Goal: Task Accomplishment & Management: Manage account settings

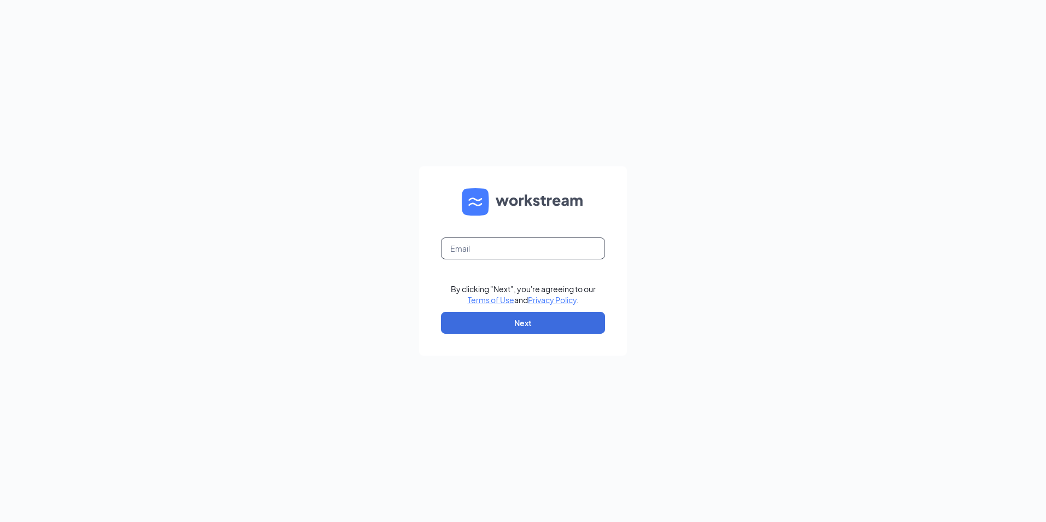
click at [522, 254] on input "text" at bounding box center [523, 248] width 164 height 22
type input "[EMAIL_ADDRESS][DOMAIN_NAME]"
click at [507, 324] on button "Next" at bounding box center [523, 323] width 164 height 22
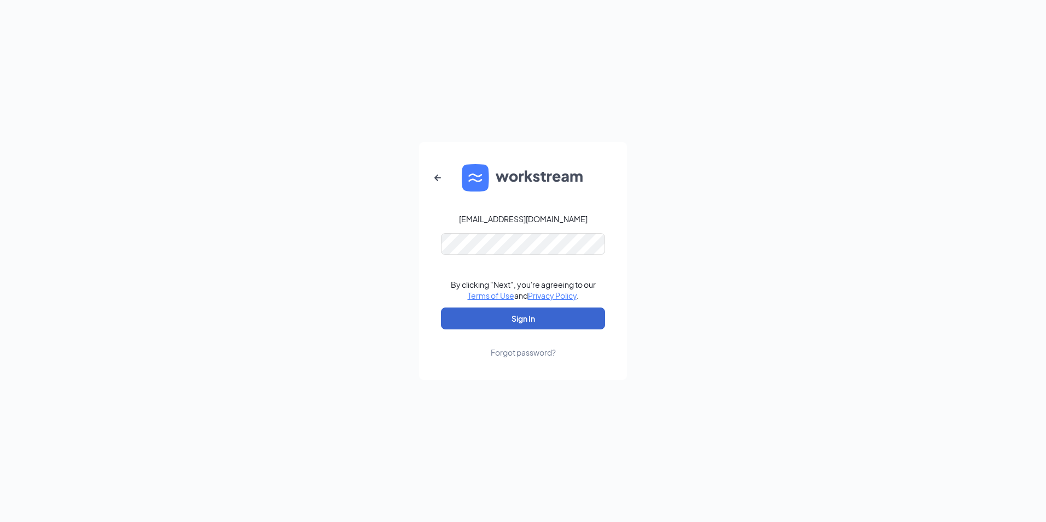
click at [535, 316] on button "Sign In" at bounding box center [523, 318] width 164 height 22
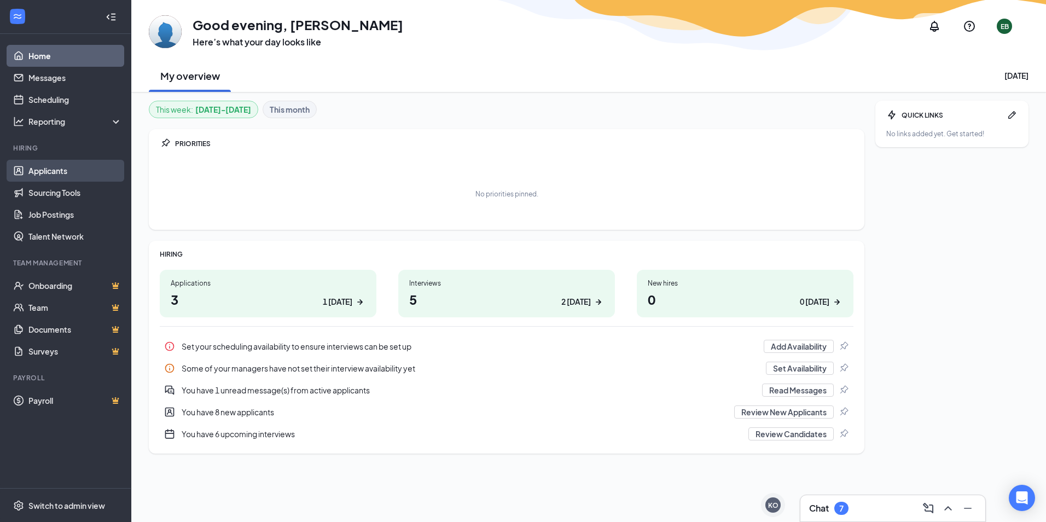
click at [49, 170] on link "Applicants" at bounding box center [75, 171] width 94 height 22
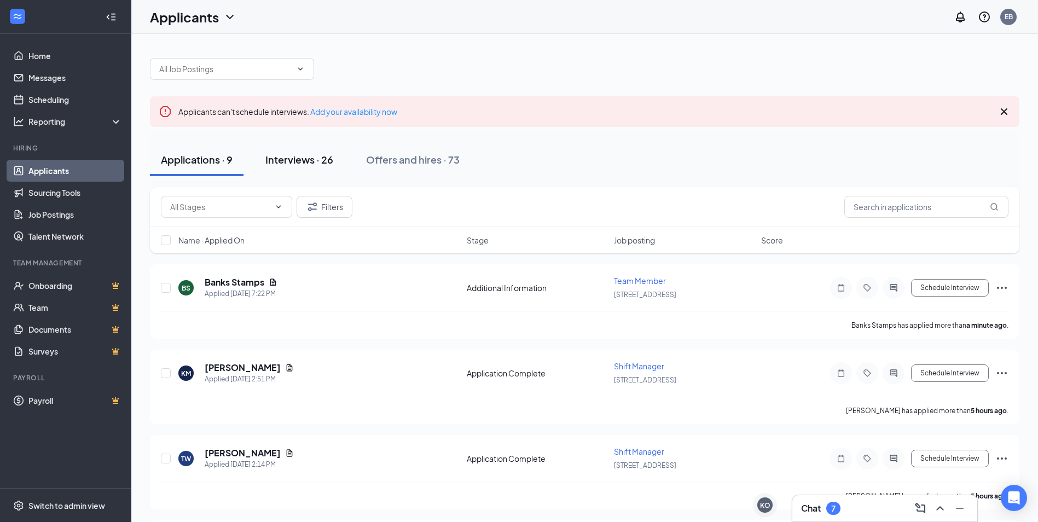
click at [306, 160] on div "Interviews · 26" at bounding box center [299, 160] width 68 height 14
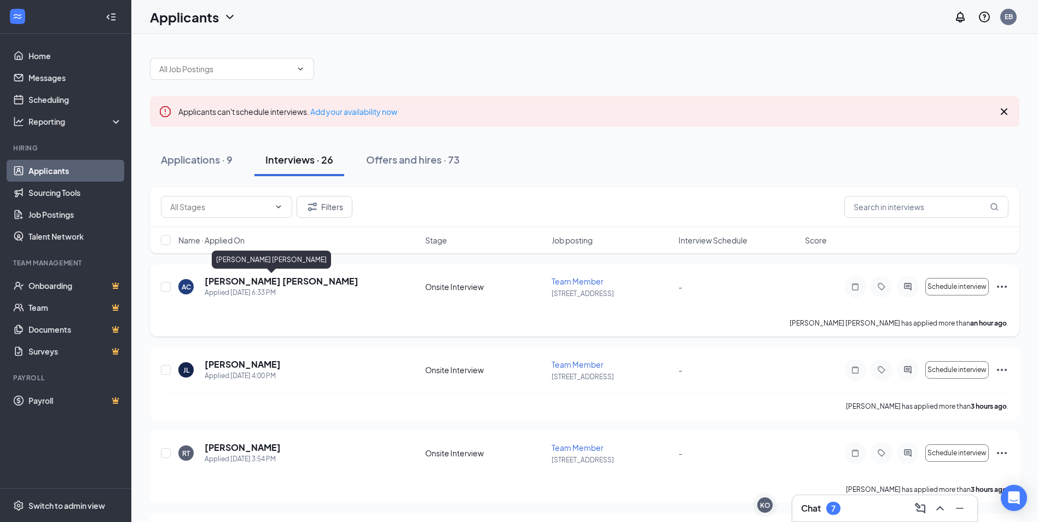
click at [268, 282] on h5 "[PERSON_NAME] [PERSON_NAME]" at bounding box center [282, 281] width 154 height 12
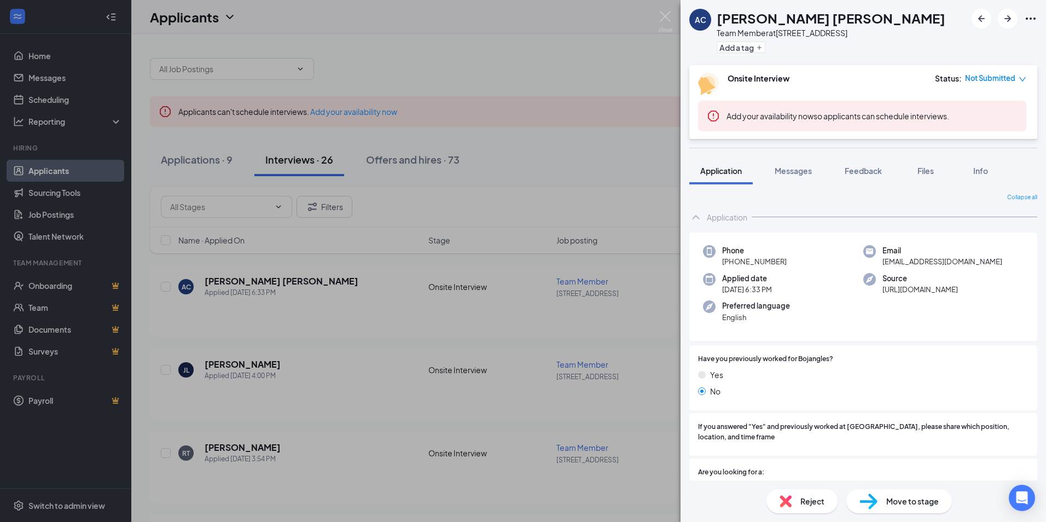
click at [241, 364] on div "AC [PERSON_NAME] [PERSON_NAME] Team Member at [STREET_ADDRESS] Add a tag Onsite…" at bounding box center [523, 261] width 1046 height 522
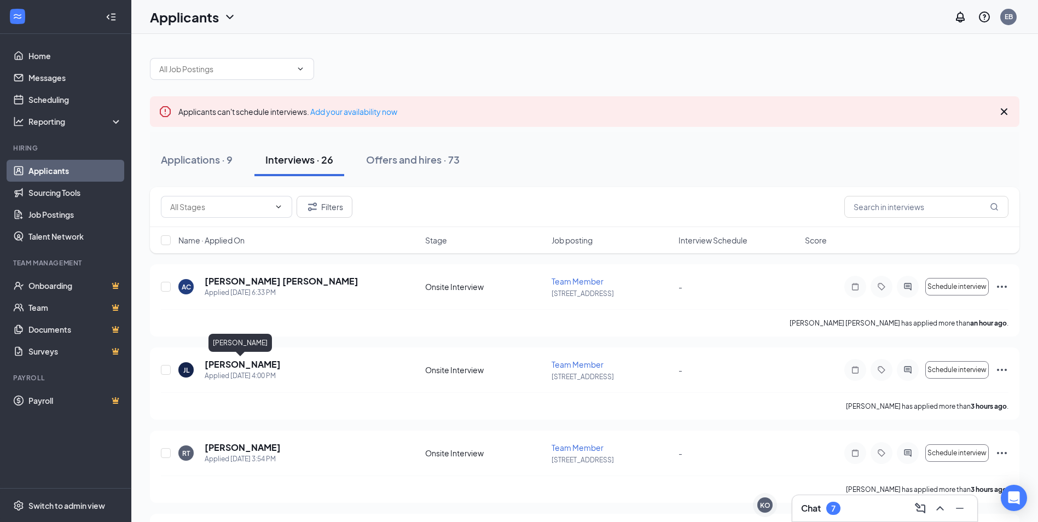
click at [241, 364] on h5 "[PERSON_NAME]" at bounding box center [243, 364] width 76 height 12
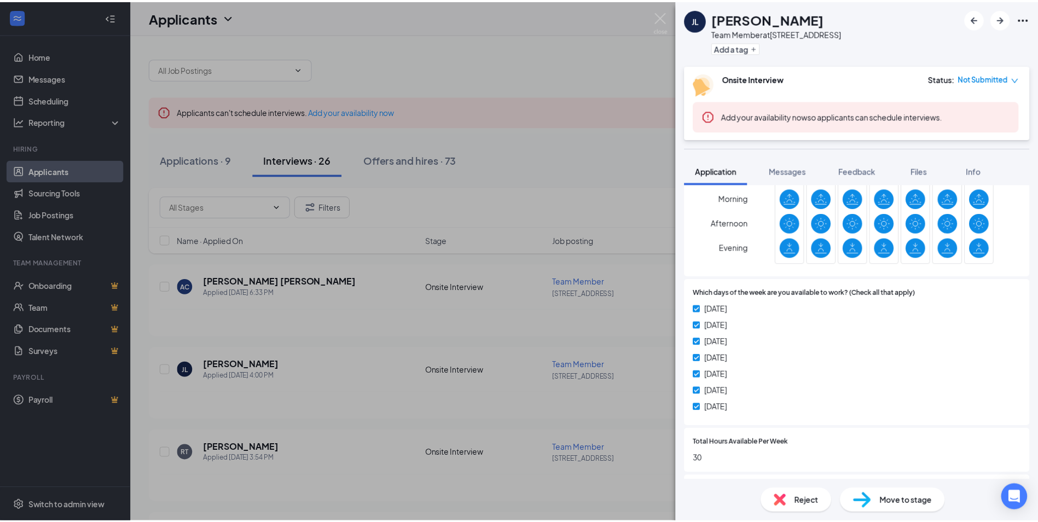
scroll to position [529, 0]
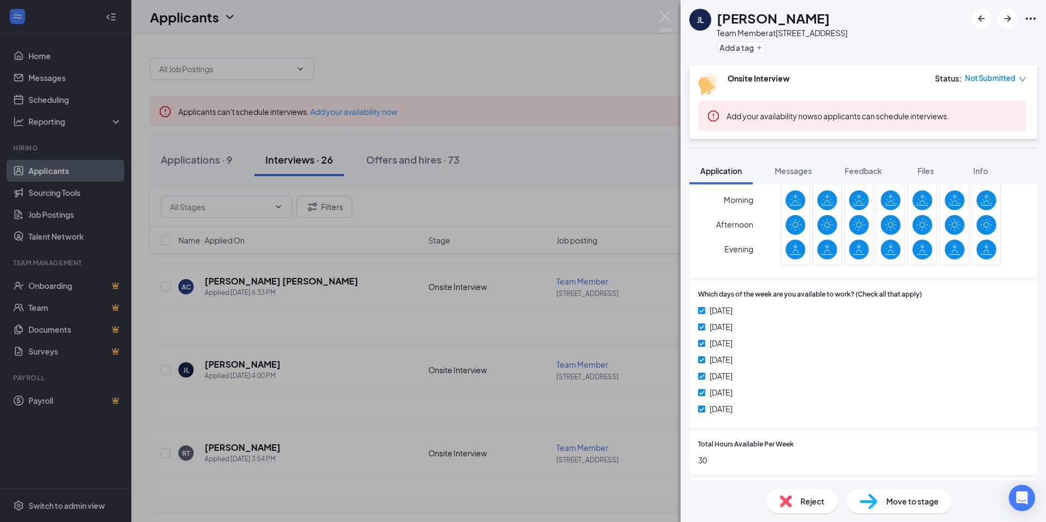
click at [614, 194] on div "[PERSON_NAME] Team Member at [STREET_ADDRESS] Add a tag Onsite Interview Status…" at bounding box center [523, 261] width 1046 height 522
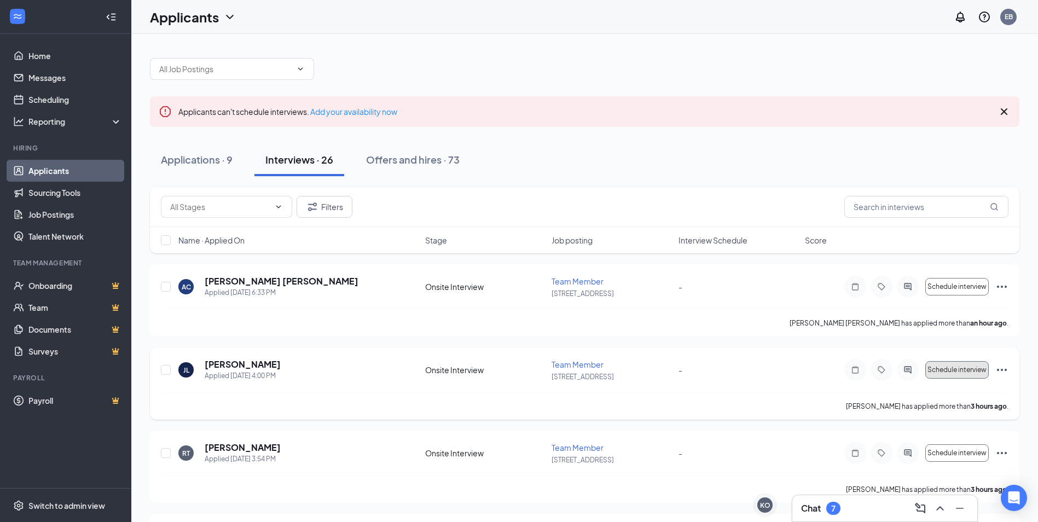
click at [978, 372] on span "Schedule interview" at bounding box center [956, 370] width 59 height 8
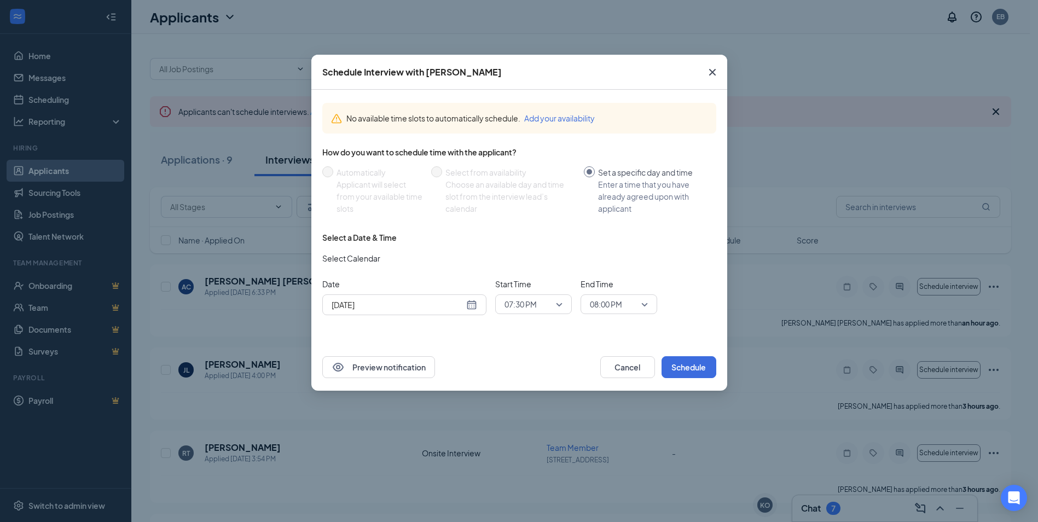
click at [469, 306] on div "[DATE]" at bounding box center [405, 305] width 146 height 12
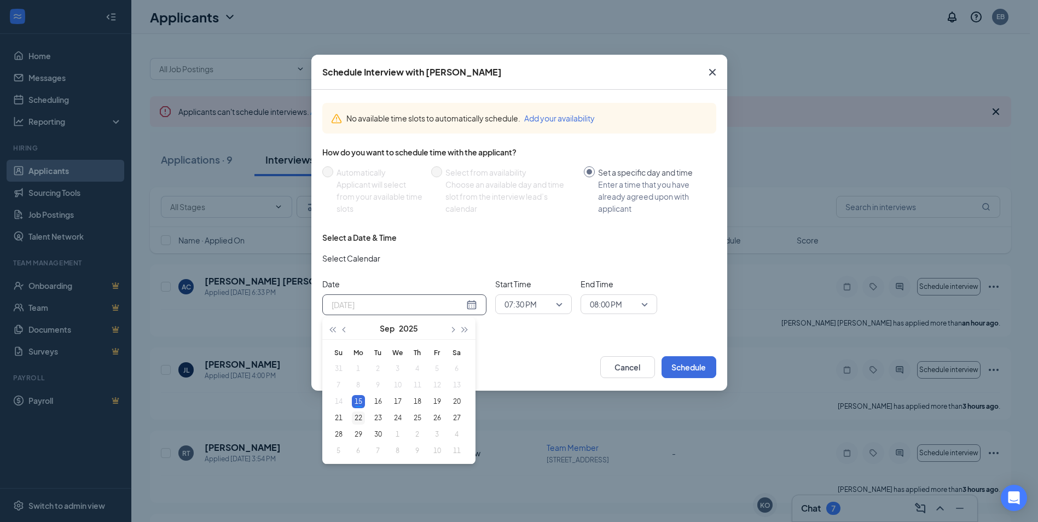
type input "[DATE]"
click at [357, 417] on div "22" at bounding box center [358, 417] width 13 height 13
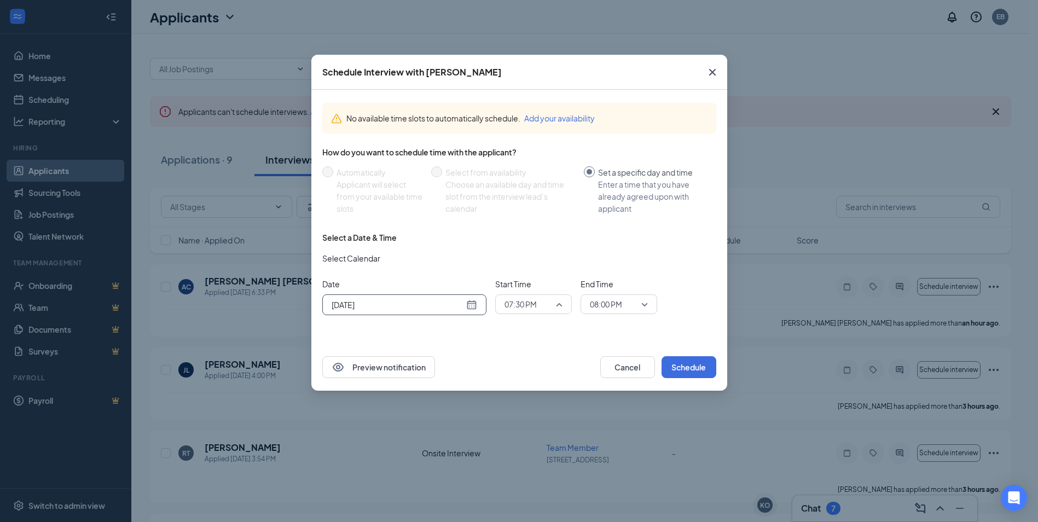
click at [558, 301] on span "07:30 PM" at bounding box center [533, 304] width 58 height 16
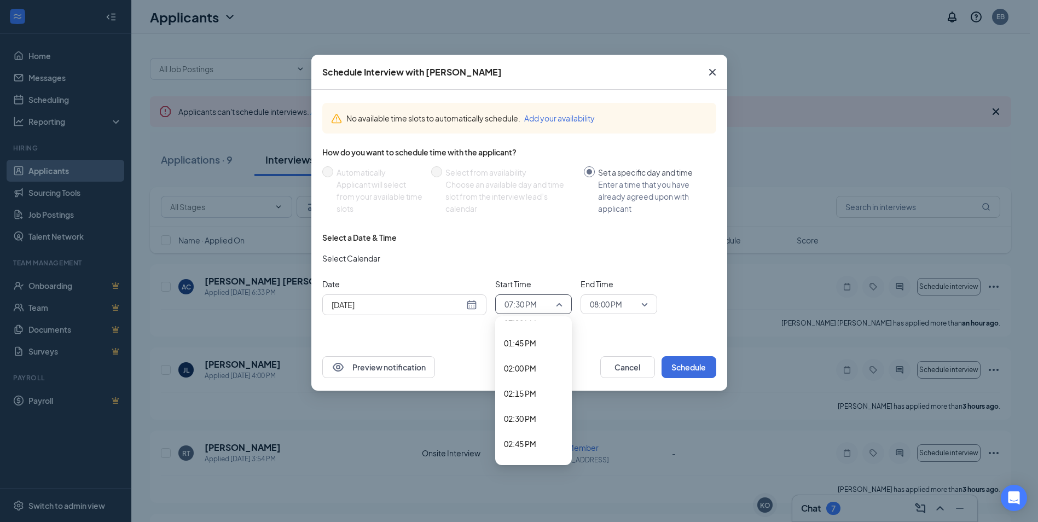
scroll to position [1357, 0]
click at [527, 411] on span "02:15 PM" at bounding box center [520, 411] width 32 height 12
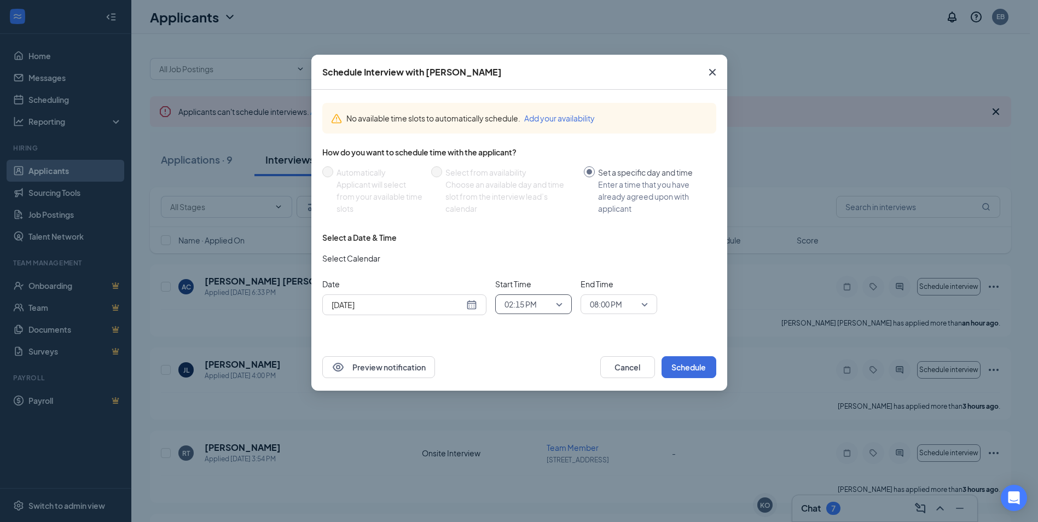
click at [638, 300] on span "08:00 PM" at bounding box center [619, 304] width 58 height 16
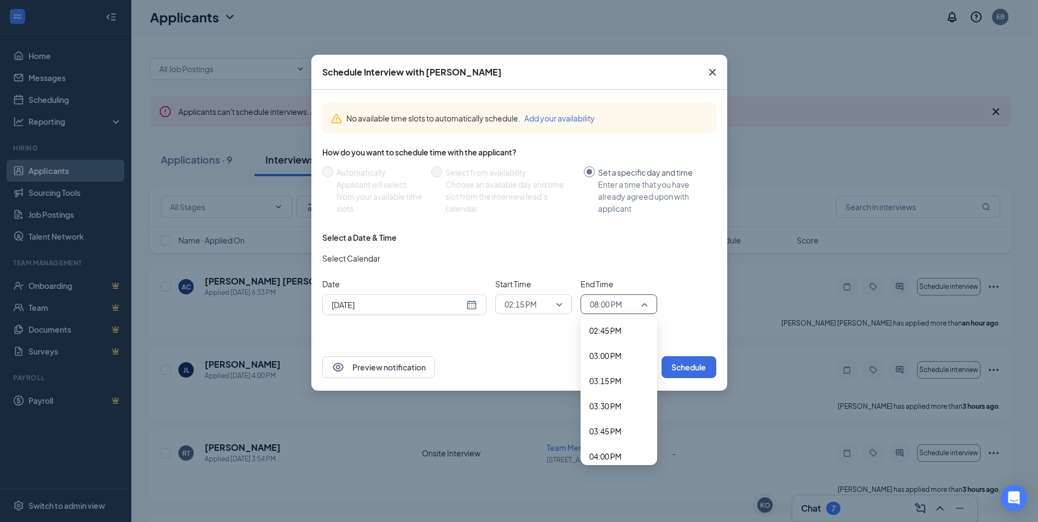
scroll to position [1462, 0]
click at [613, 333] on span "02:30 PM" at bounding box center [605, 331] width 32 height 12
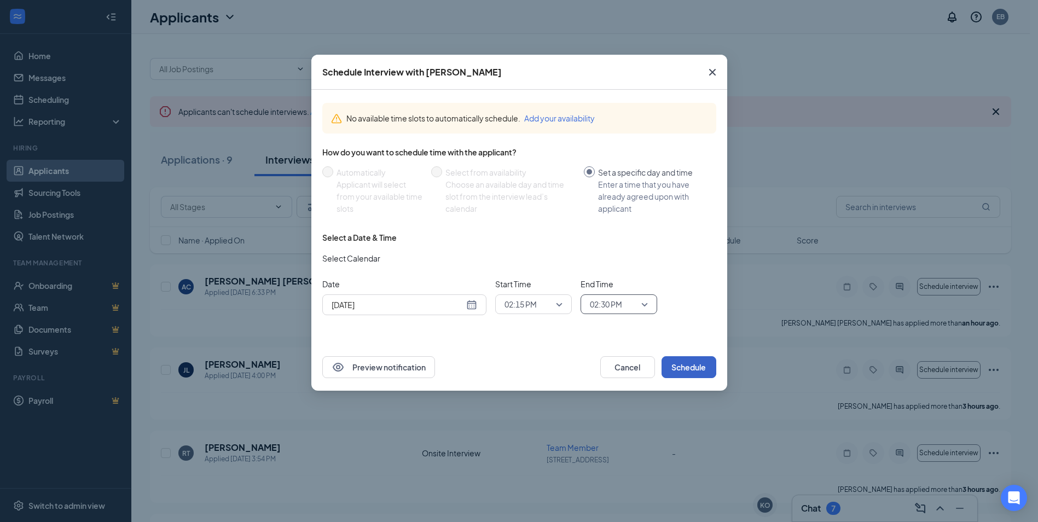
click at [681, 360] on button "Schedule" at bounding box center [688, 367] width 55 height 22
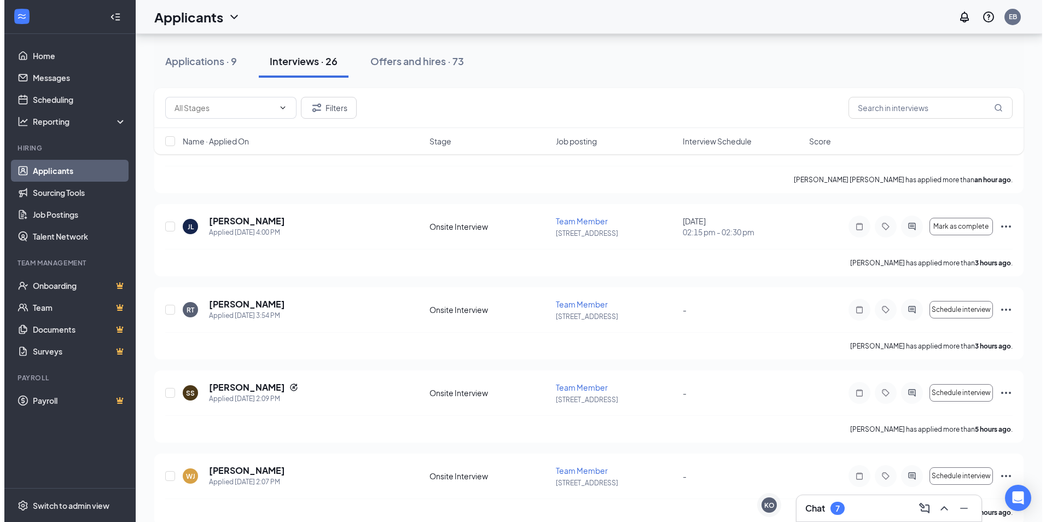
scroll to position [164, 0]
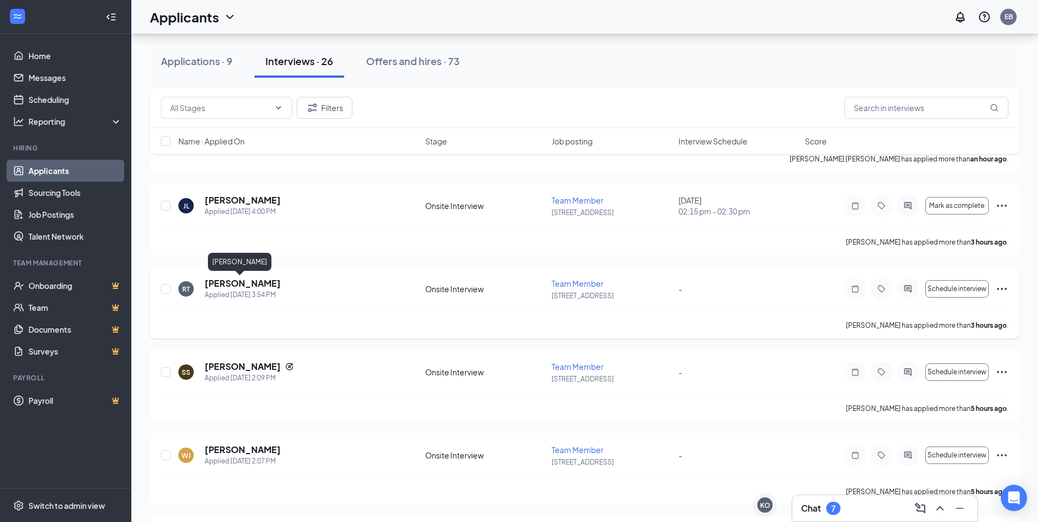
click at [218, 280] on h5 "[PERSON_NAME]" at bounding box center [243, 283] width 76 height 12
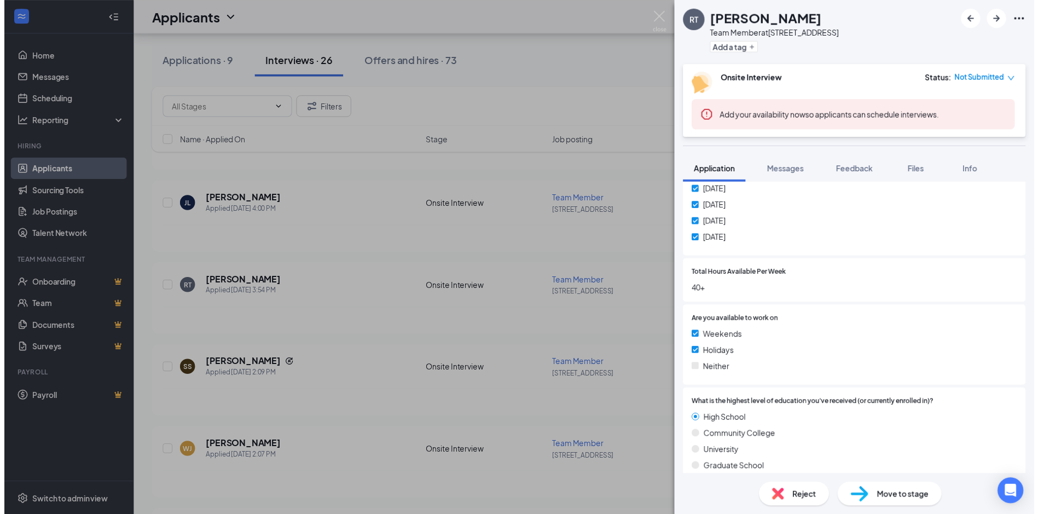
scroll to position [657, 0]
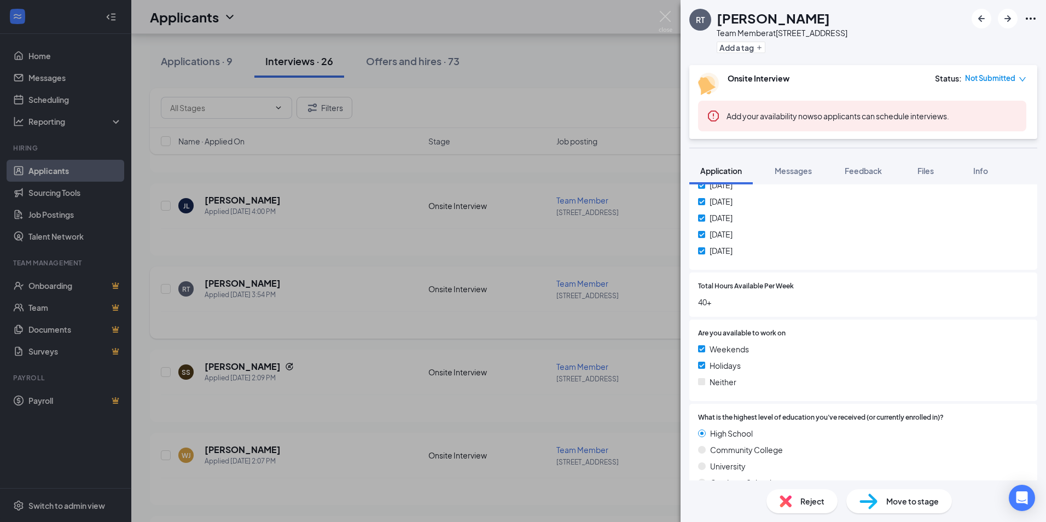
click at [386, 326] on div "RT [PERSON_NAME] Team Member at [STREET_ADDRESS] Add a tag Onsite Interview Sta…" at bounding box center [523, 261] width 1046 height 522
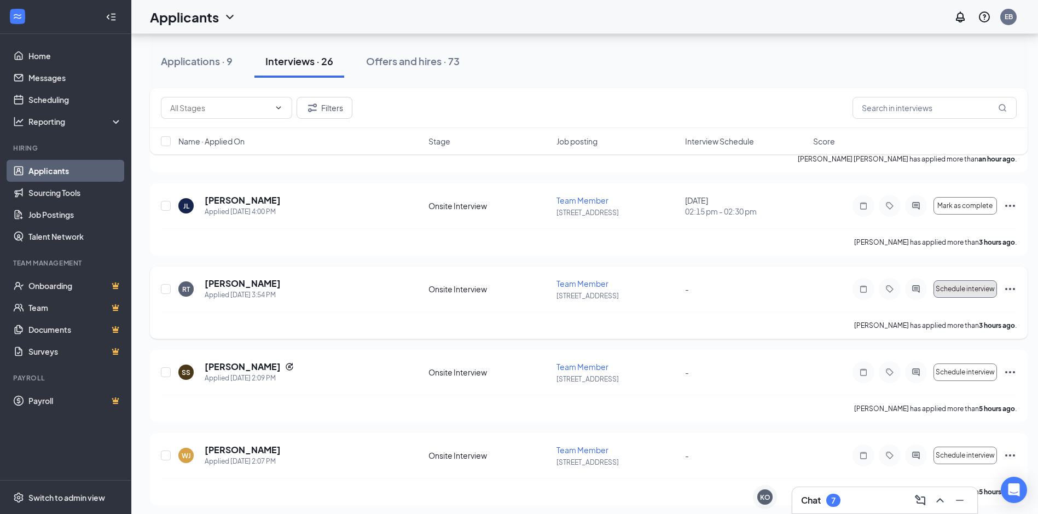
click at [974, 289] on span "Schedule interview" at bounding box center [965, 289] width 59 height 8
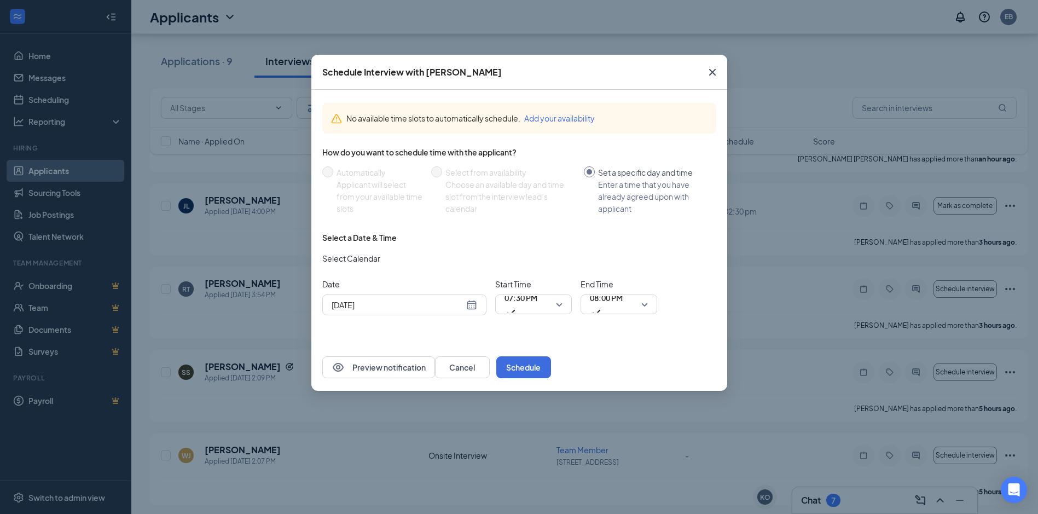
click at [476, 304] on div "[DATE]" at bounding box center [405, 305] width 146 height 12
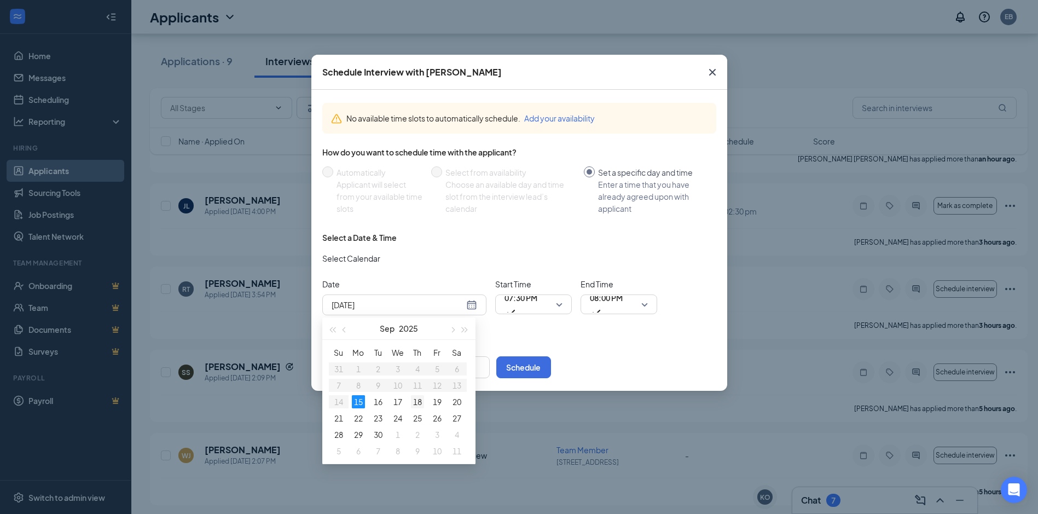
type input "[DATE]"
click at [420, 401] on div "18" at bounding box center [417, 401] width 13 height 13
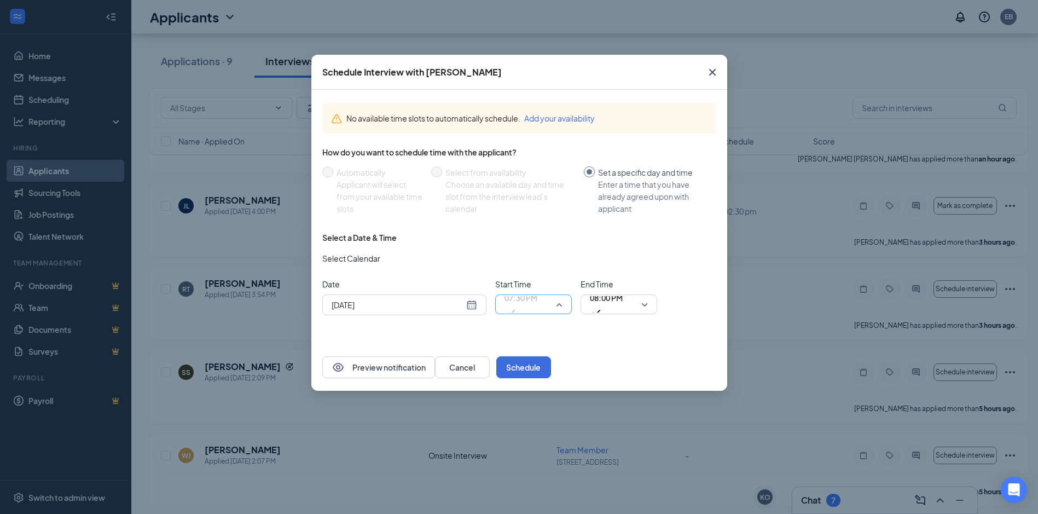
click at [561, 301] on span "07:30 PM" at bounding box center [533, 304] width 58 height 16
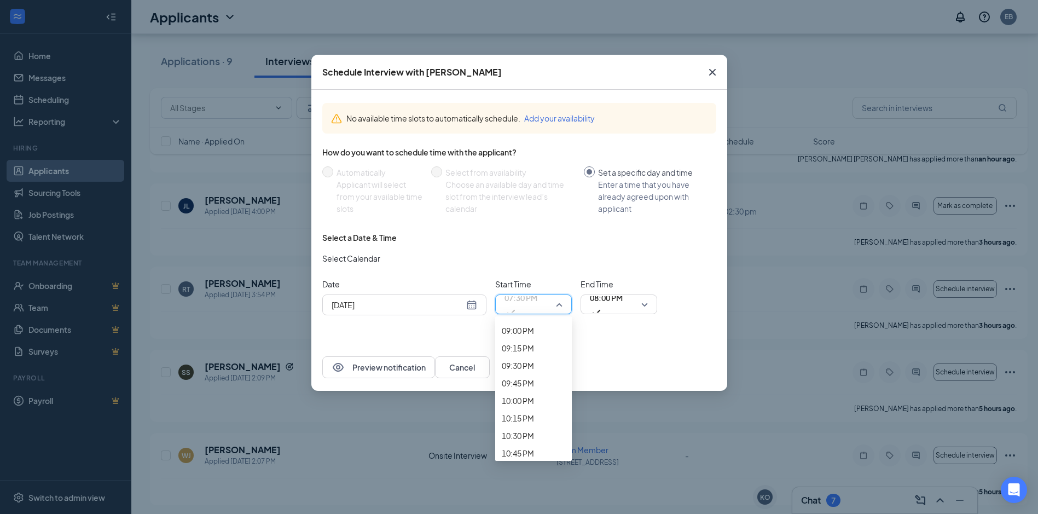
scroll to position [1466, 0]
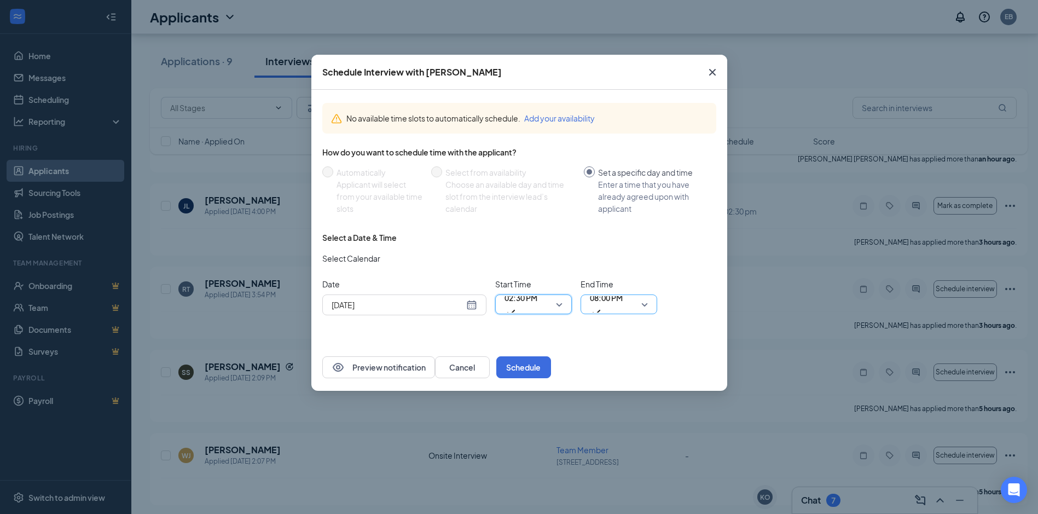
click at [641, 303] on span "08:00 PM" at bounding box center [619, 304] width 58 height 16
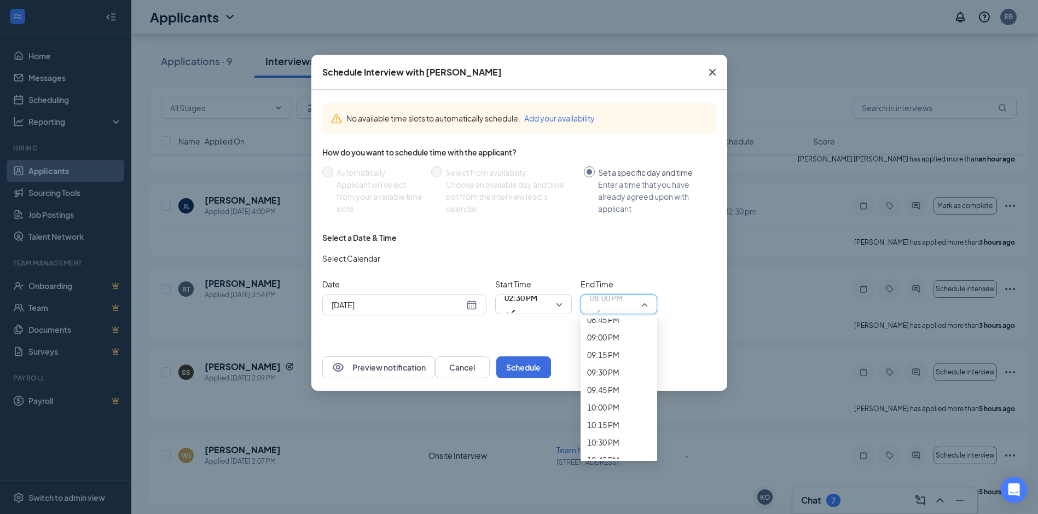
scroll to position [1462, 0]
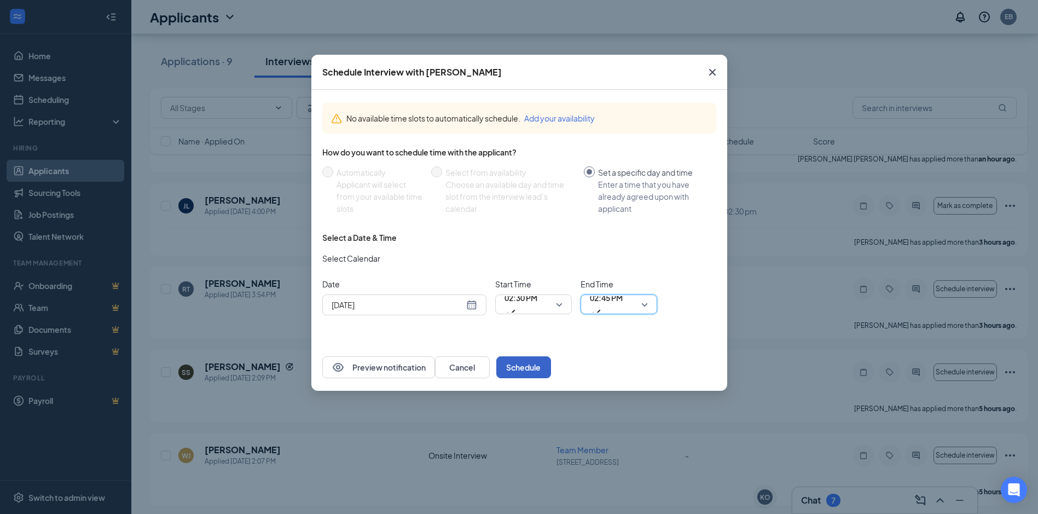
drag, startPoint x: 701, startPoint y: 365, endPoint x: 685, endPoint y: 361, distance: 16.5
click at [551, 365] on button "Schedule" at bounding box center [523, 367] width 55 height 22
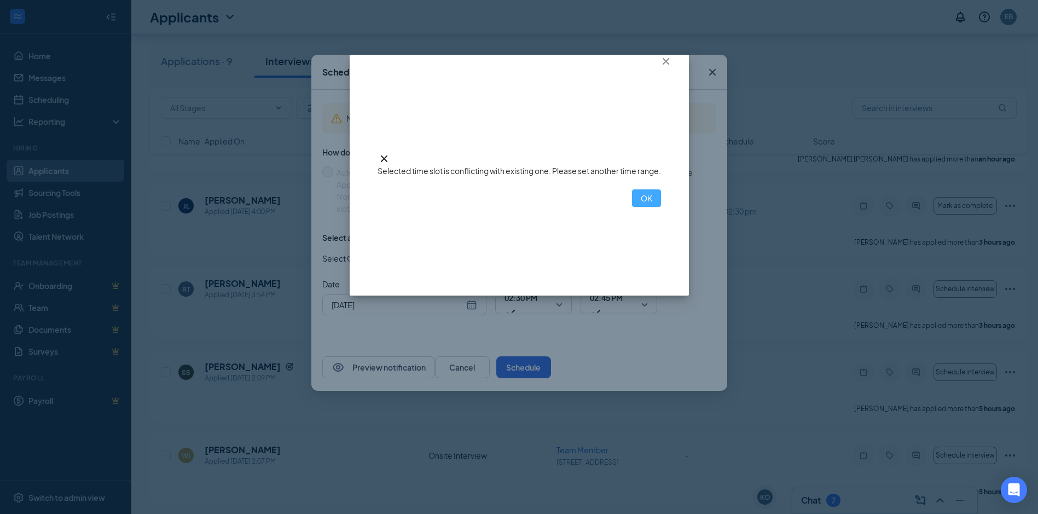
click at [632, 207] on button "OK" at bounding box center [646, 198] width 29 height 18
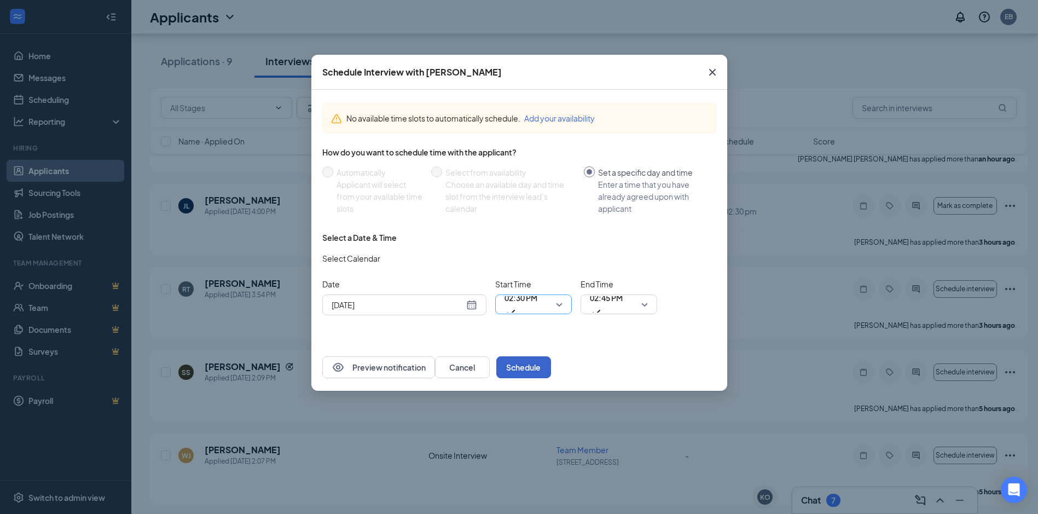
click at [568, 304] on div "02:30 PM" at bounding box center [533, 304] width 77 height 20
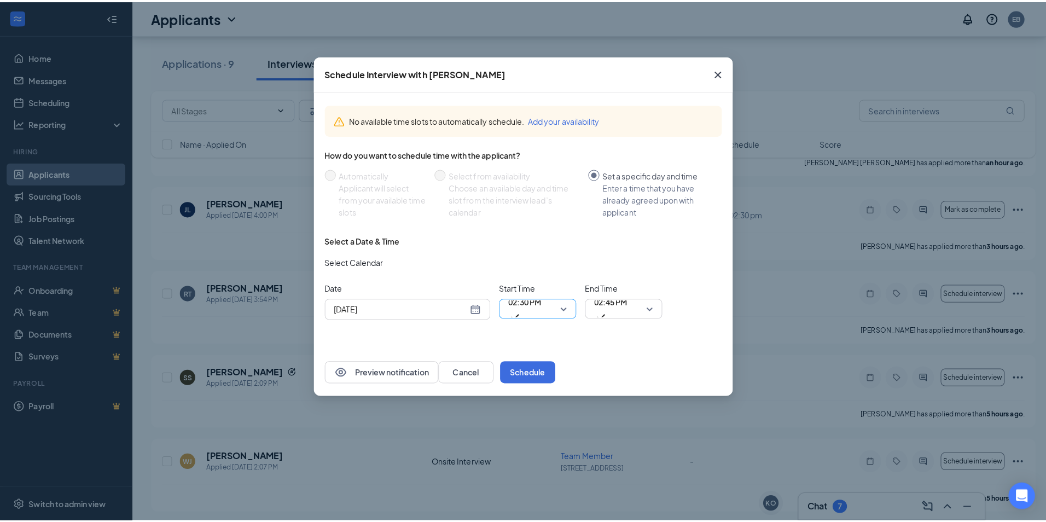
scroll to position [1460, 0]
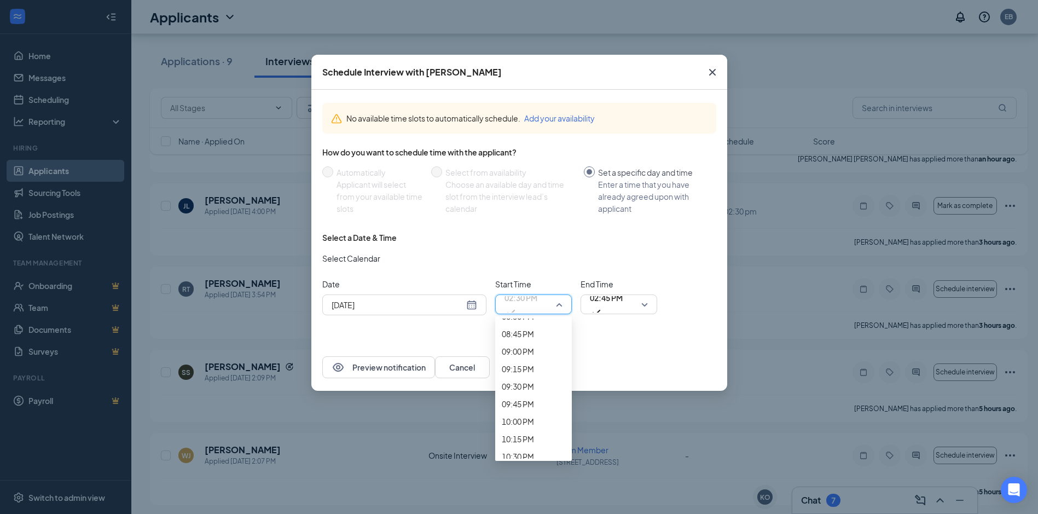
drag, startPoint x: 532, startPoint y: 382, endPoint x: 578, endPoint y: 347, distance: 57.0
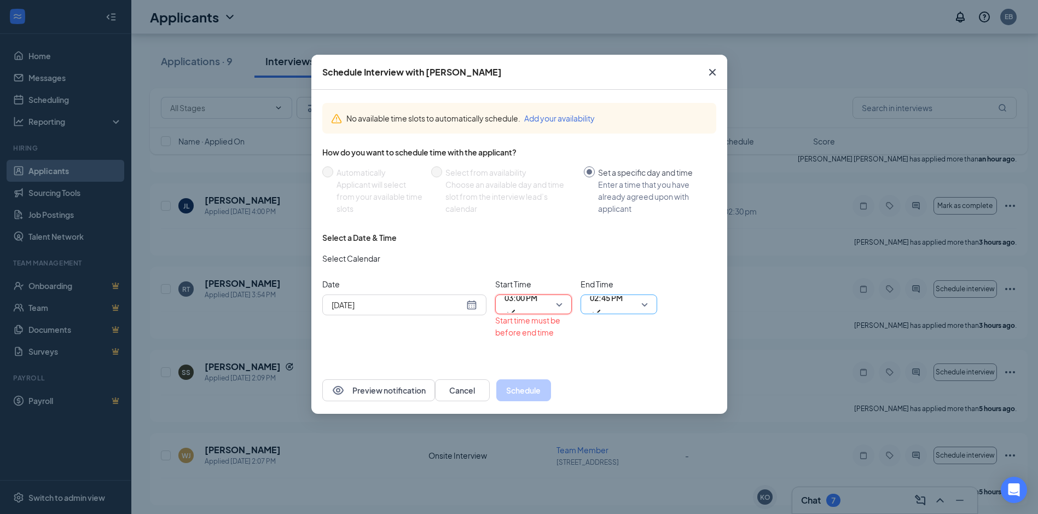
click at [623, 306] on span "02:45 PM" at bounding box center [606, 304] width 33 height 30
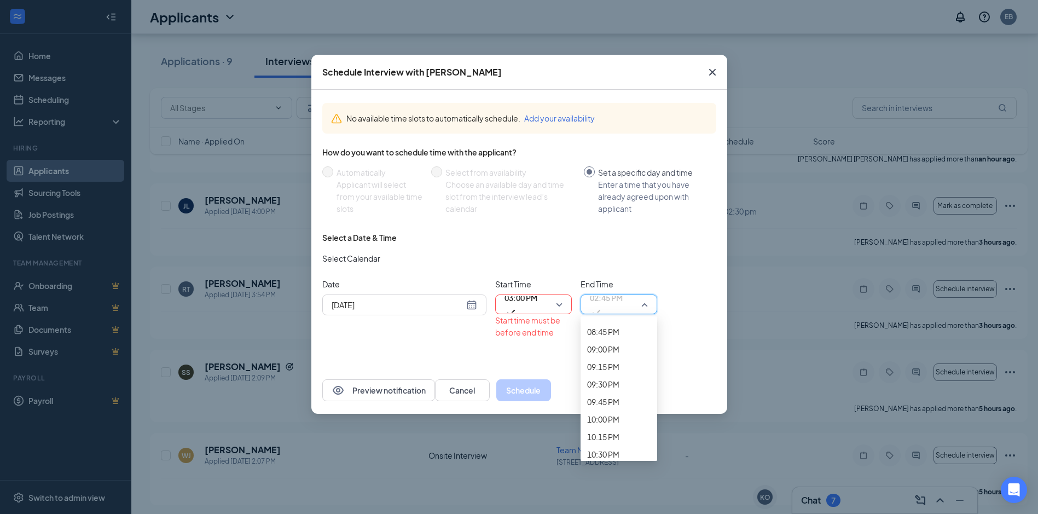
drag, startPoint x: 616, startPoint y: 405, endPoint x: 624, endPoint y: 390, distance: 17.4
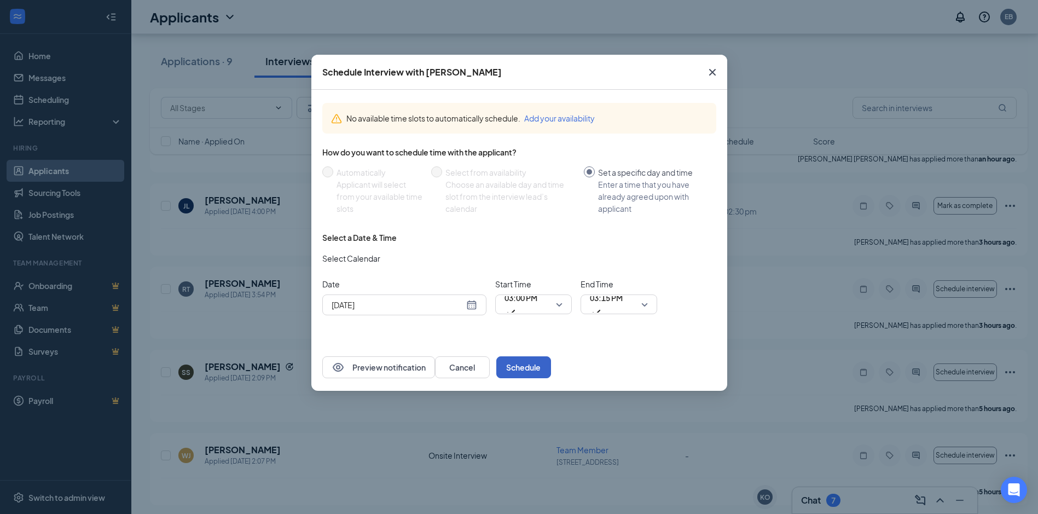
click at [551, 367] on button "Schedule" at bounding box center [523, 367] width 55 height 22
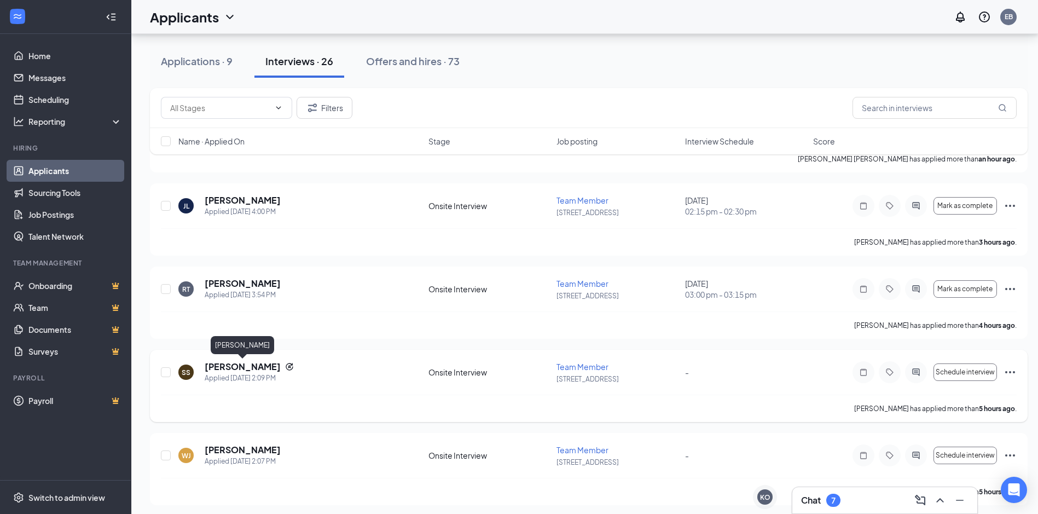
click at [246, 368] on h5 "[PERSON_NAME]" at bounding box center [243, 367] width 76 height 12
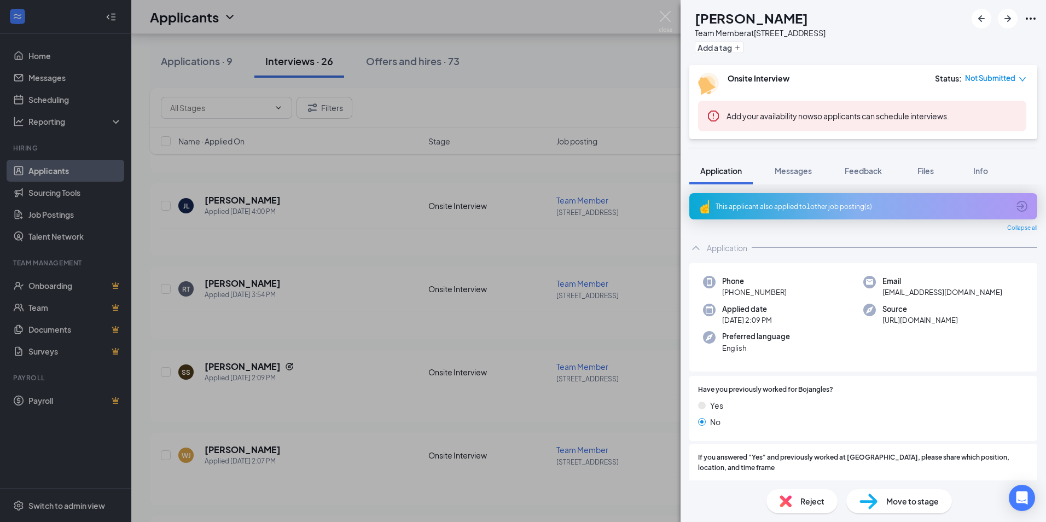
click at [861, 212] on div "This applicant also applied to 1 other job posting(s)" at bounding box center [863, 206] width 348 height 26
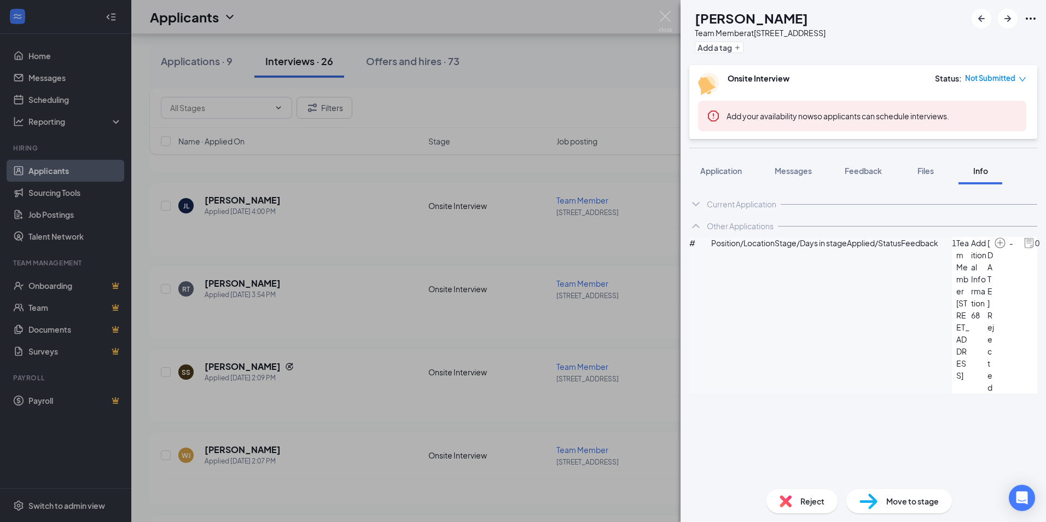
click at [800, 497] on span "Reject" at bounding box center [812, 501] width 24 height 12
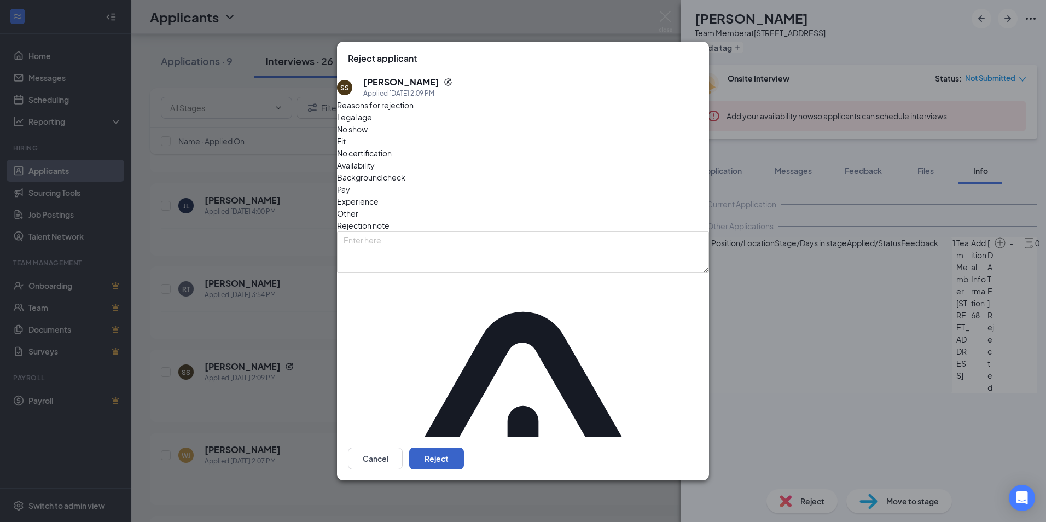
click at [464, 448] on button "Reject" at bounding box center [436, 459] width 55 height 22
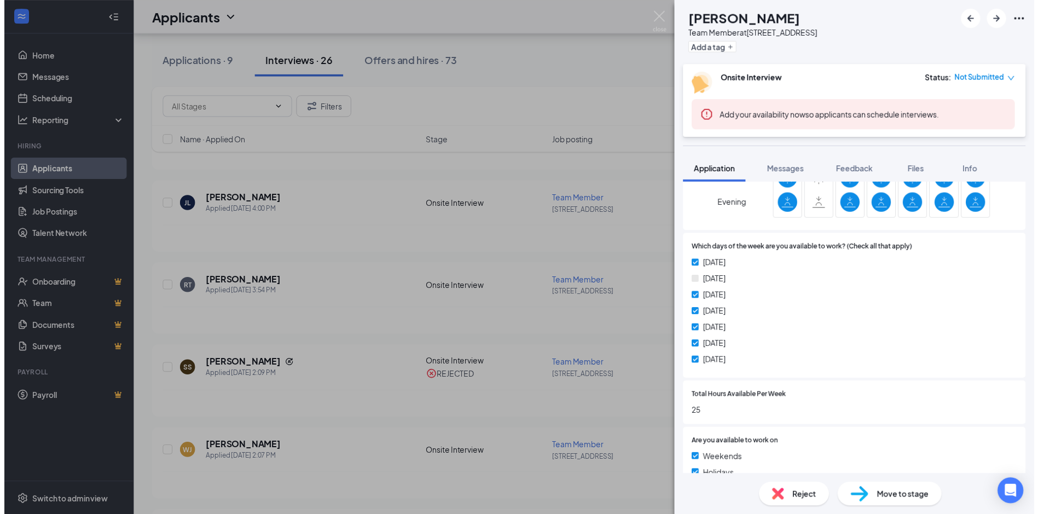
scroll to position [542, 0]
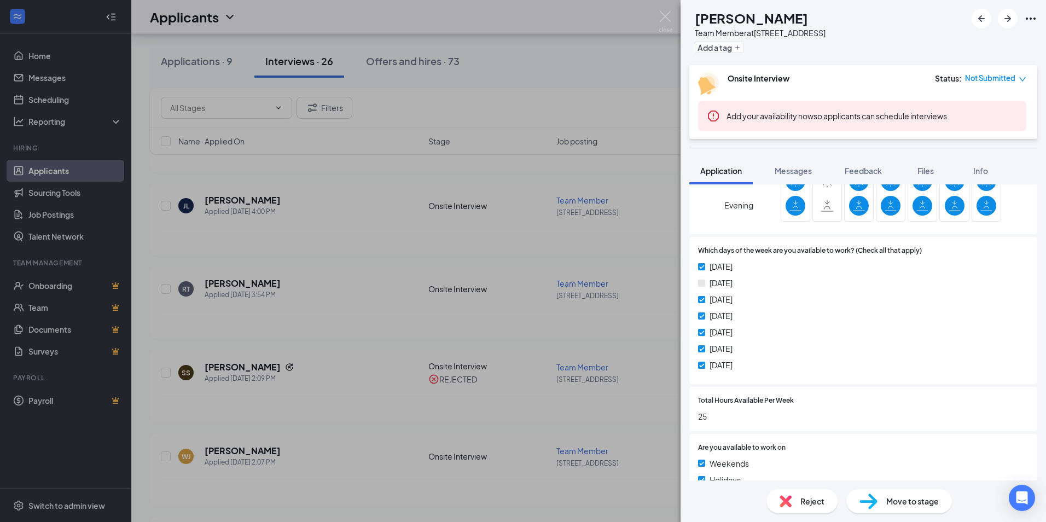
click at [482, 427] on div "[PERSON_NAME] [PERSON_NAME] Team Member at [STREET_ADDRESS] Add a tag Onsite In…" at bounding box center [523, 261] width 1046 height 522
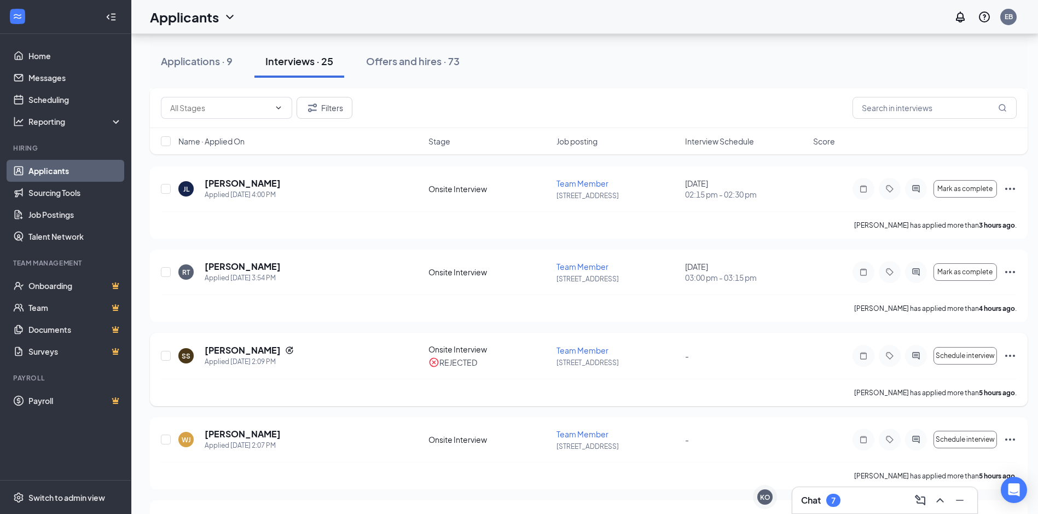
scroll to position [219, 0]
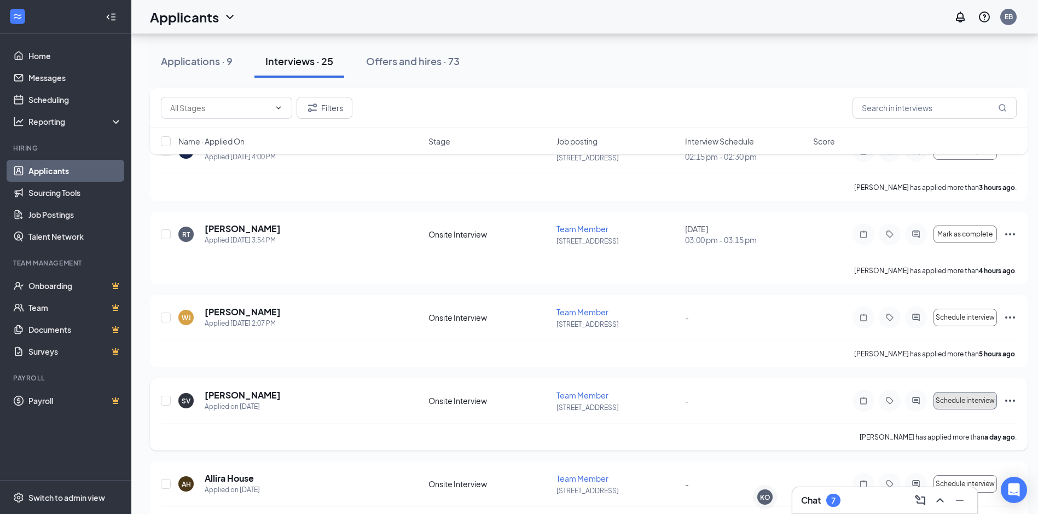
click at [955, 407] on button "Schedule interview" at bounding box center [964, 401] width 63 height 18
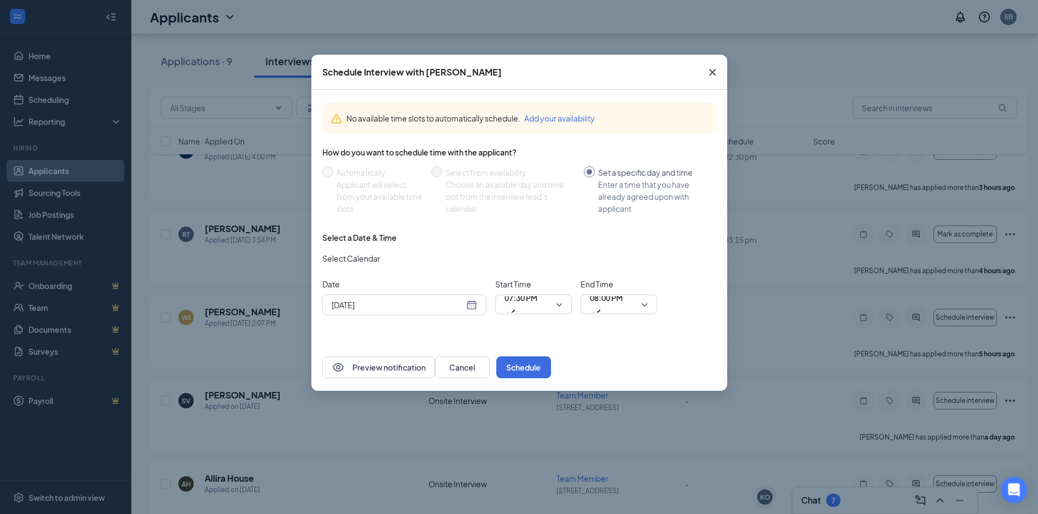
click at [469, 304] on div "[DATE]" at bounding box center [405, 305] width 146 height 12
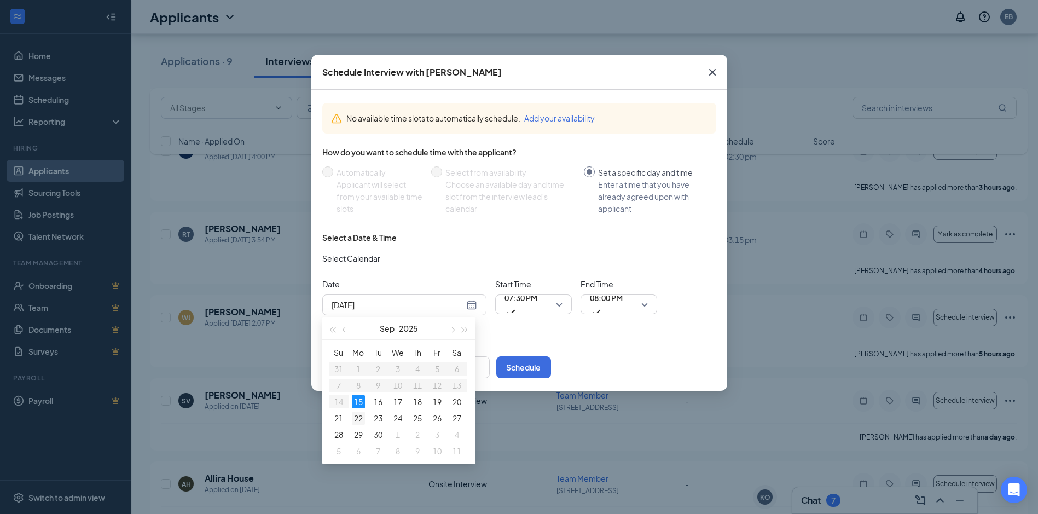
type input "[DATE]"
click at [359, 419] on div "22" at bounding box center [358, 417] width 13 height 13
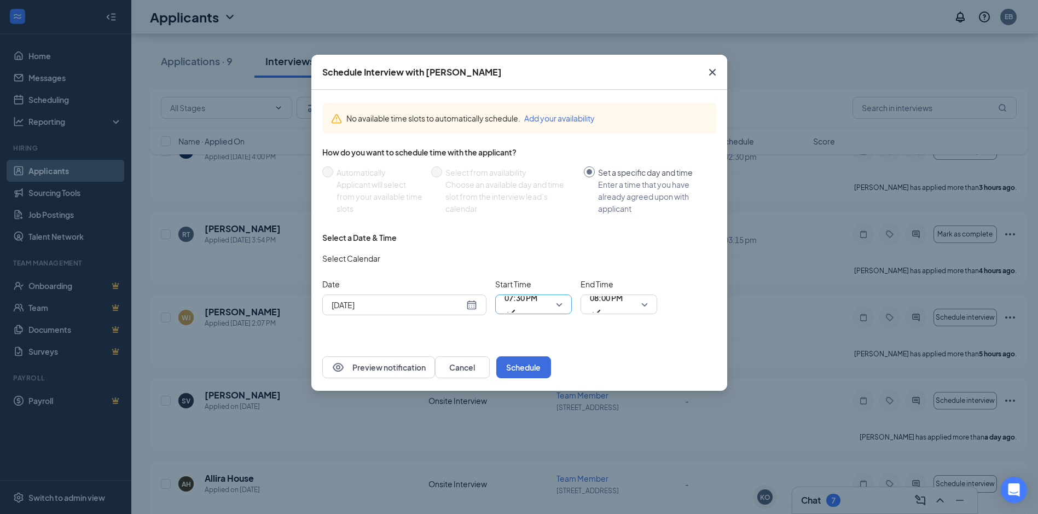
click at [537, 305] on span "07:30 PM" at bounding box center [520, 304] width 33 height 30
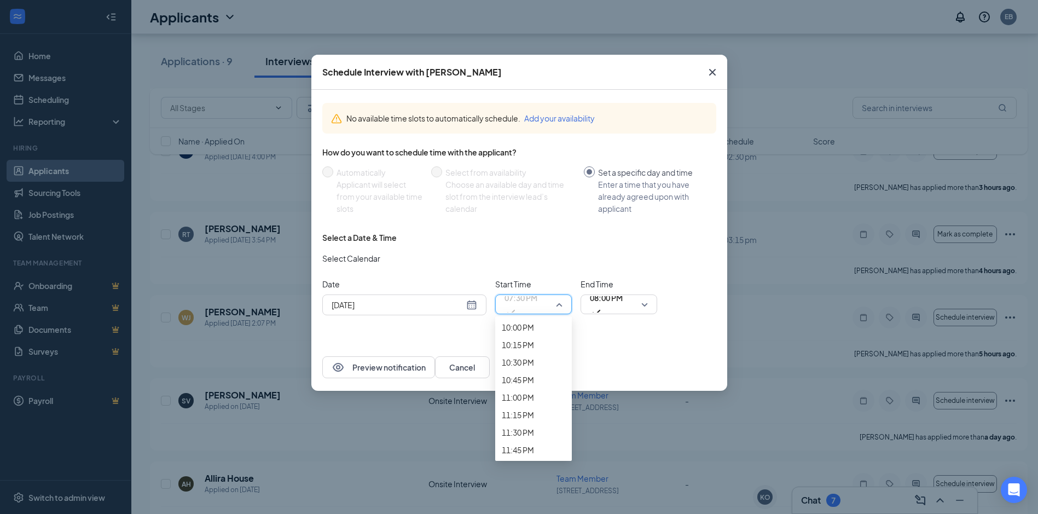
scroll to position [1576, 0]
drag, startPoint x: 527, startPoint y: 345, endPoint x: 535, endPoint y: 340, distance: 8.7
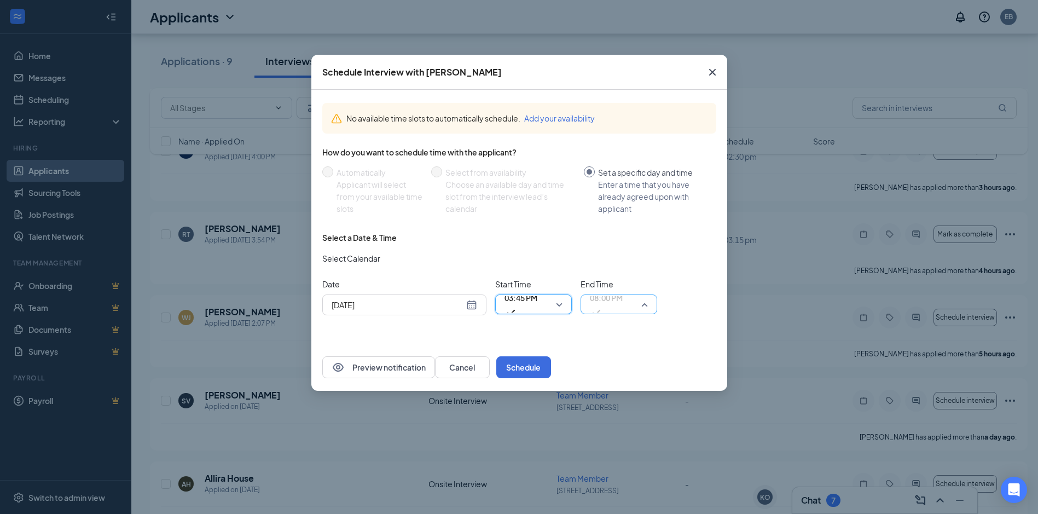
click at [623, 310] on span "08:00 PM" at bounding box center [606, 304] width 33 height 30
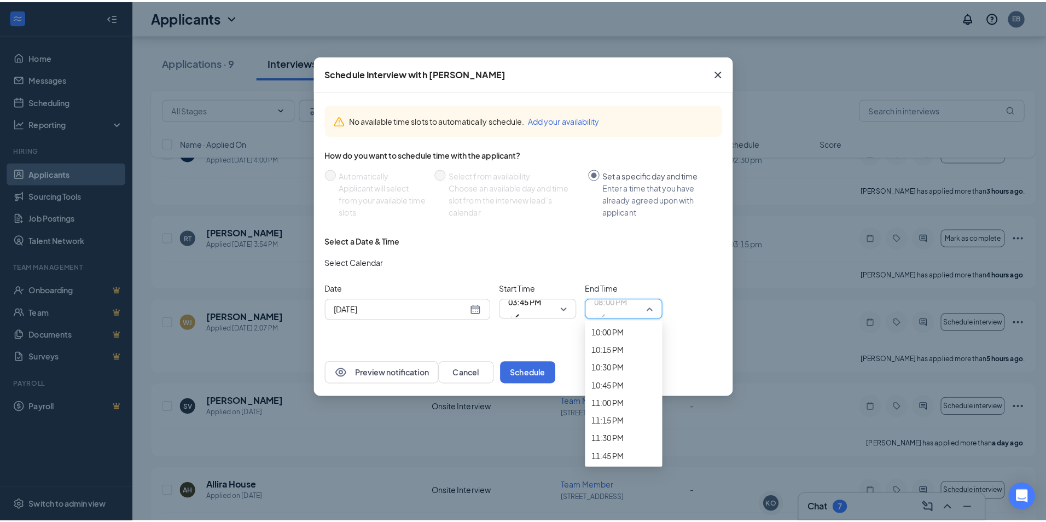
scroll to position [1571, 0]
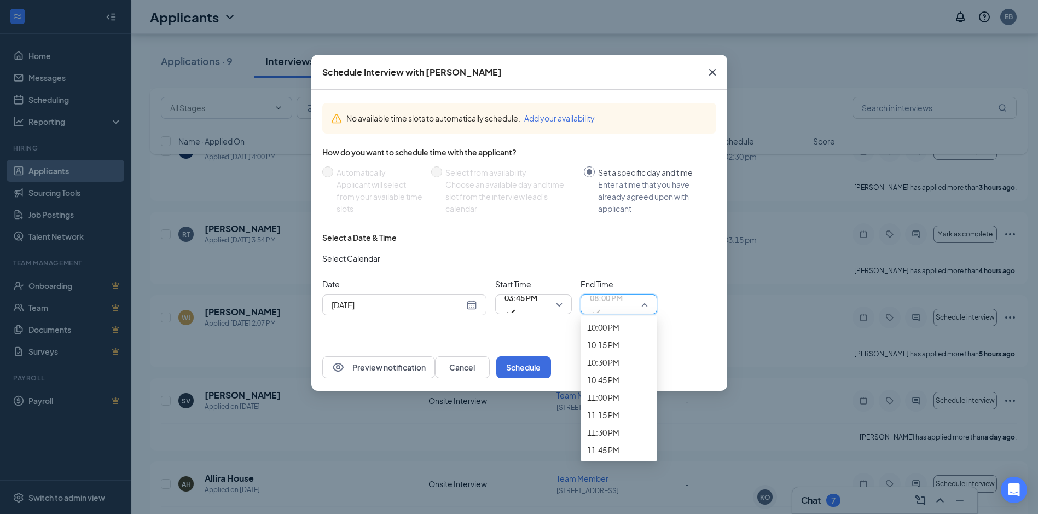
drag, startPoint x: 606, startPoint y: 370, endPoint x: 616, endPoint y: 364, distance: 11.3
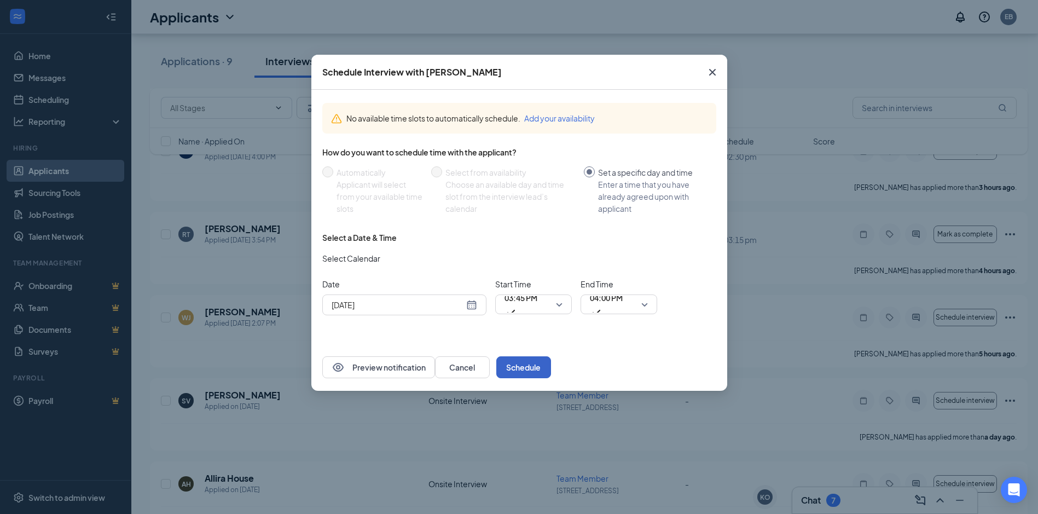
click at [551, 363] on button "Schedule" at bounding box center [523, 367] width 55 height 22
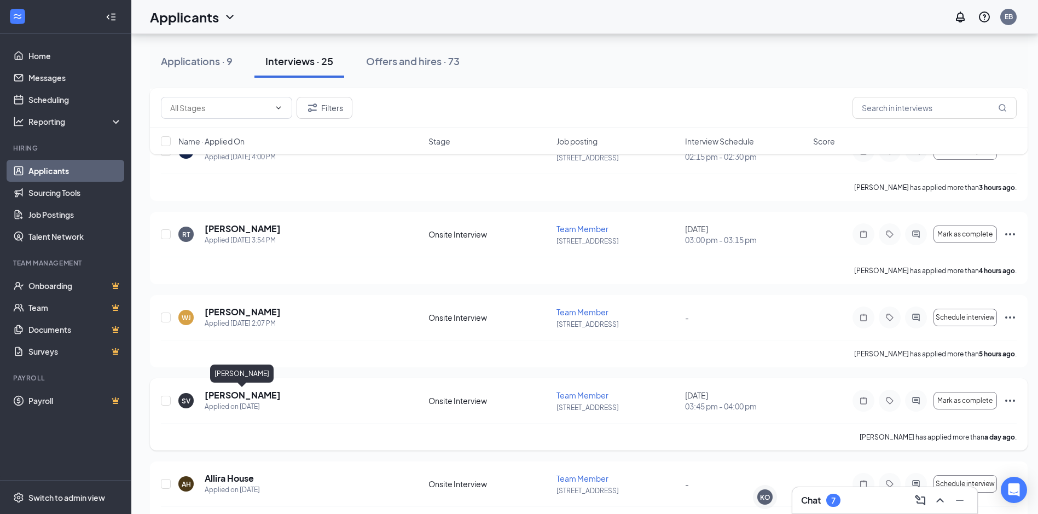
click at [222, 395] on h5 "[PERSON_NAME]" at bounding box center [243, 395] width 76 height 12
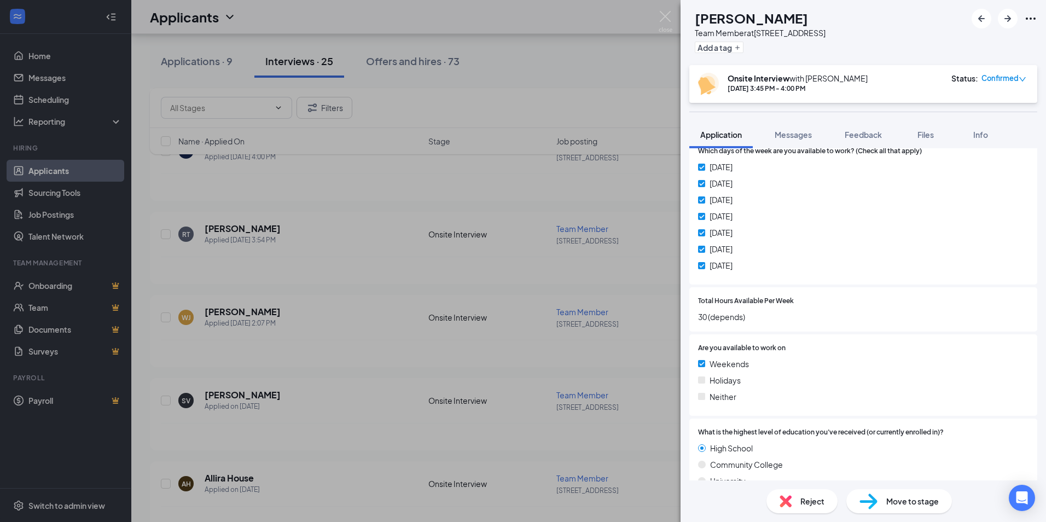
scroll to position [561, 0]
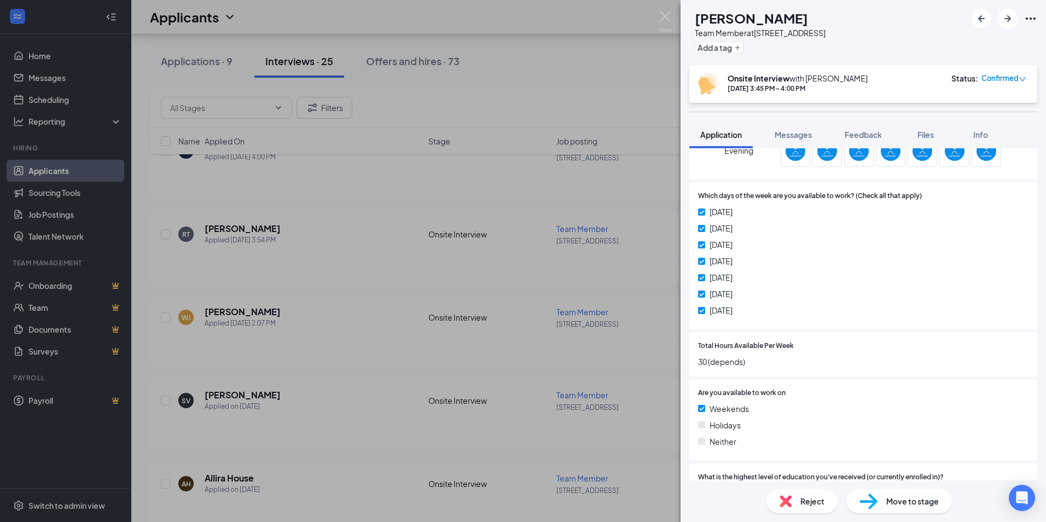
click at [354, 288] on div "SV [PERSON_NAME] Team Member at 415- Freedom Drive Add a tag Onsite Interview w…" at bounding box center [523, 261] width 1046 height 522
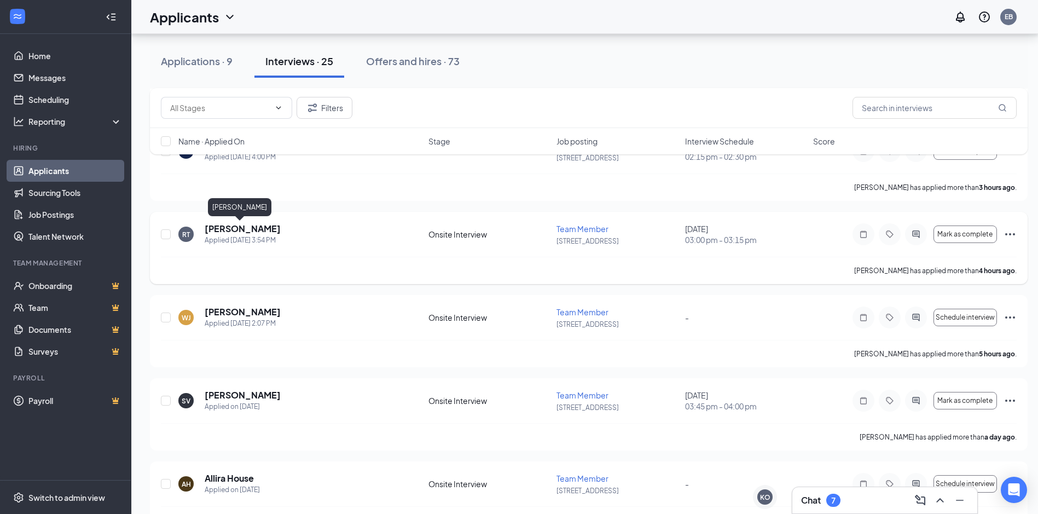
click at [225, 230] on h5 "[PERSON_NAME]" at bounding box center [243, 229] width 76 height 12
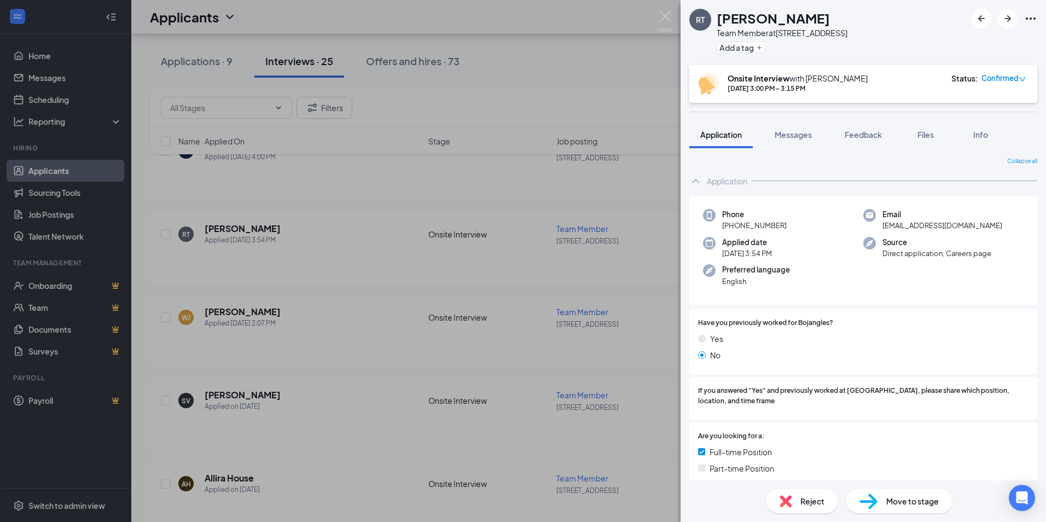
click at [225, 305] on div "RT [PERSON_NAME] Team Member at 415- Freedom Drive Add a tag Onsite Interview w…" at bounding box center [523, 261] width 1046 height 522
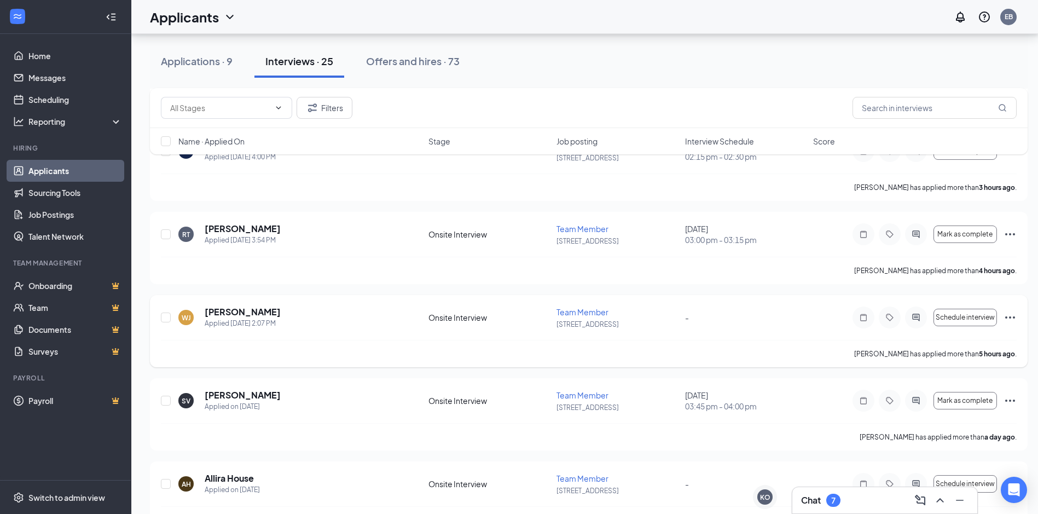
click at [220, 314] on h5 "[PERSON_NAME]" at bounding box center [243, 312] width 76 height 12
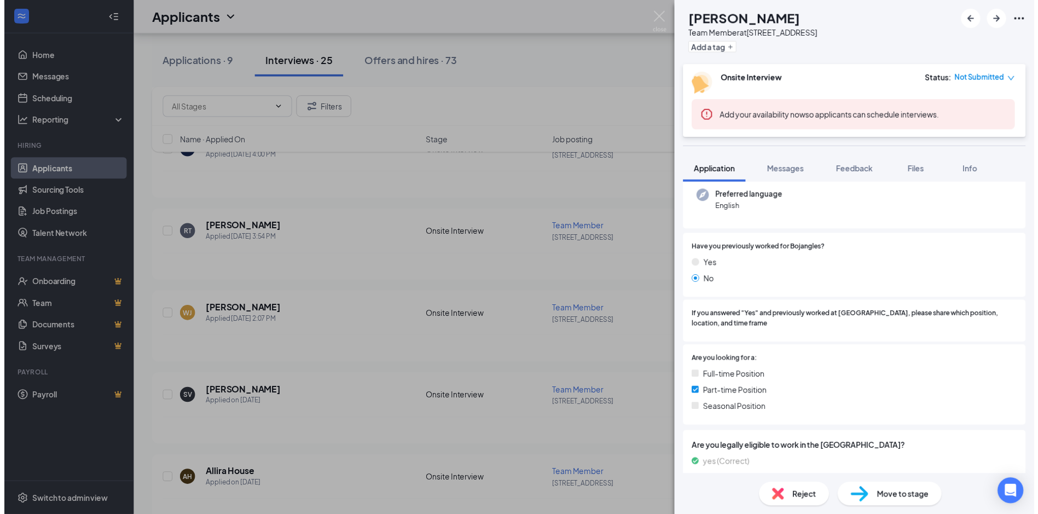
scroll to position [109, 0]
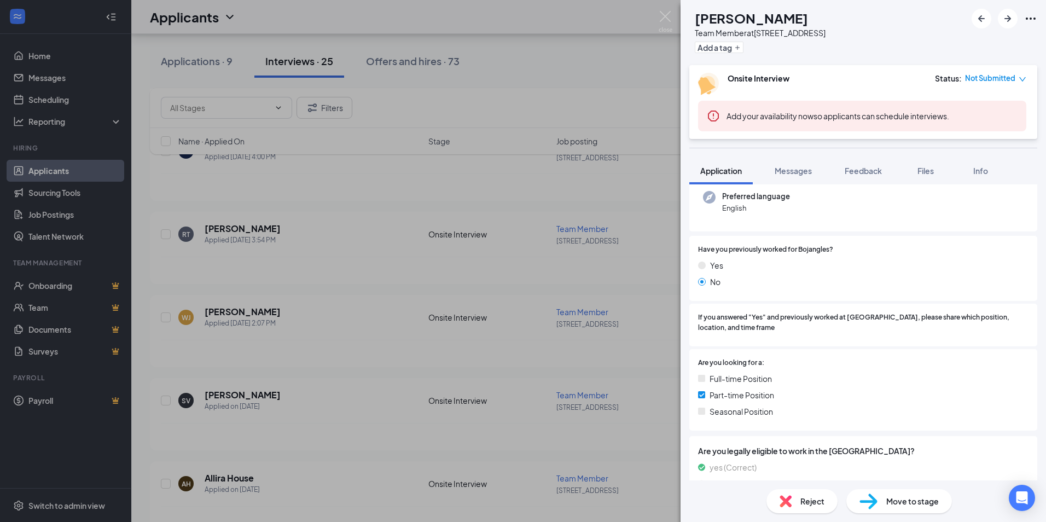
click at [486, 345] on div "[PERSON_NAME] [PERSON_NAME] Team Member at [STREET_ADDRESS] Add a tag Onsite In…" at bounding box center [523, 261] width 1046 height 522
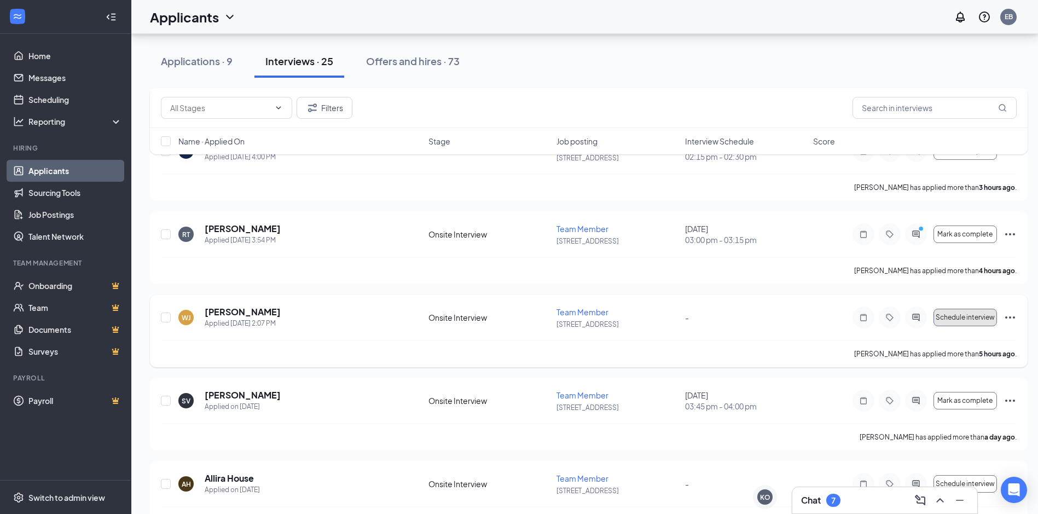
click at [960, 314] on span "Schedule interview" at bounding box center [965, 318] width 59 height 8
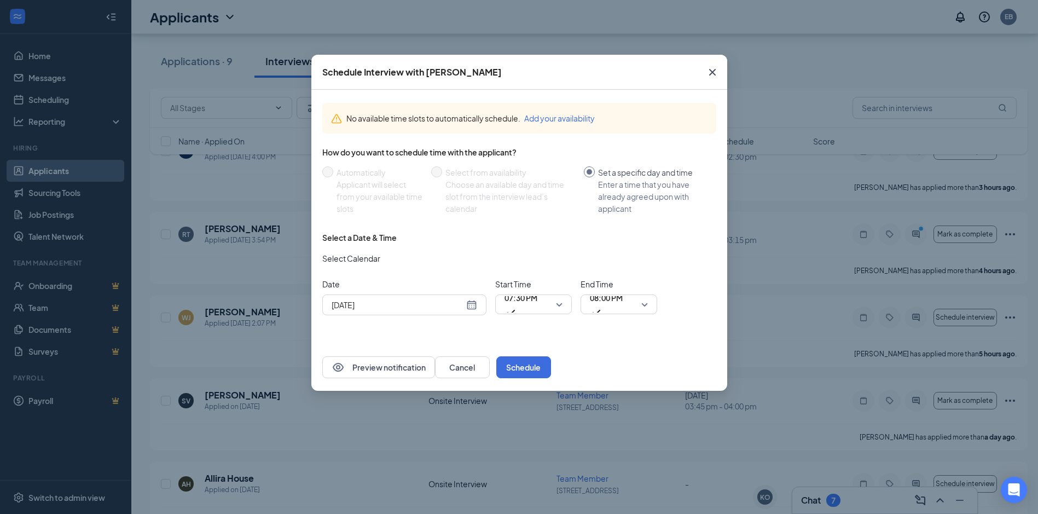
click at [474, 306] on div "[DATE]" at bounding box center [405, 305] width 146 height 12
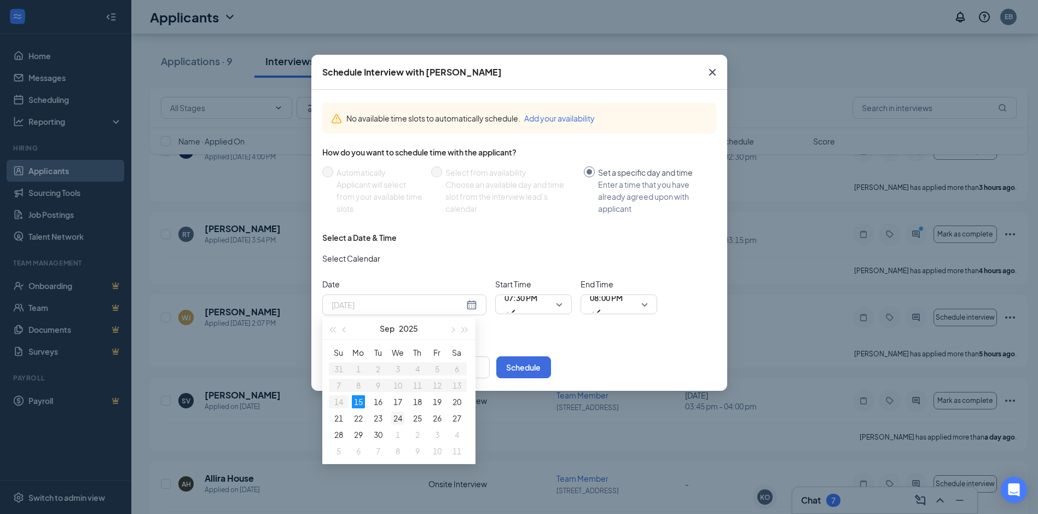
type input "[DATE]"
click at [398, 417] on div "24" at bounding box center [397, 417] width 13 height 13
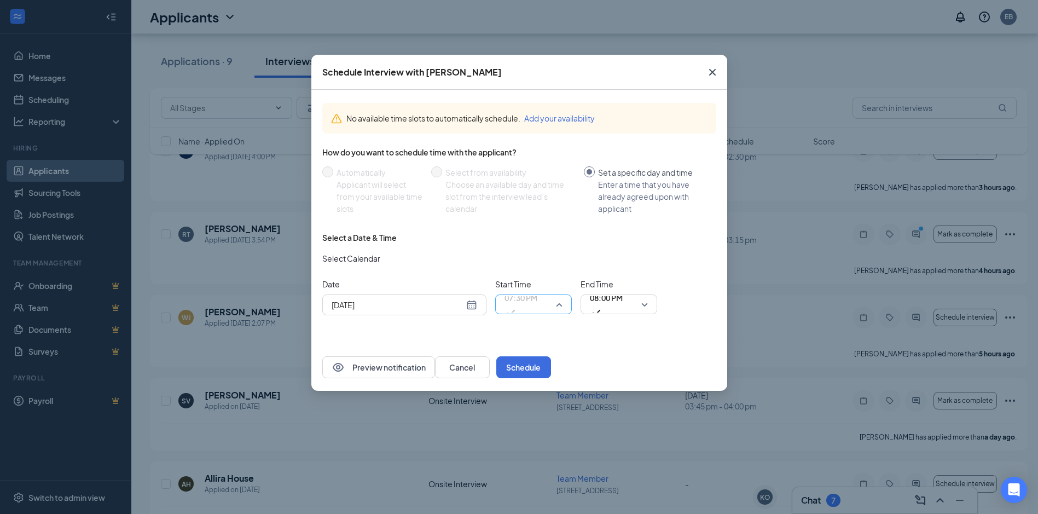
click at [560, 300] on span "07:30 PM" at bounding box center [533, 304] width 58 height 16
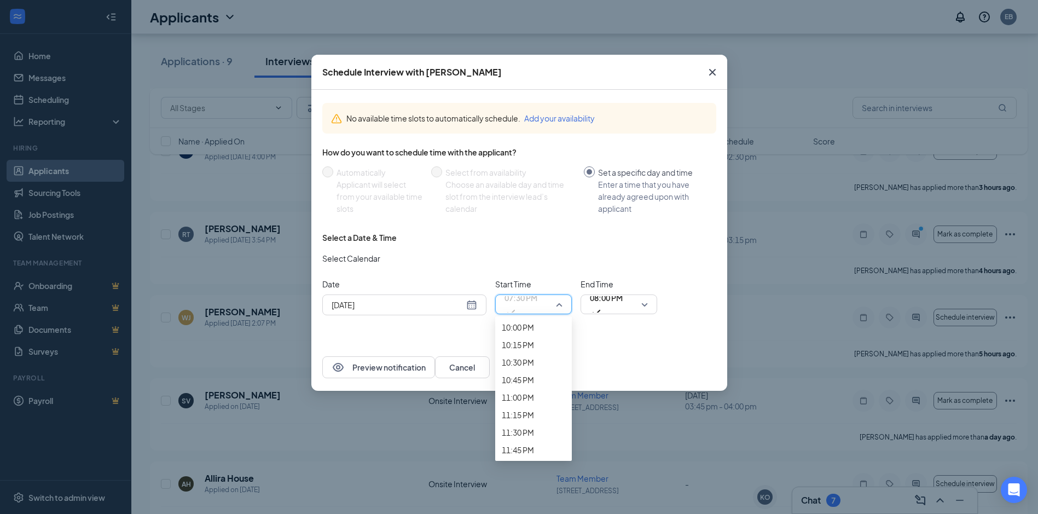
scroll to position [1412, 0]
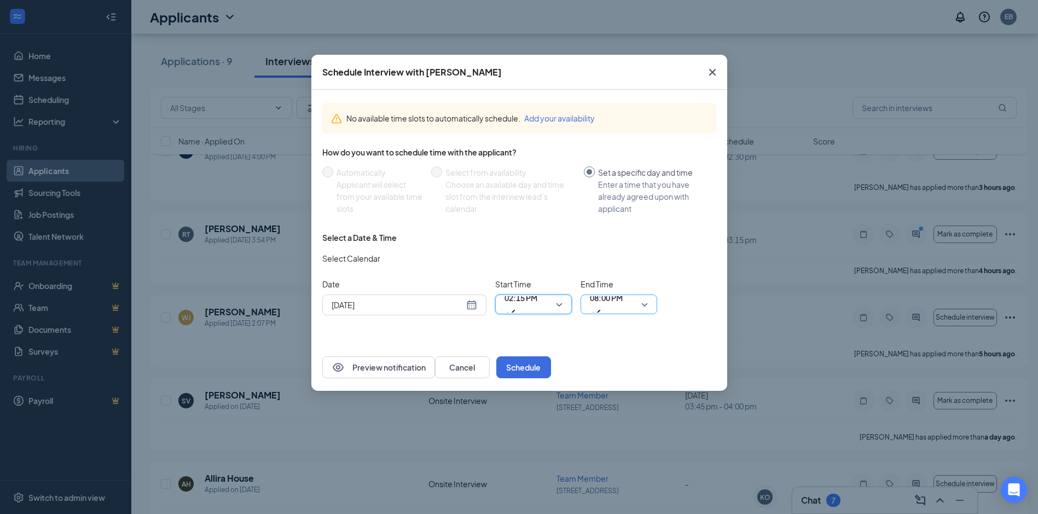
click at [623, 307] on span "08:00 PM" at bounding box center [606, 304] width 33 height 30
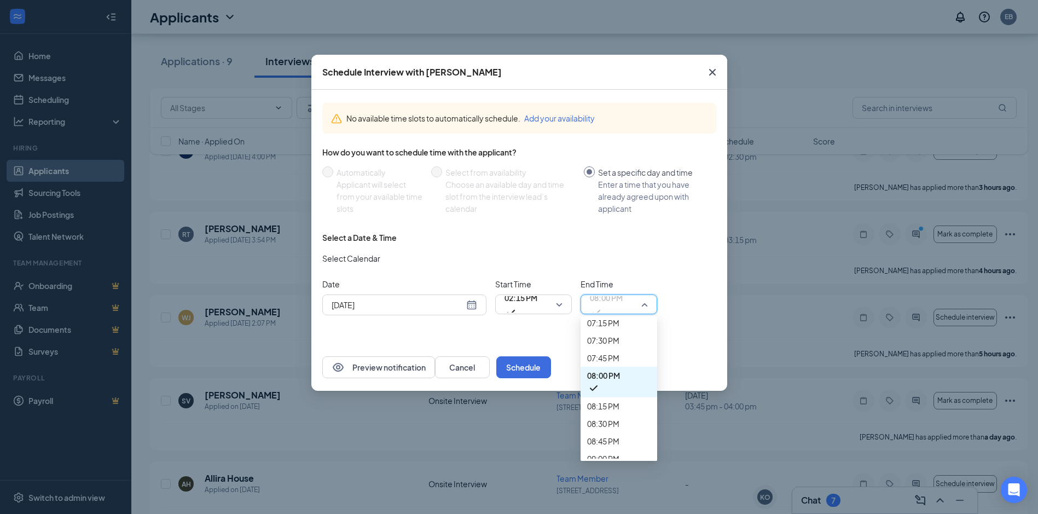
scroll to position [1407, 0]
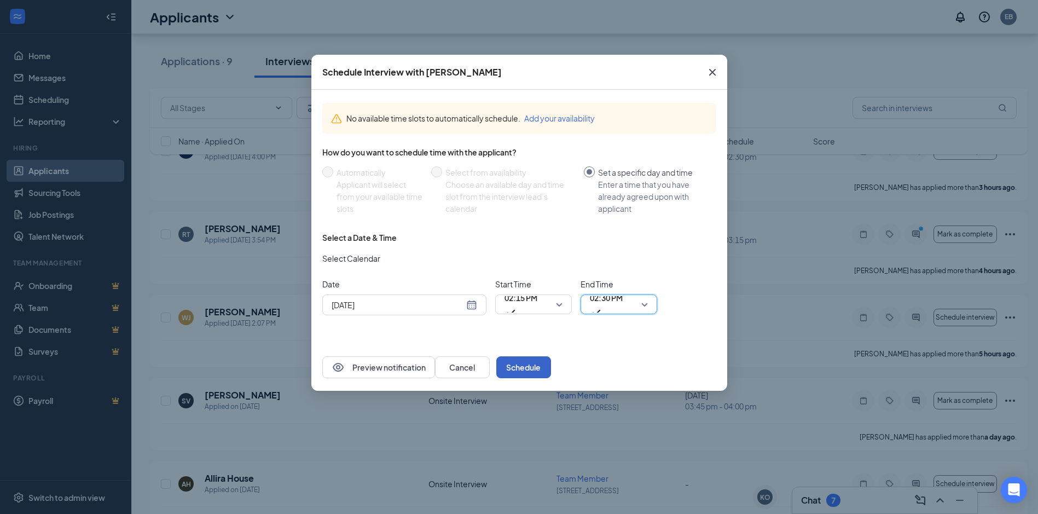
click at [551, 363] on button "Schedule" at bounding box center [523, 367] width 55 height 22
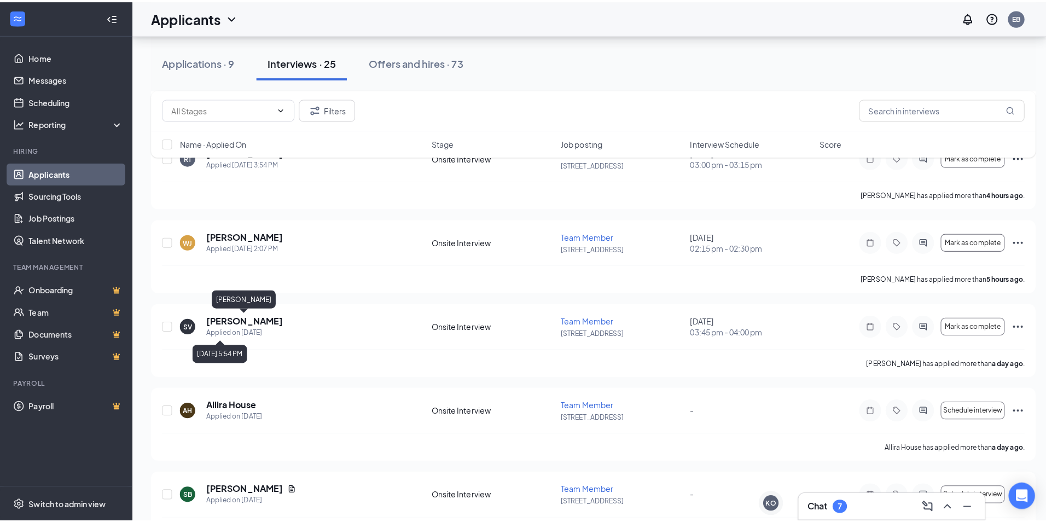
scroll to position [383, 0]
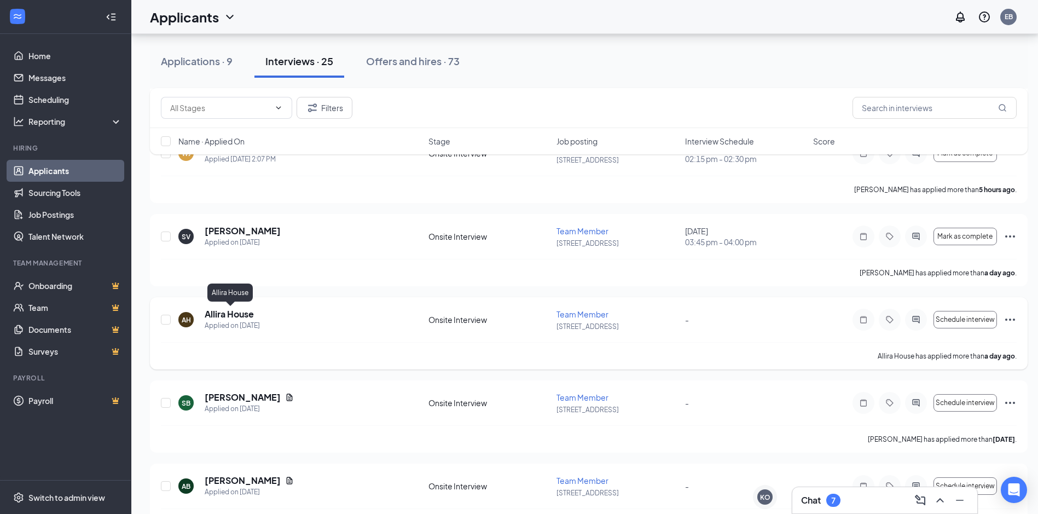
click at [240, 318] on h5 "Allira House" at bounding box center [229, 314] width 49 height 12
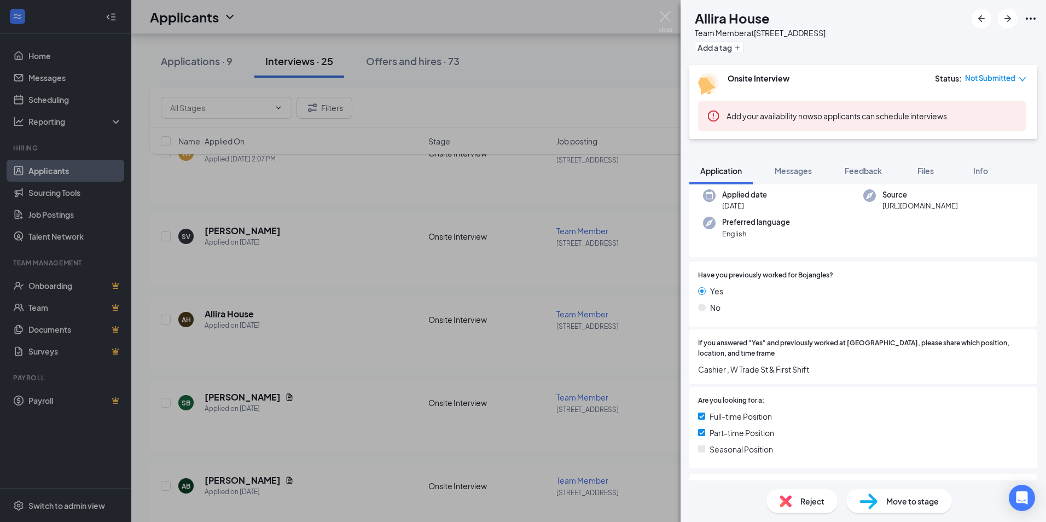
scroll to position [109, 0]
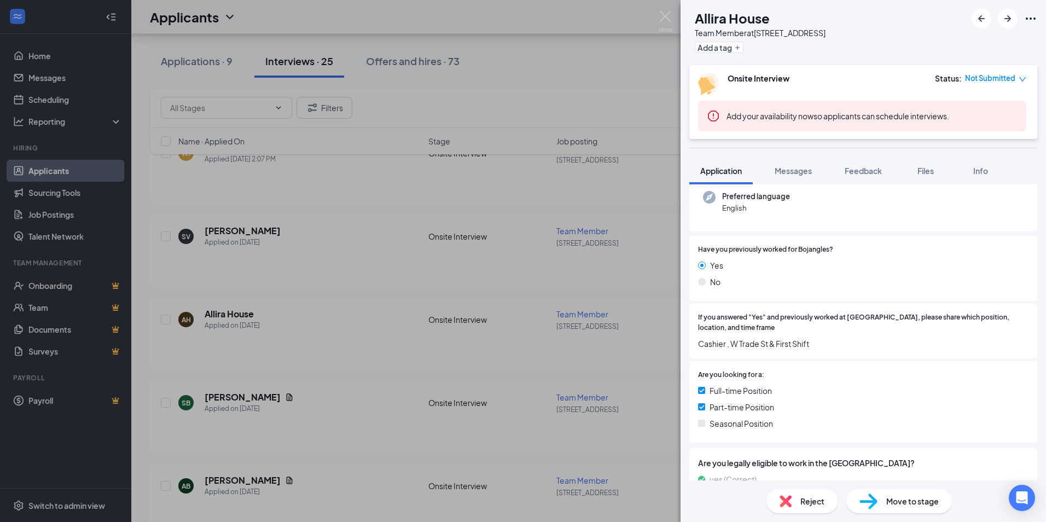
click at [812, 502] on span "Reject" at bounding box center [812, 501] width 24 height 12
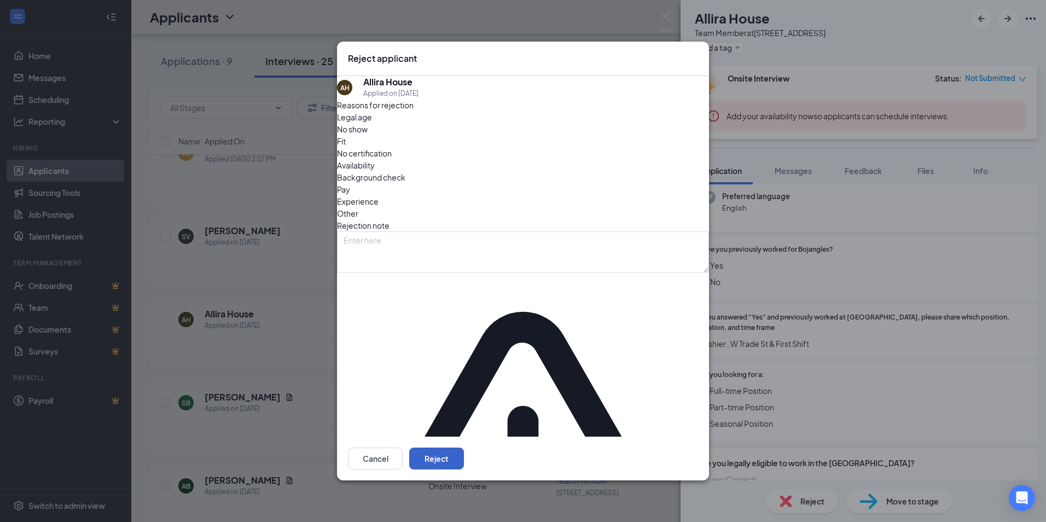
click at [464, 448] on button "Reject" at bounding box center [436, 459] width 55 height 22
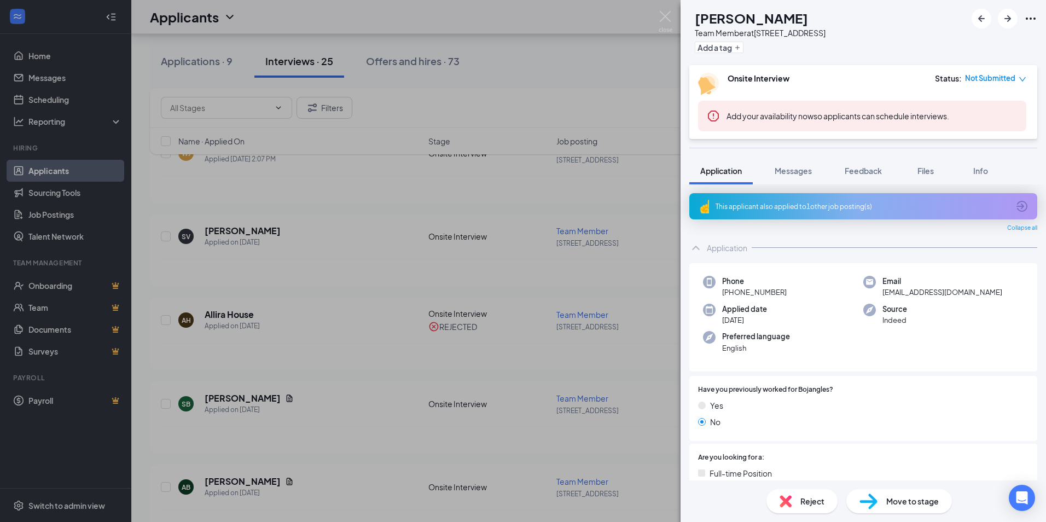
click at [800, 206] on div "This applicant also applied to 1 other job posting(s)" at bounding box center [862, 206] width 293 height 9
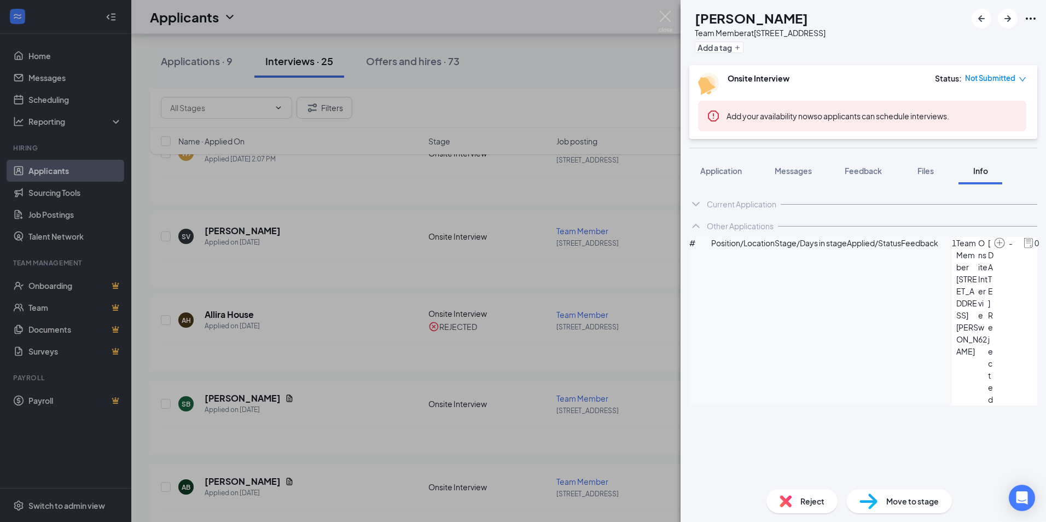
click at [810, 505] on span "Reject" at bounding box center [812, 501] width 24 height 12
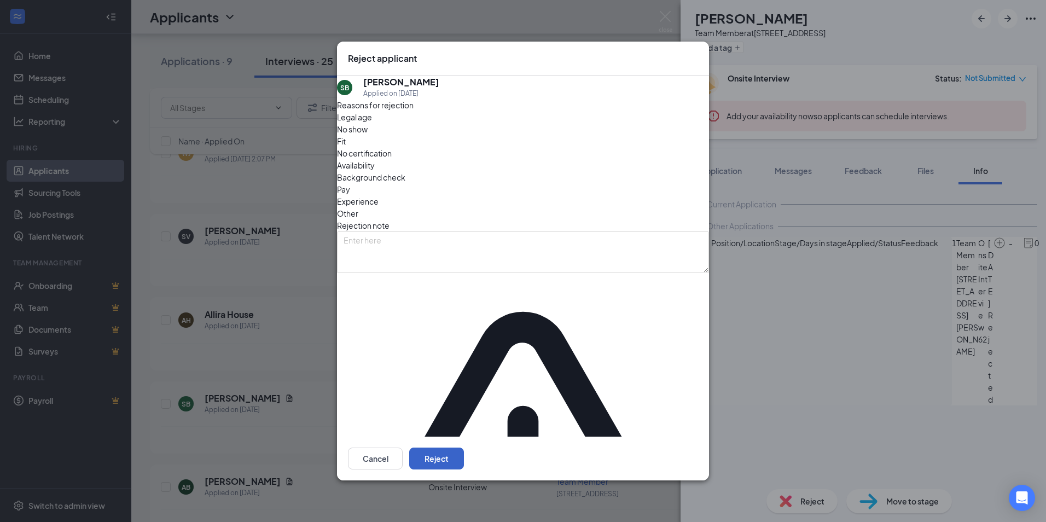
click at [464, 448] on button "Reject" at bounding box center [436, 459] width 55 height 22
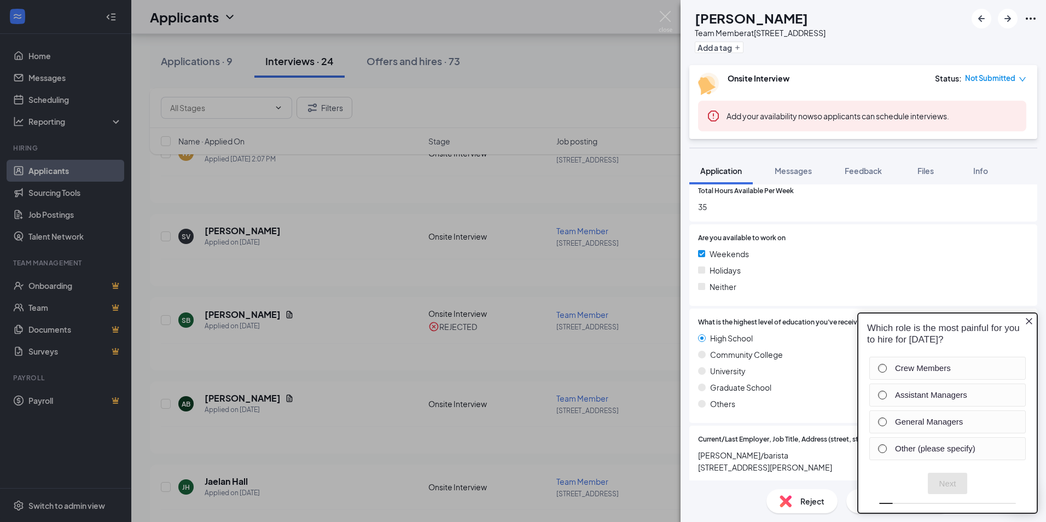
scroll to position [885, 0]
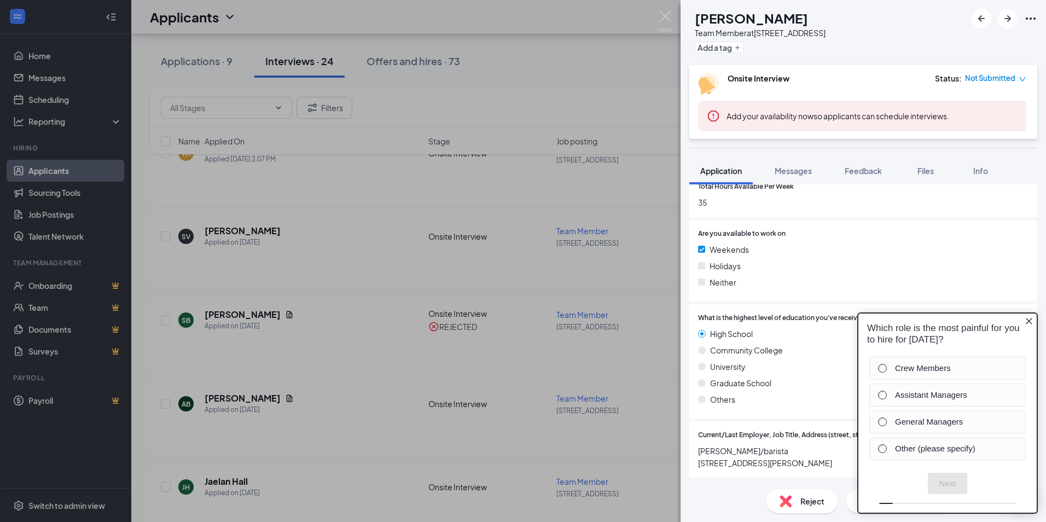
click at [367, 252] on div "AB [PERSON_NAME] Team Member at [STREET_ADDRESS] Add a tag Onsite Interview Sta…" at bounding box center [523, 261] width 1046 height 522
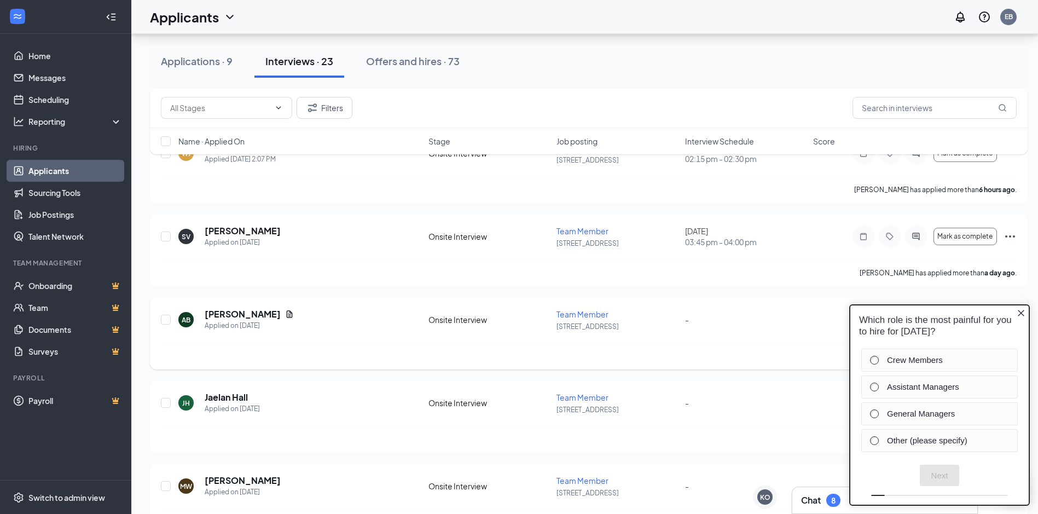
click at [711, 358] on div "[PERSON_NAME] has applied more than [DATE] ." at bounding box center [589, 355] width 856 height 27
click at [1018, 310] on icon "Close button" at bounding box center [1021, 313] width 7 height 7
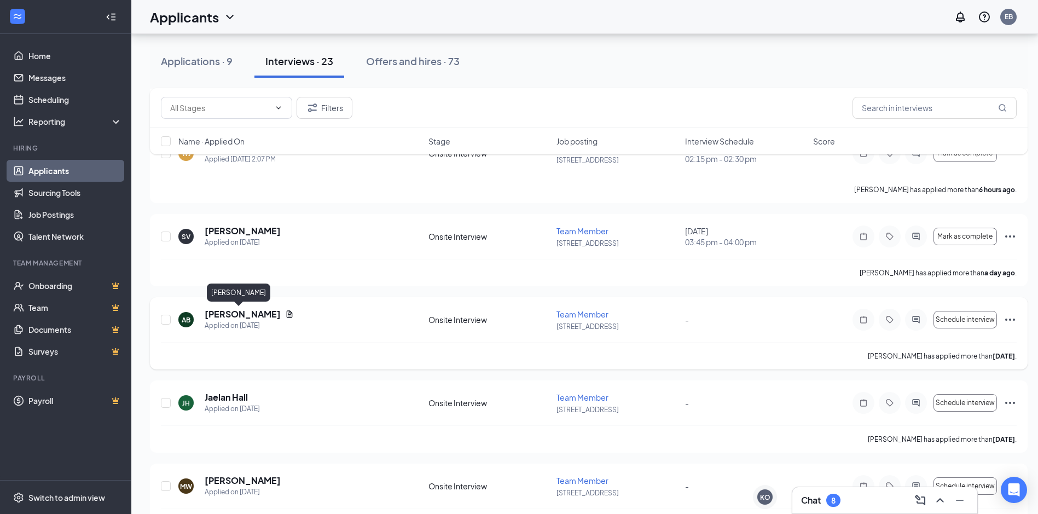
click at [217, 312] on h5 "[PERSON_NAME]" at bounding box center [243, 314] width 76 height 12
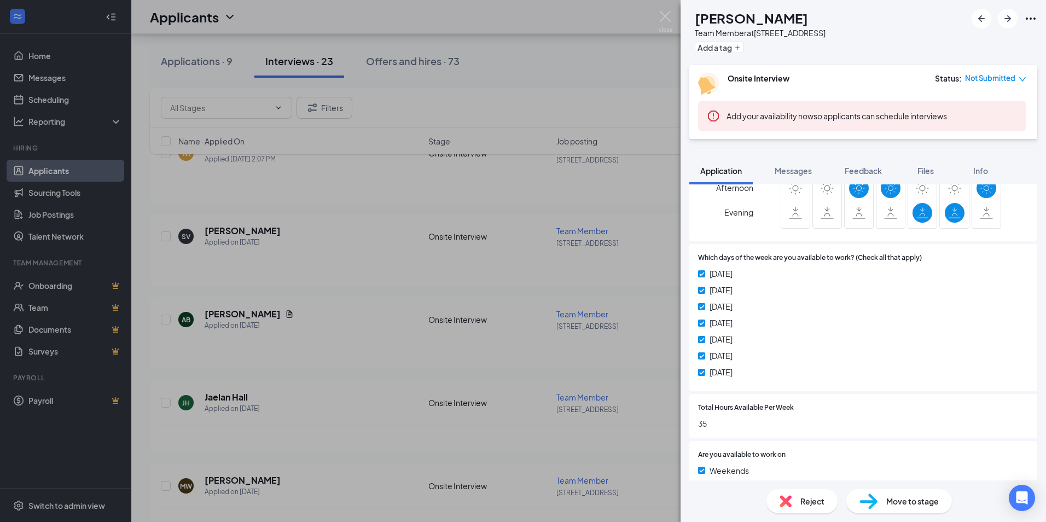
scroll to position [657, 0]
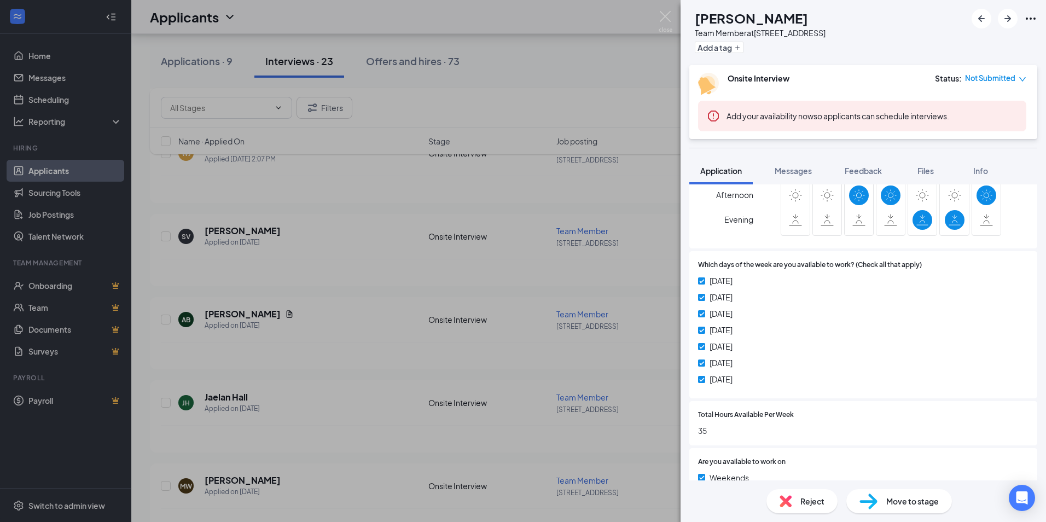
click at [399, 393] on div "AB [PERSON_NAME] Team Member at [STREET_ADDRESS] Add a tag Onsite Interview Sta…" at bounding box center [523, 261] width 1046 height 522
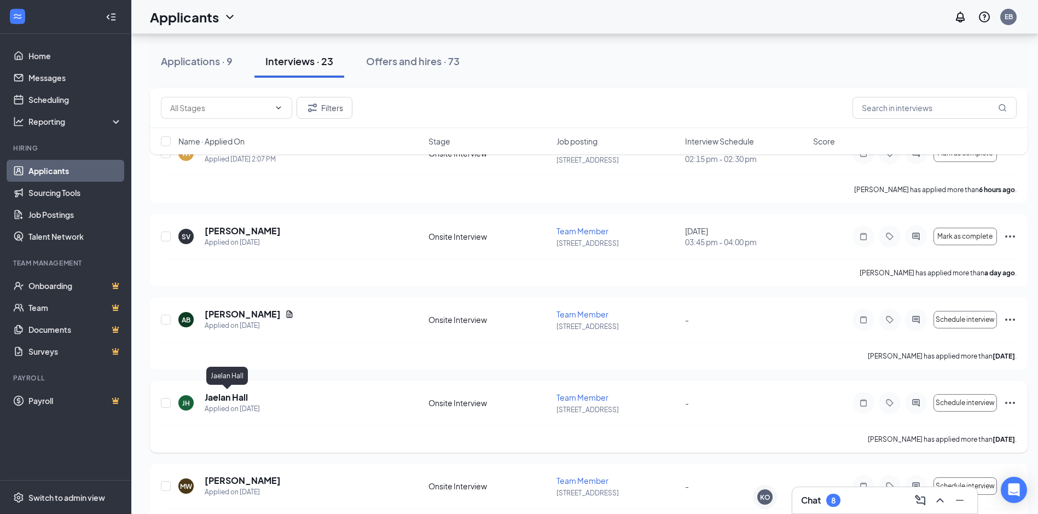
click at [228, 397] on h5 "Jaelan Hall" at bounding box center [226, 397] width 43 height 12
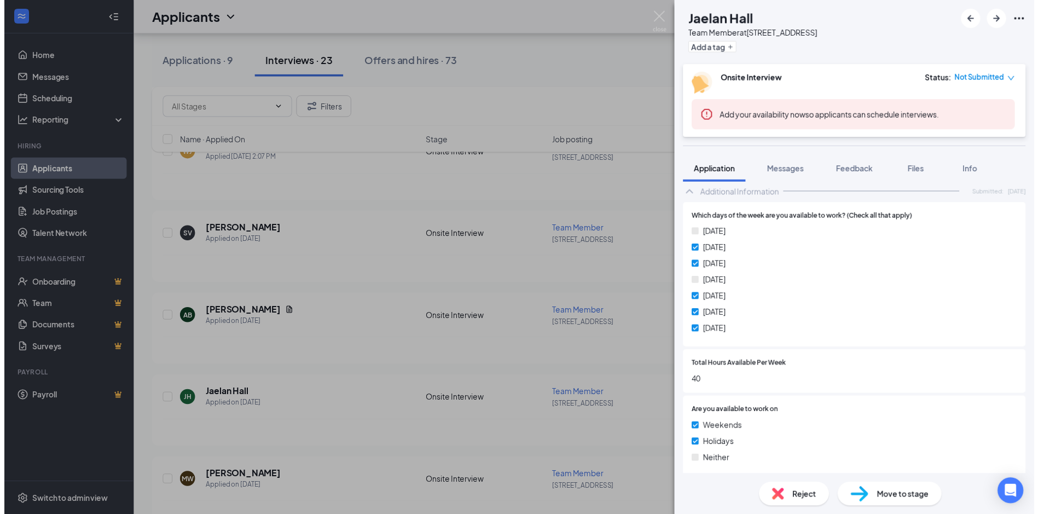
scroll to position [602, 0]
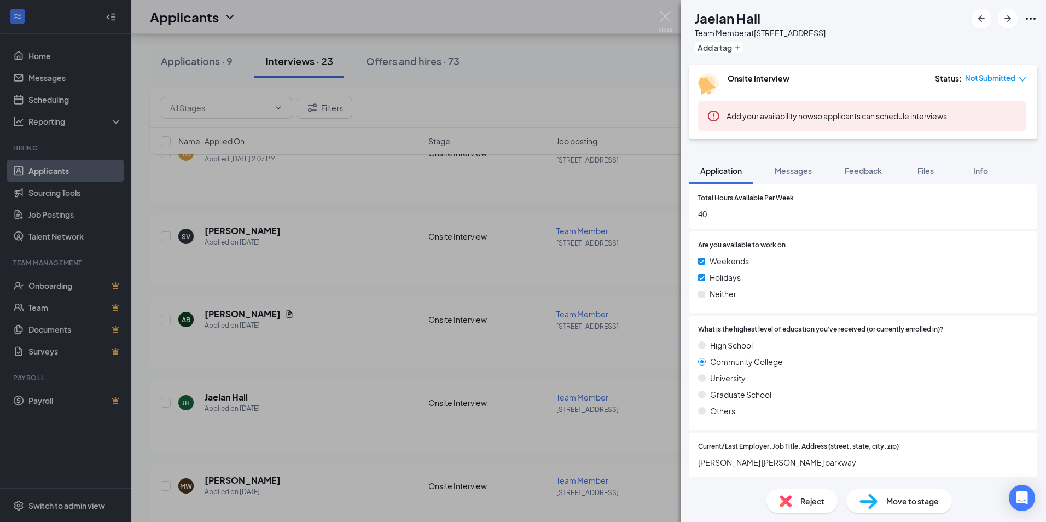
click at [553, 288] on div "[PERSON_NAME] [PERSON_NAME] Team Member at [STREET_ADDRESS] Add a tag Onsite In…" at bounding box center [523, 261] width 1046 height 522
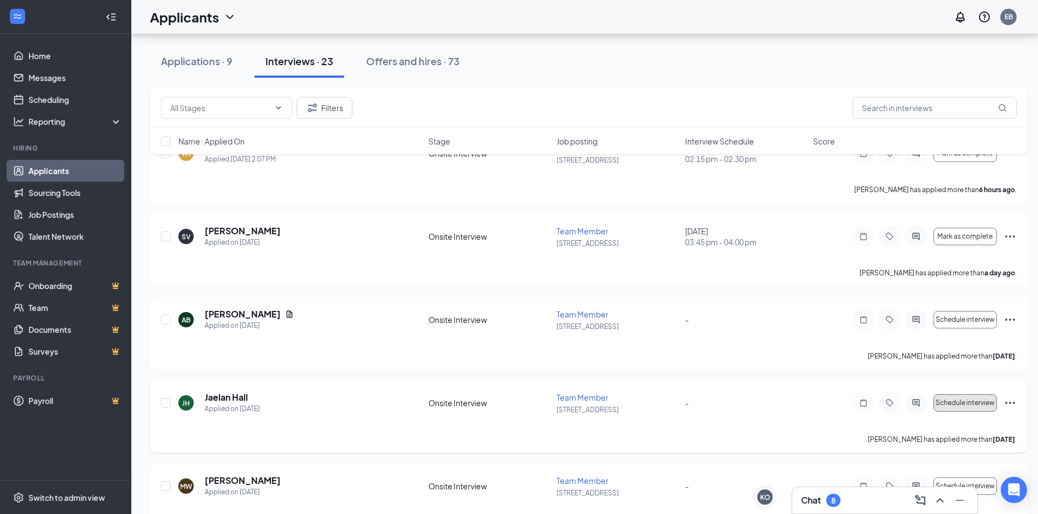
click at [961, 406] on span "Schedule interview" at bounding box center [965, 403] width 59 height 8
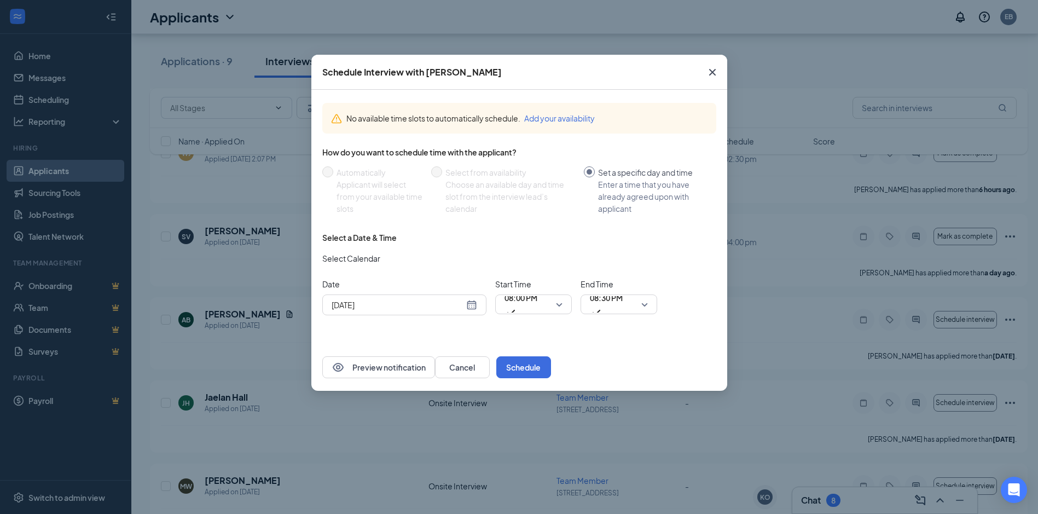
click at [467, 305] on div "[DATE]" at bounding box center [405, 305] width 146 height 12
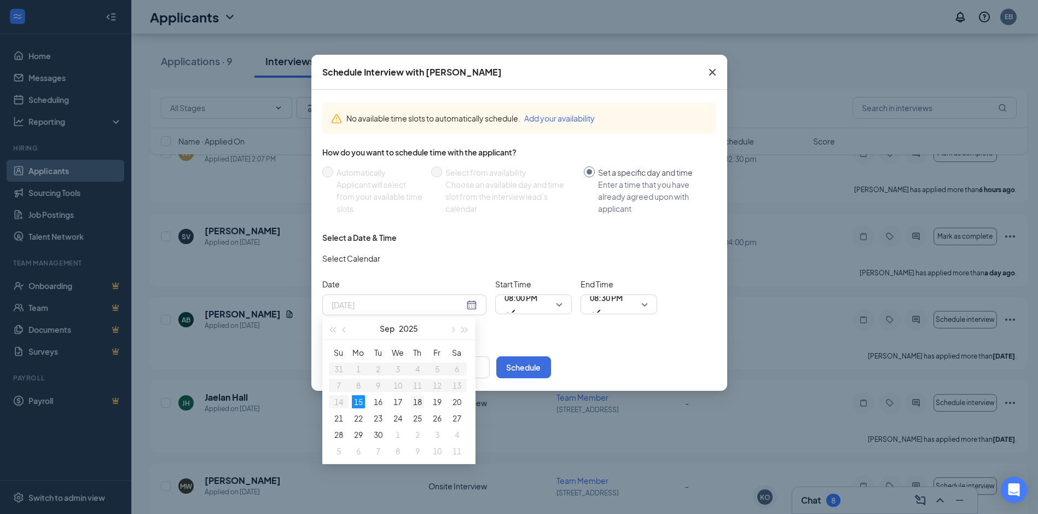
type input "[DATE]"
click at [416, 400] on div "18" at bounding box center [417, 401] width 13 height 13
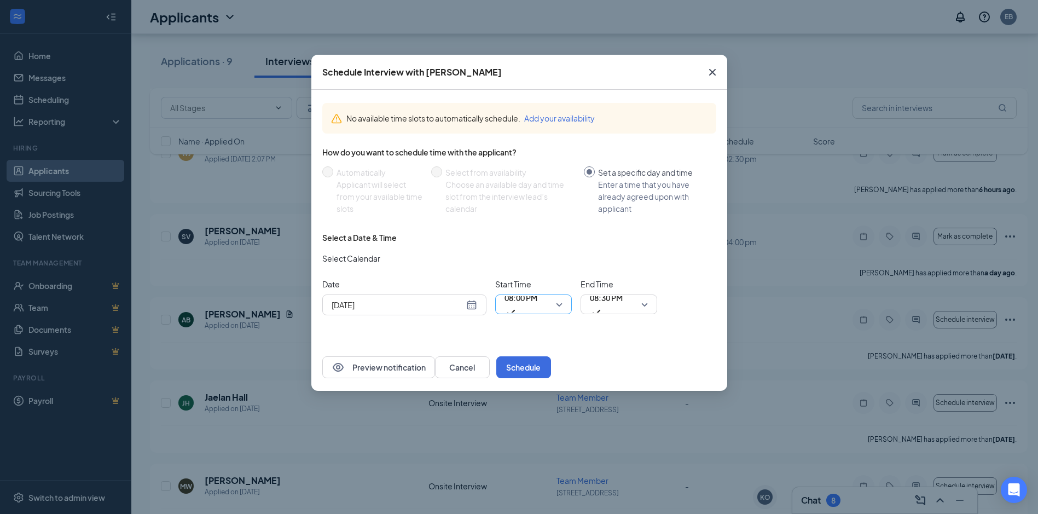
click at [537, 304] on span "08:00 PM" at bounding box center [520, 304] width 33 height 30
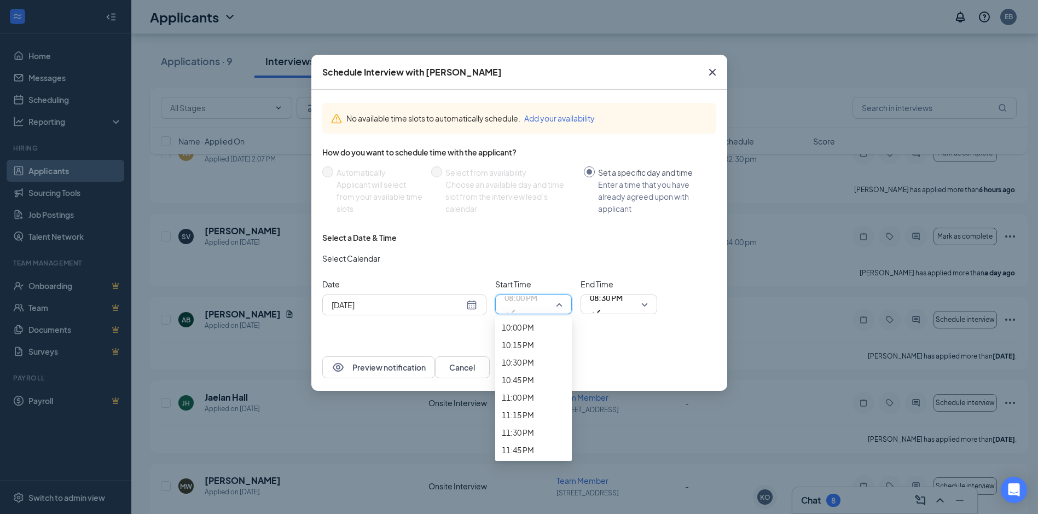
scroll to position [1626, 0]
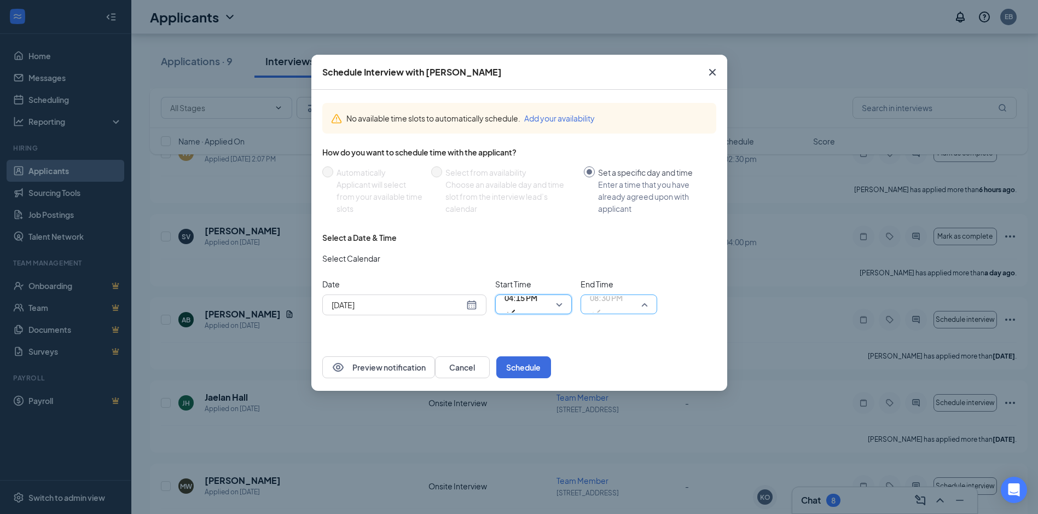
click at [623, 305] on span "08:30 PM" at bounding box center [606, 304] width 33 height 30
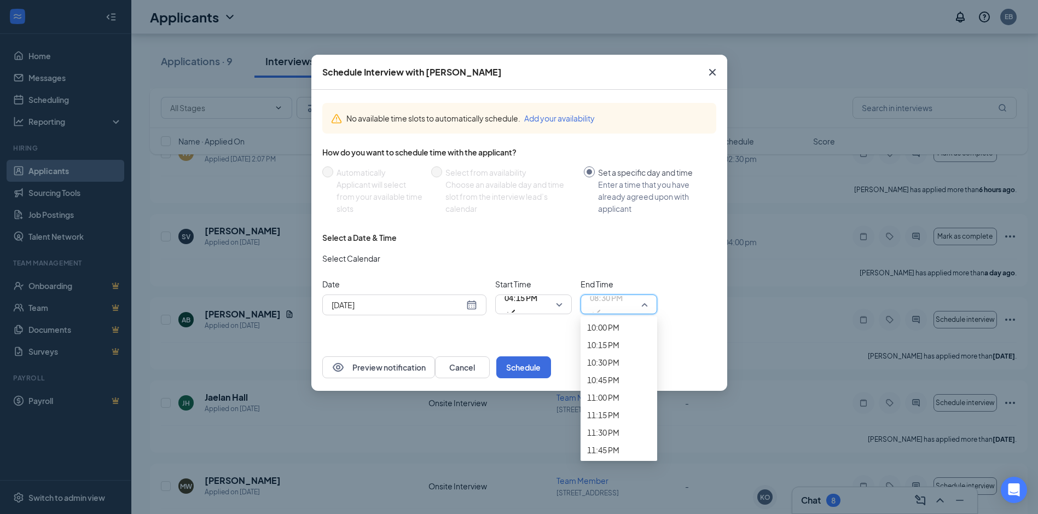
scroll to position [1622, 0]
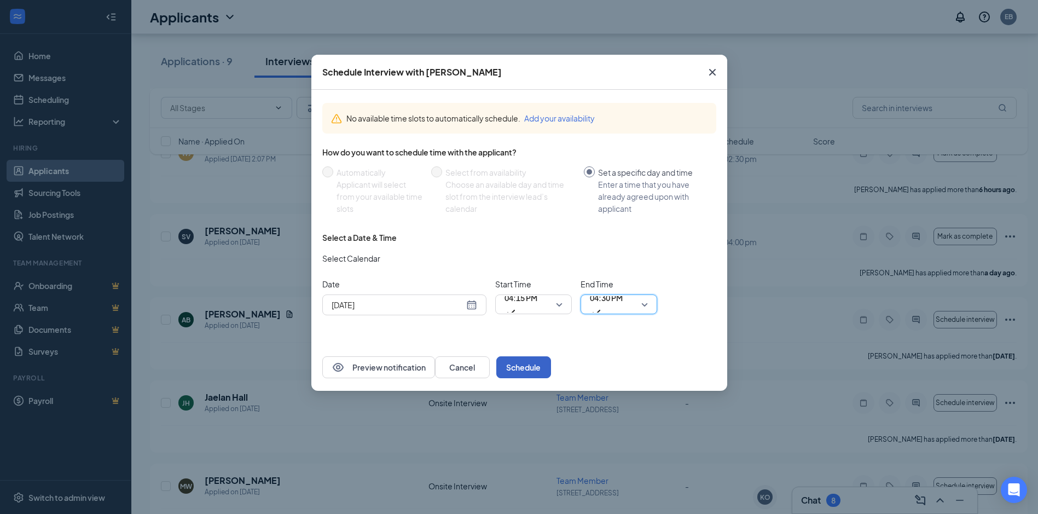
click at [551, 368] on button "Schedule" at bounding box center [523, 367] width 55 height 22
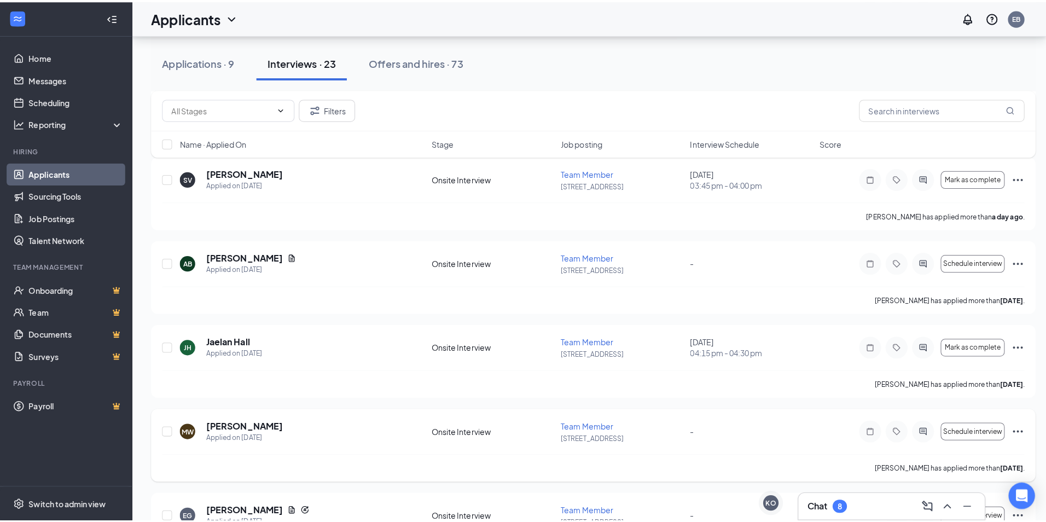
scroll to position [438, 0]
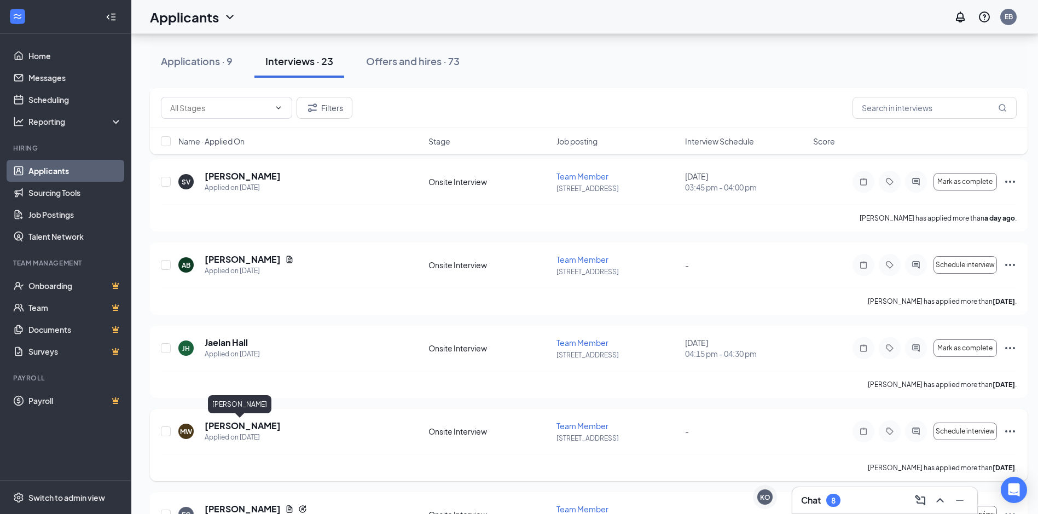
click at [227, 426] on h5 "[PERSON_NAME]" at bounding box center [243, 426] width 76 height 12
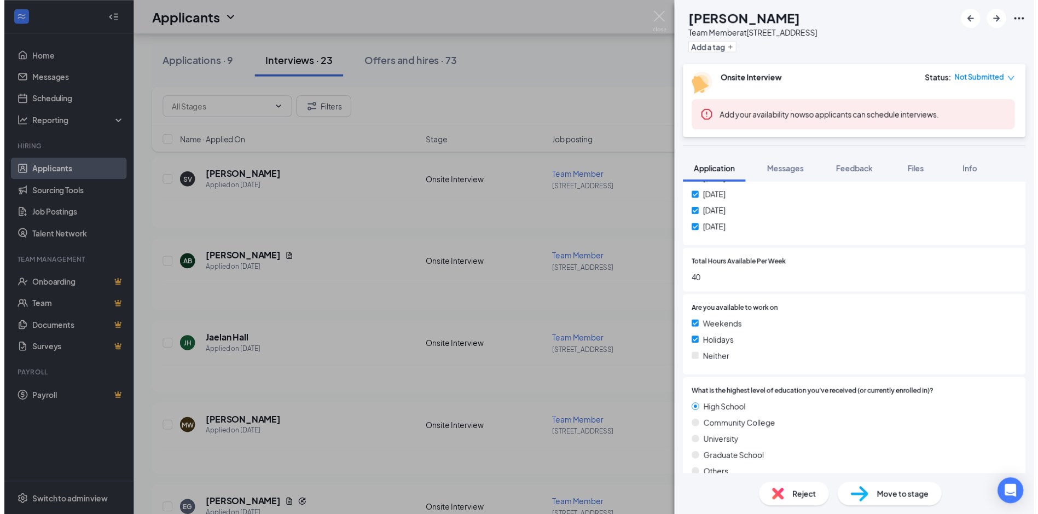
scroll to position [766, 0]
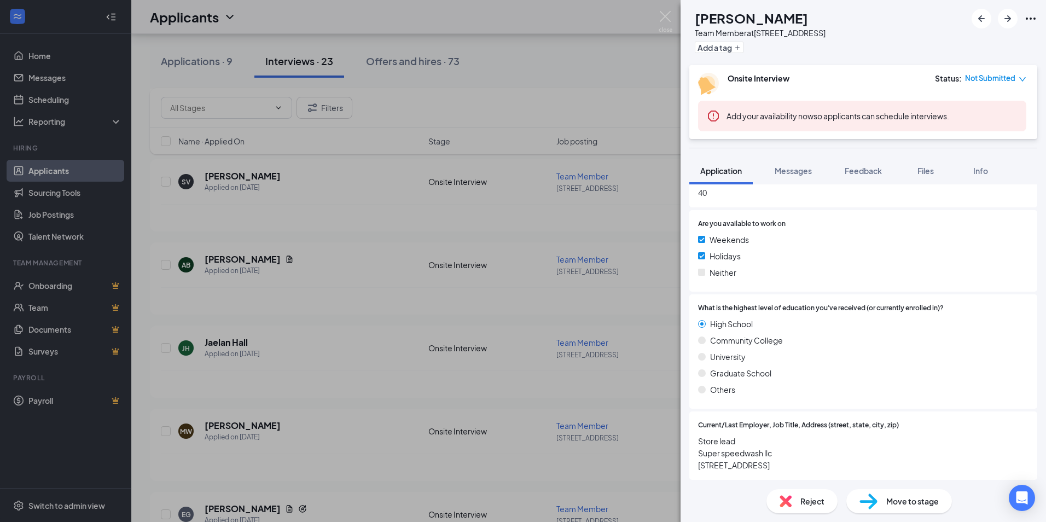
click at [572, 300] on div "MW [PERSON_NAME] Team Member at [STREET_ADDRESS] Add a tag Onsite Interview Sta…" at bounding box center [523, 261] width 1046 height 522
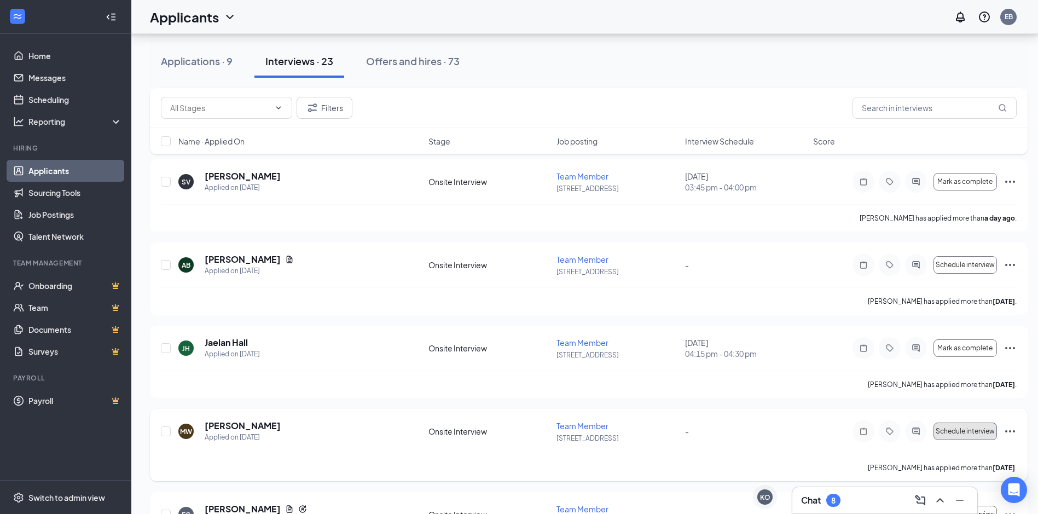
click at [949, 432] on span "Schedule interview" at bounding box center [965, 431] width 59 height 8
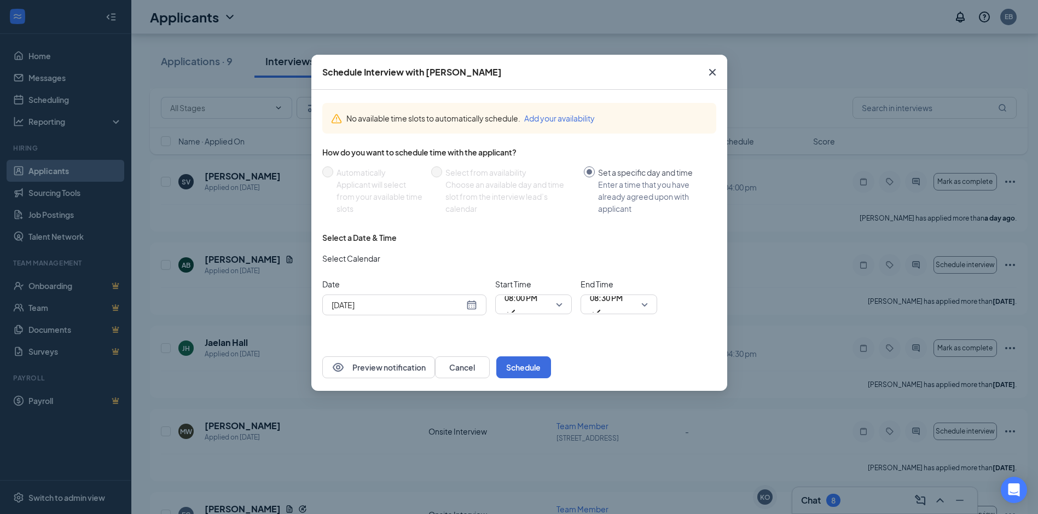
click at [471, 305] on div "[DATE]" at bounding box center [405, 305] width 146 height 12
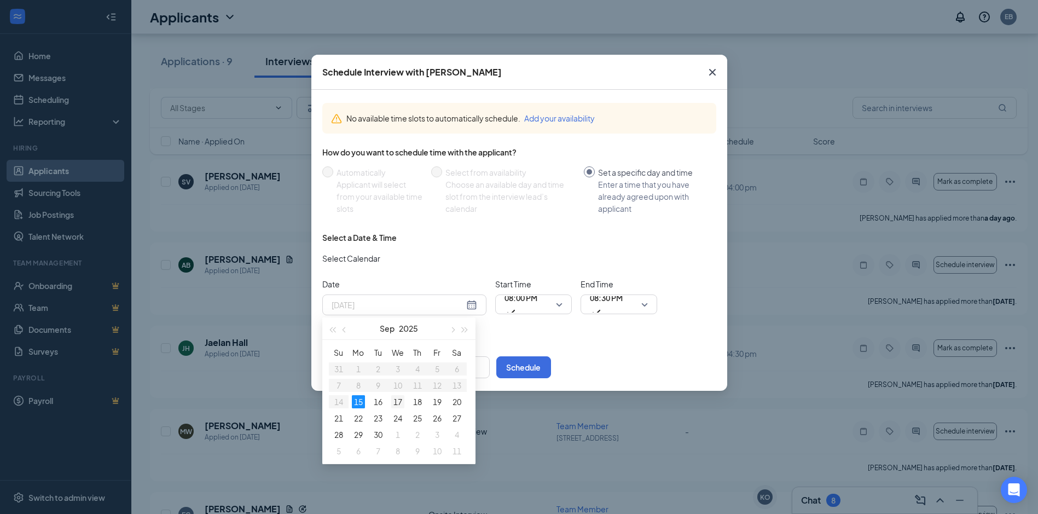
type input "[DATE]"
click at [401, 400] on div "17" at bounding box center [397, 401] width 13 height 13
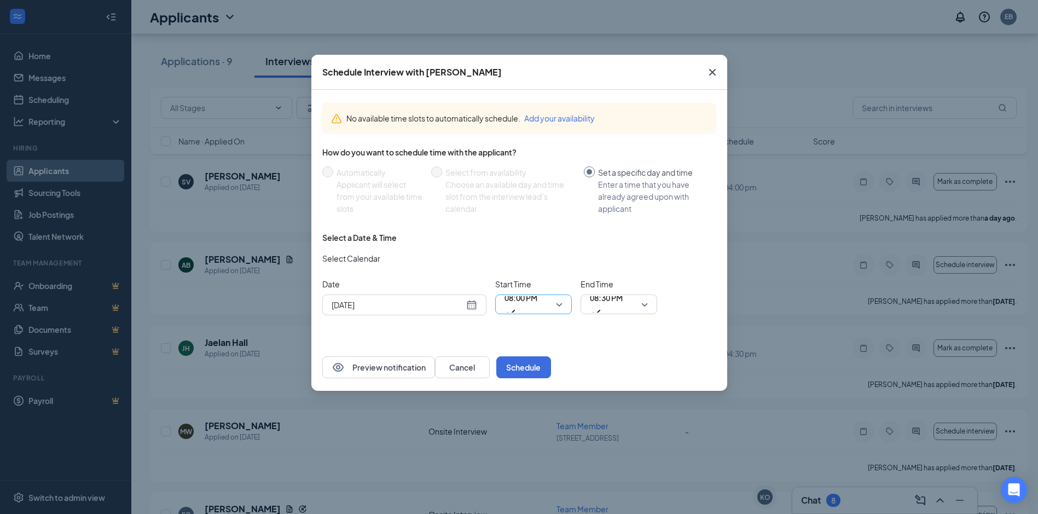
click at [537, 308] on span "08:00 PM" at bounding box center [520, 304] width 33 height 30
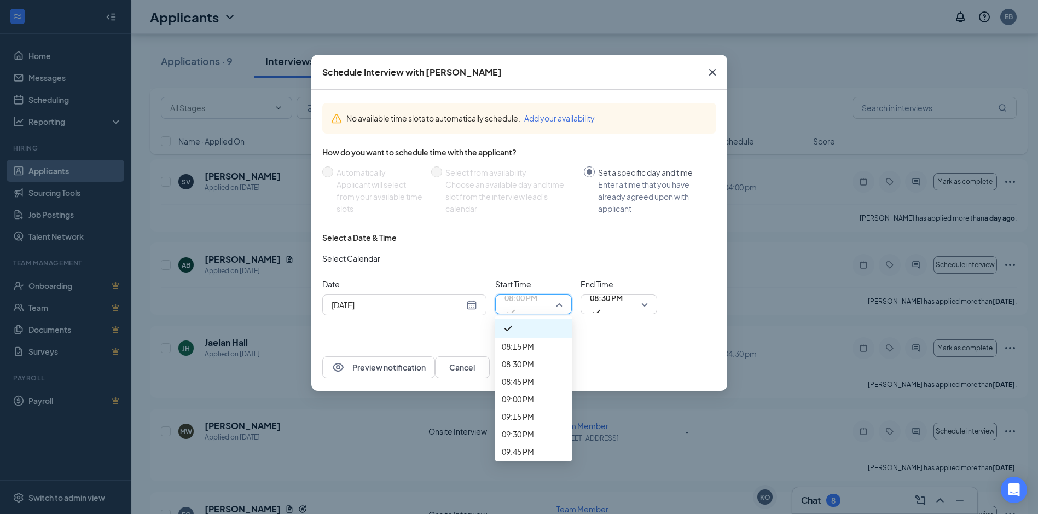
scroll to position [1407, 0]
drag, startPoint x: 526, startPoint y: 387, endPoint x: 556, endPoint y: 355, distance: 44.1
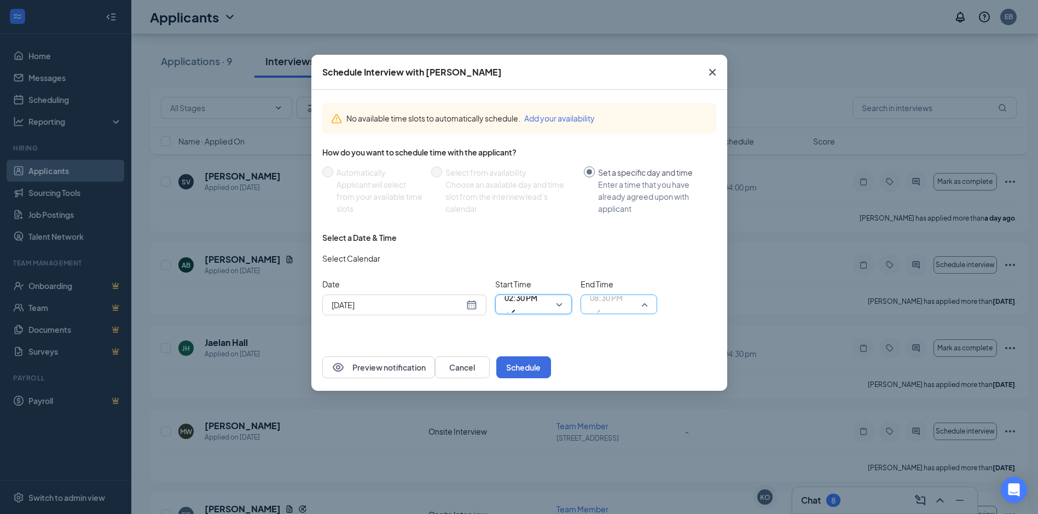
click at [638, 312] on span "08:30 PM" at bounding box center [619, 304] width 58 height 16
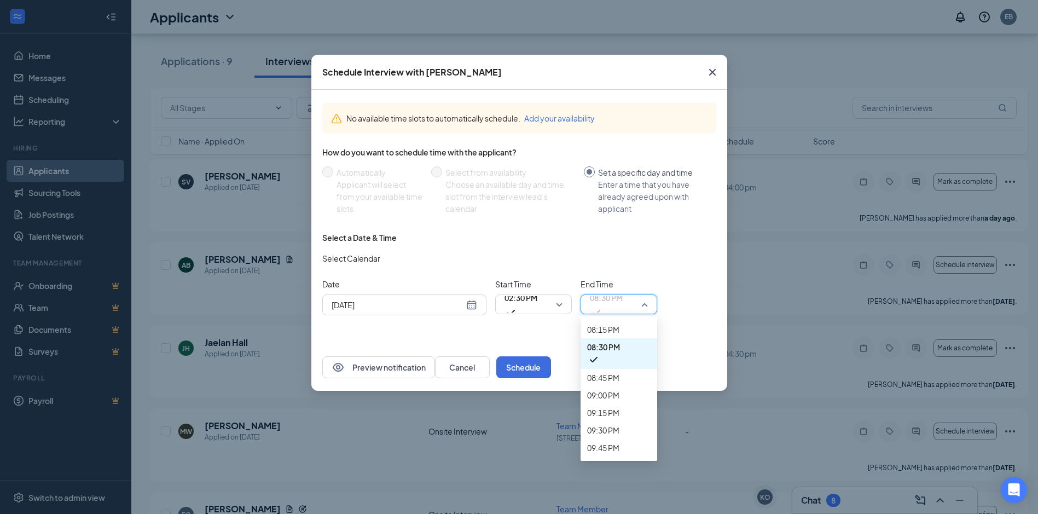
scroll to position [1403, 0]
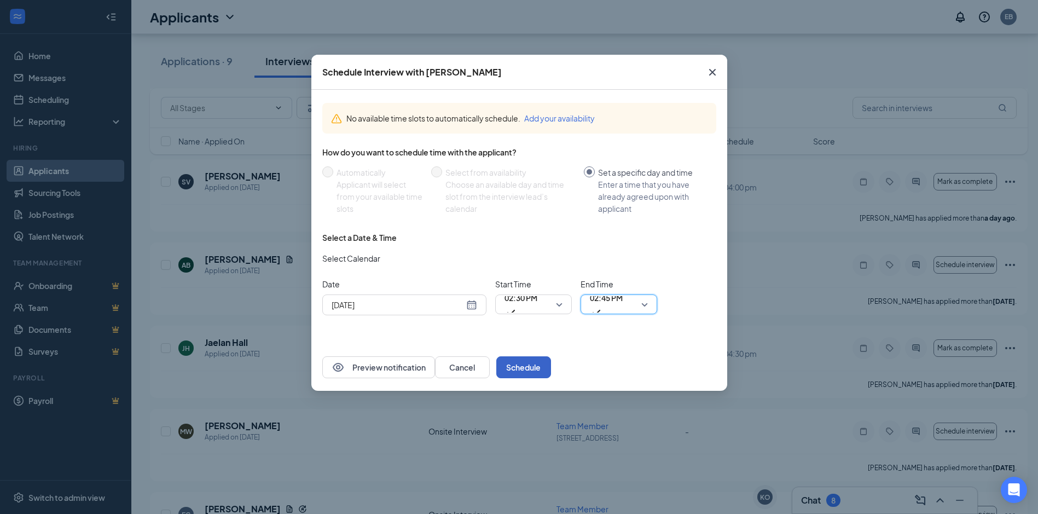
click at [551, 373] on button "Schedule" at bounding box center [523, 367] width 55 height 22
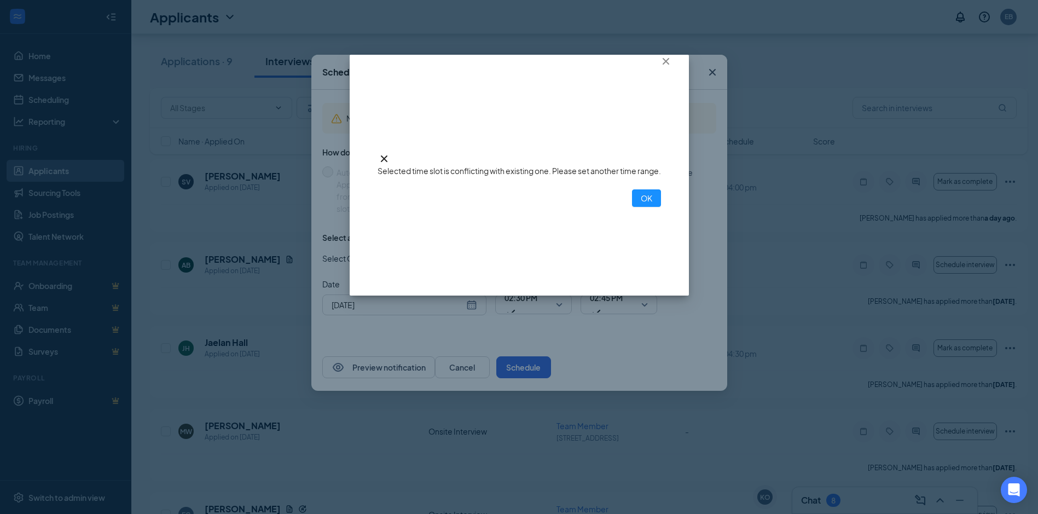
click at [514, 207] on div "Selected time slot is conflicting with existing one. Please set another time ra…" at bounding box center [519, 177] width 283 height 59
click at [632, 207] on button "OK" at bounding box center [646, 198] width 29 height 18
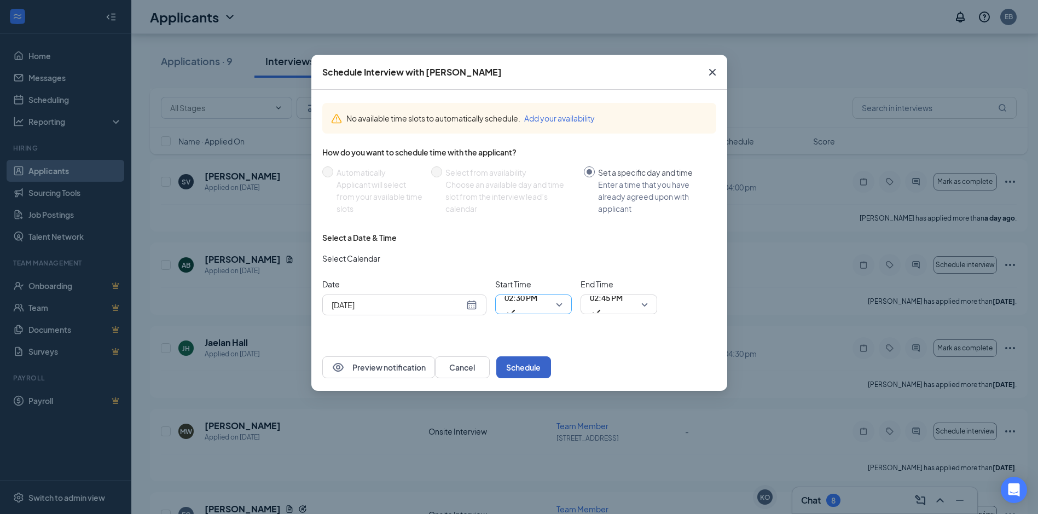
click at [537, 304] on span "02:30 PM" at bounding box center [520, 304] width 33 height 30
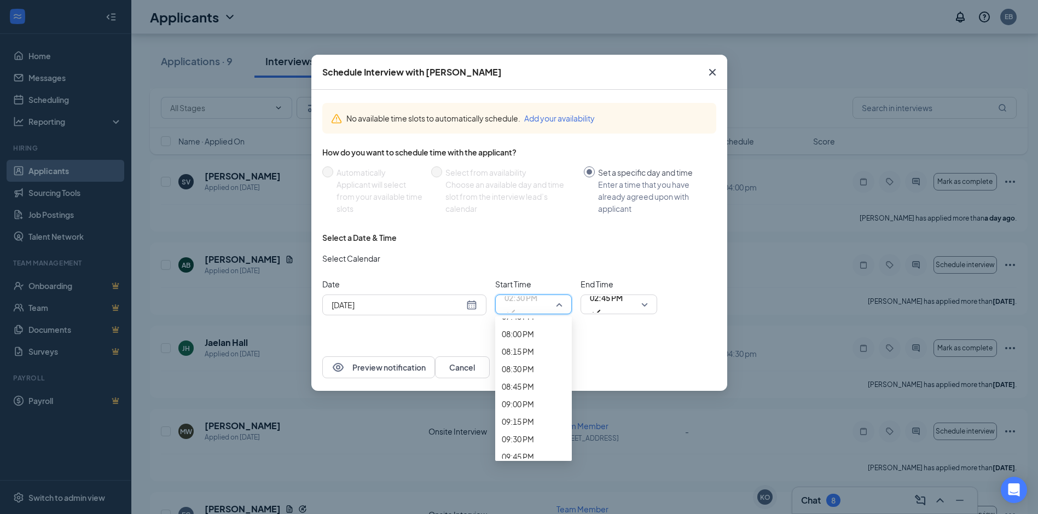
drag, startPoint x: 530, startPoint y: 407, endPoint x: 544, endPoint y: 383, distance: 28.0
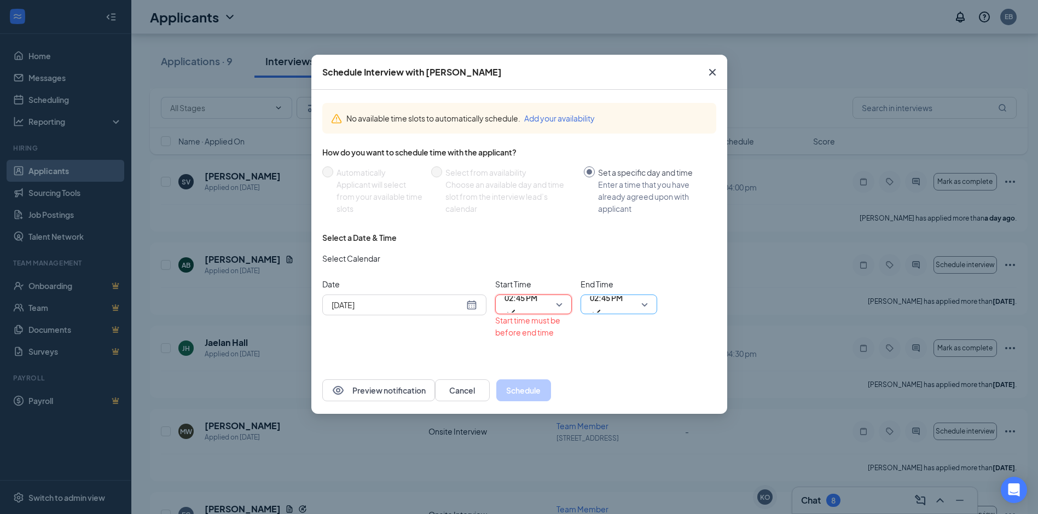
click at [623, 307] on span "02:45 PM" at bounding box center [606, 304] width 33 height 30
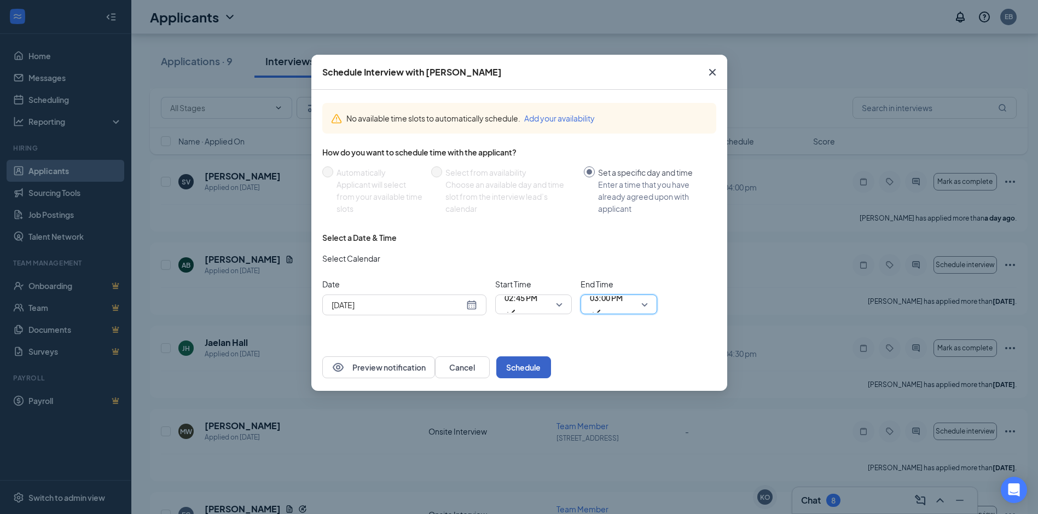
click at [551, 372] on button "Schedule" at bounding box center [523, 367] width 55 height 22
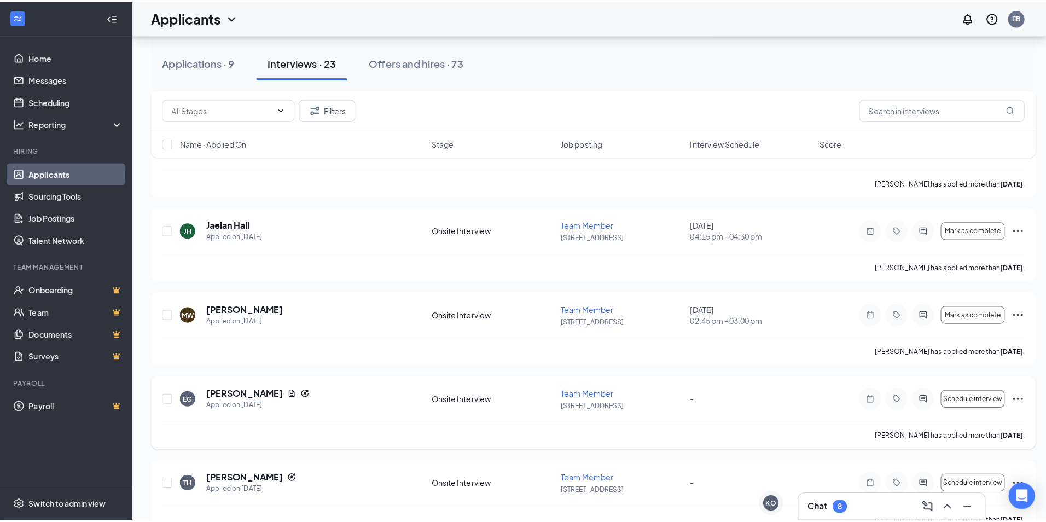
scroll to position [657, 0]
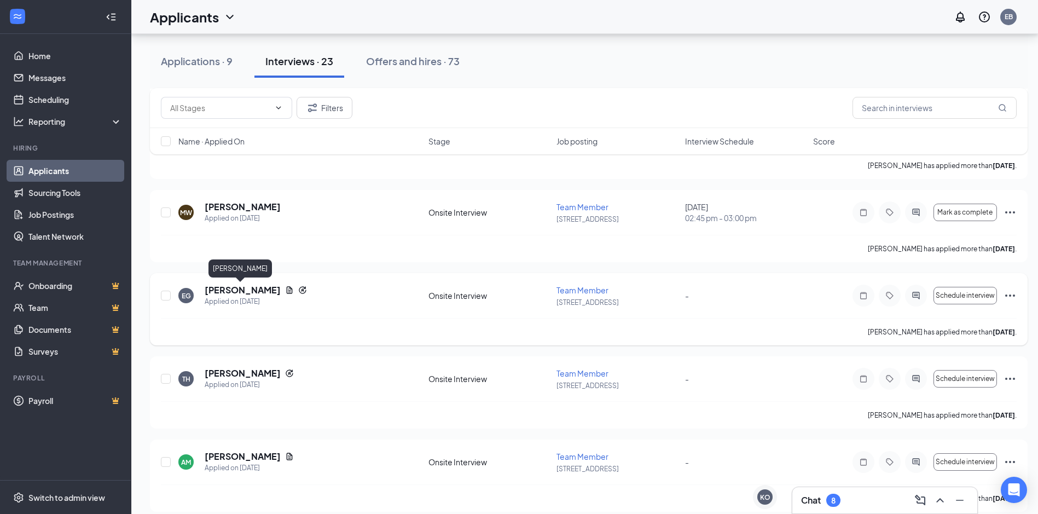
click at [235, 287] on h5 "[PERSON_NAME]" at bounding box center [243, 290] width 76 height 12
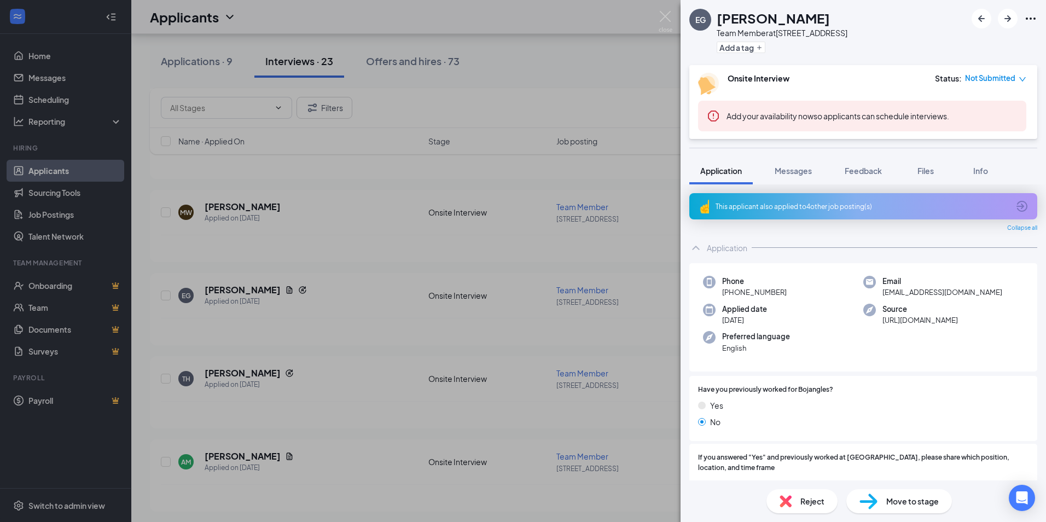
click at [803, 501] on span "Reject" at bounding box center [812, 501] width 24 height 12
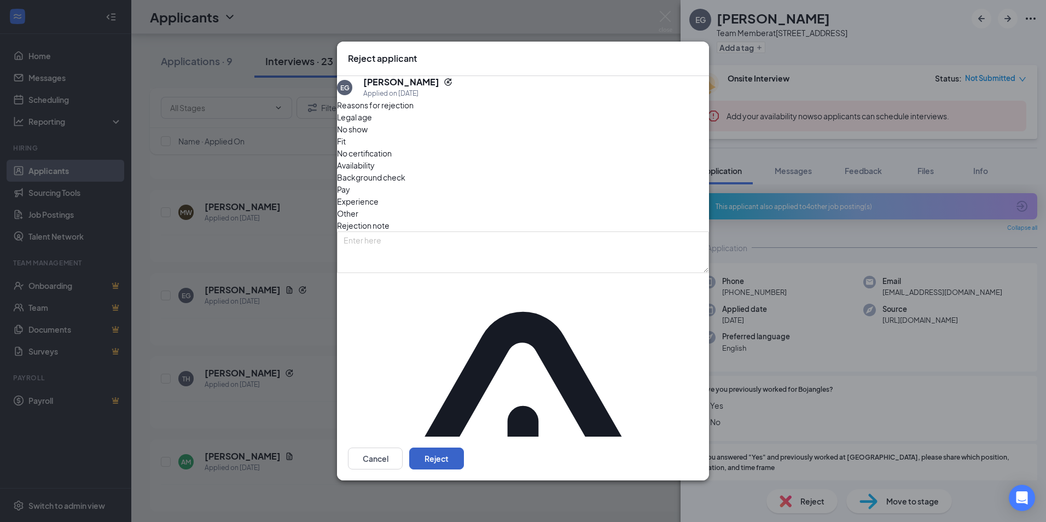
click at [464, 448] on button "Reject" at bounding box center [436, 459] width 55 height 22
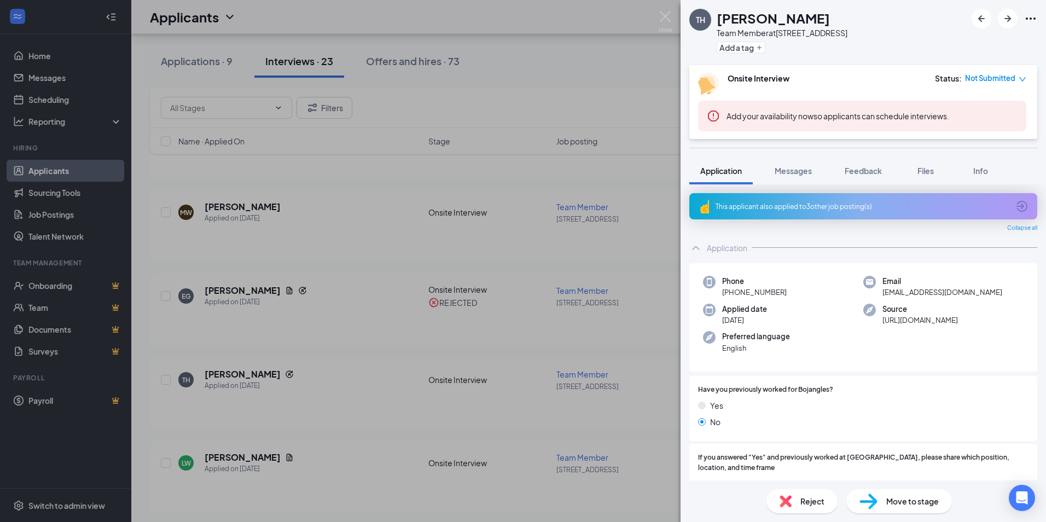
click at [819, 500] on span "Reject" at bounding box center [812, 501] width 24 height 12
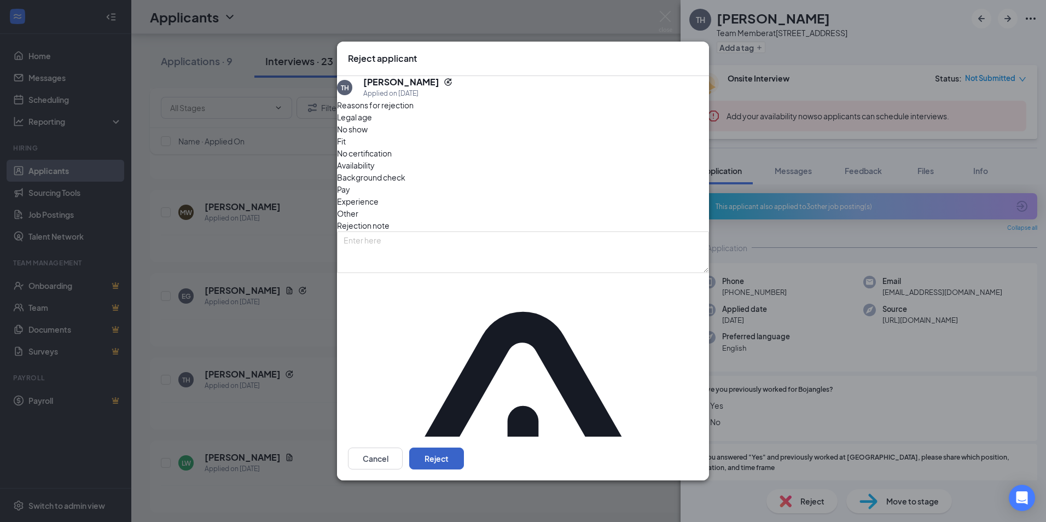
click at [464, 448] on button "Reject" at bounding box center [436, 459] width 55 height 22
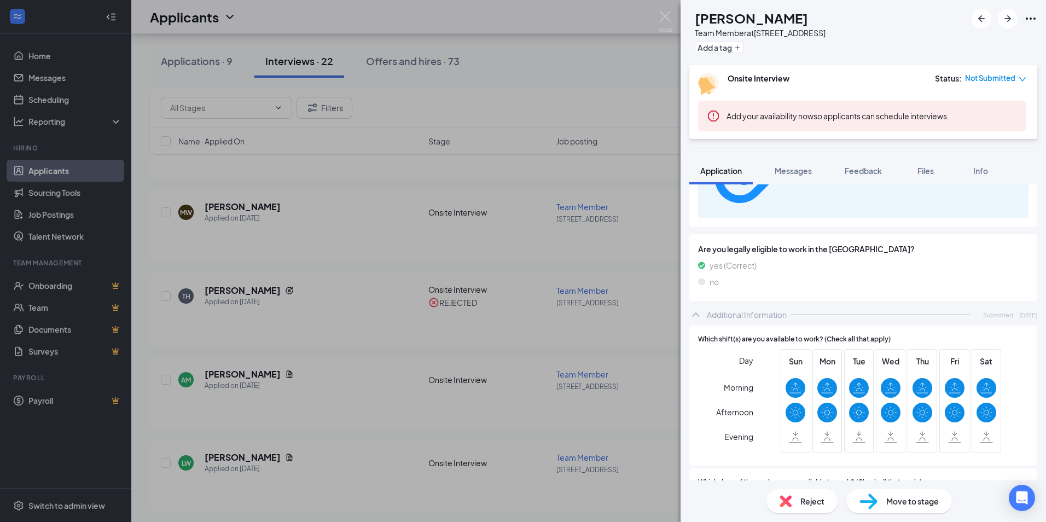
scroll to position [492, 0]
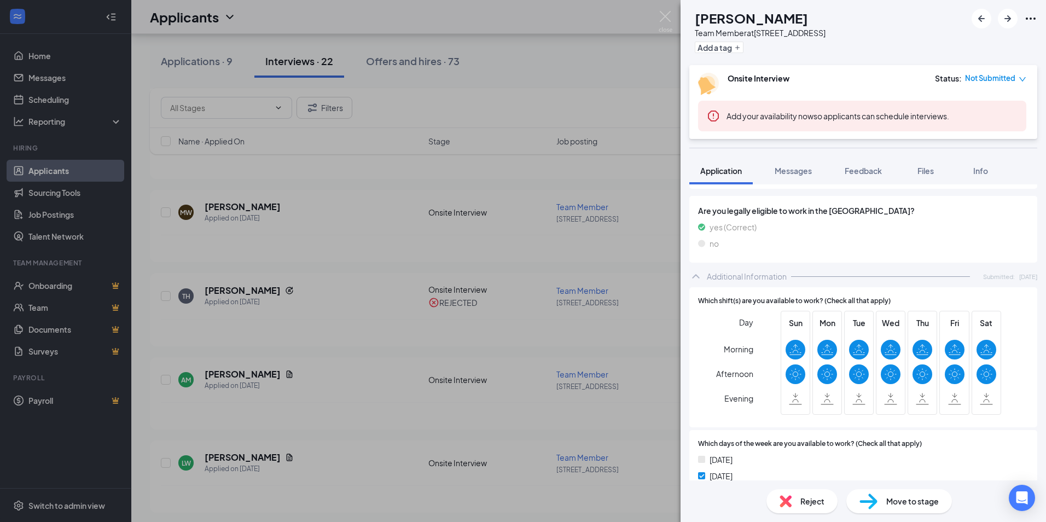
click at [816, 504] on span "Reject" at bounding box center [812, 501] width 24 height 12
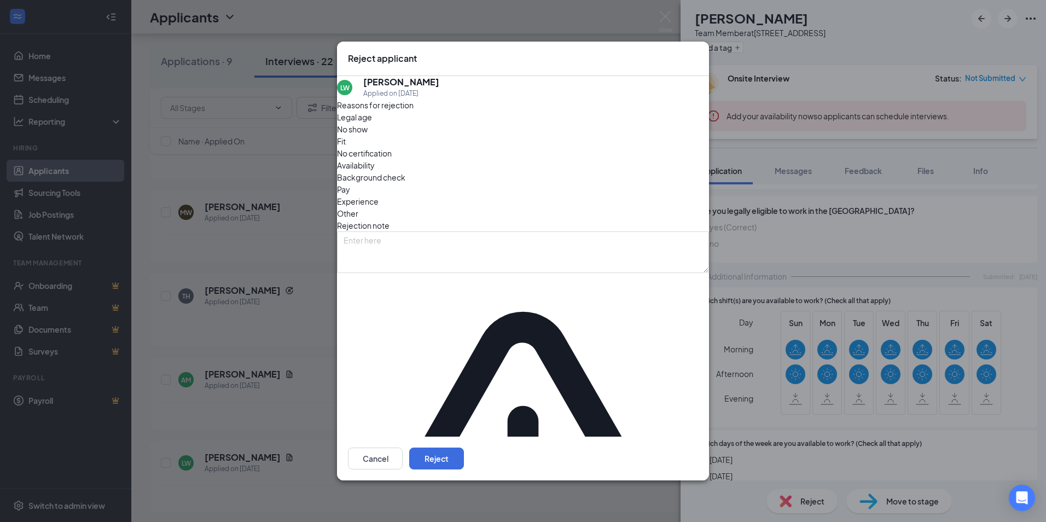
click at [375, 171] on span "Availability" at bounding box center [356, 165] width 38 height 12
click at [464, 448] on button "Reject" at bounding box center [436, 459] width 55 height 22
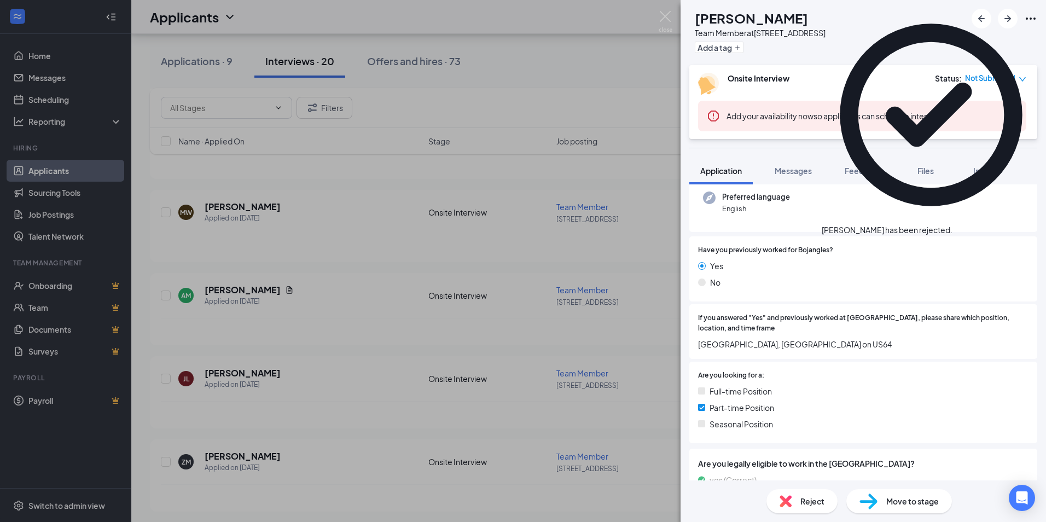
scroll to position [109, 0]
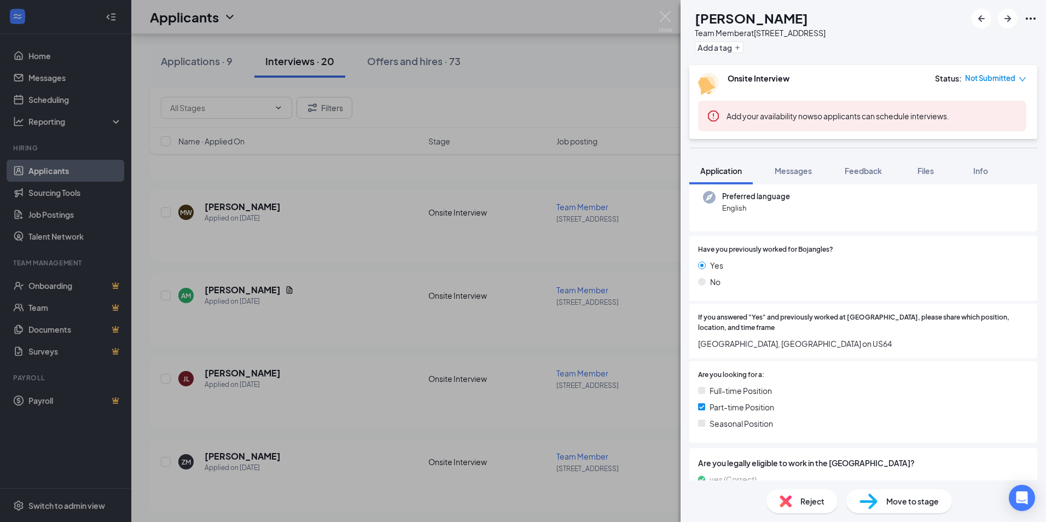
click at [794, 501] on div "Reject" at bounding box center [802, 501] width 71 height 24
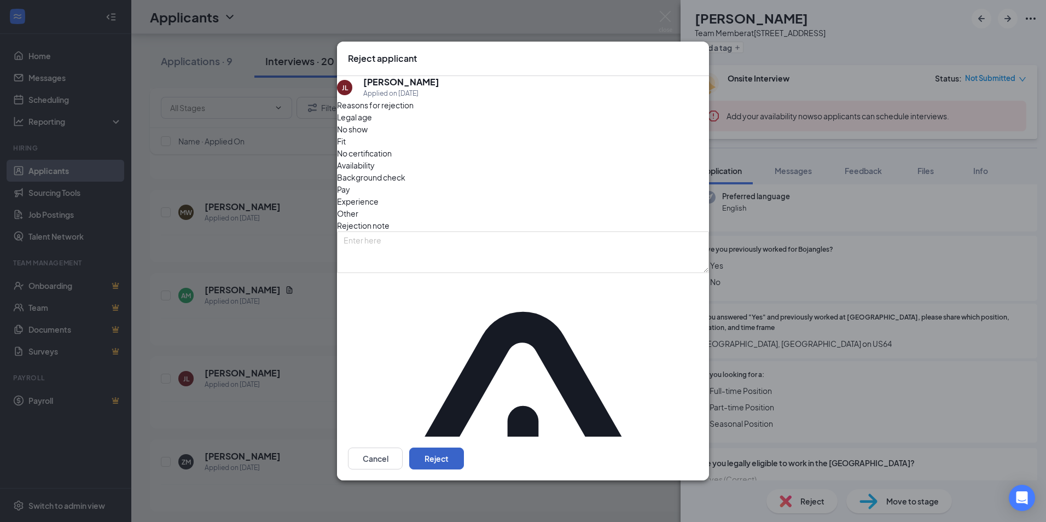
click at [464, 448] on button "Reject" at bounding box center [436, 459] width 55 height 22
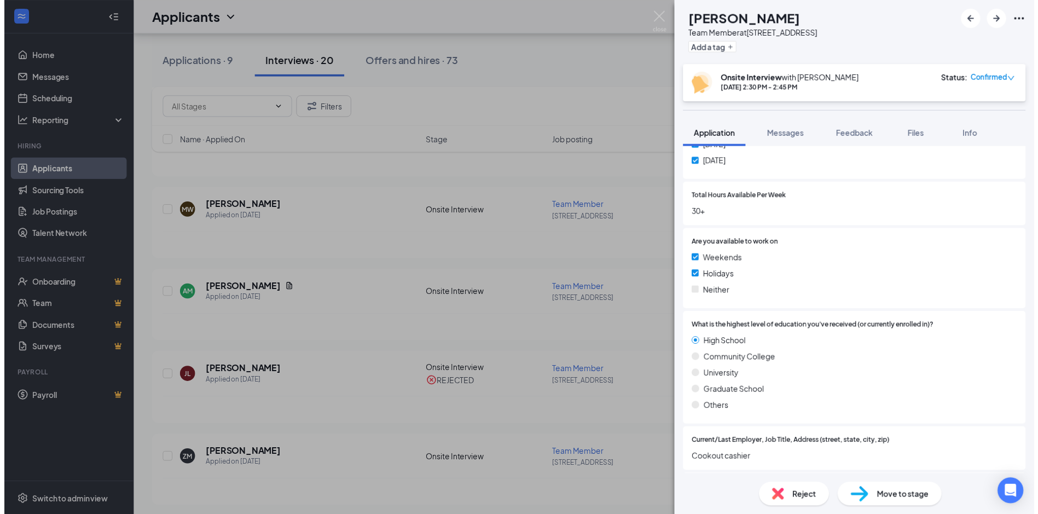
scroll to position [780, 0]
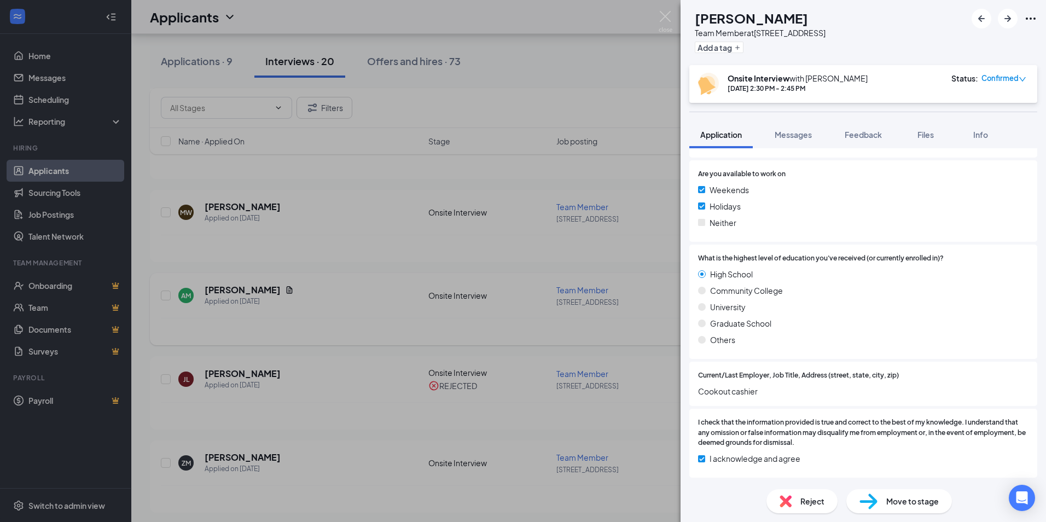
drag, startPoint x: 630, startPoint y: 266, endPoint x: 625, endPoint y: 329, distance: 62.6
click at [630, 266] on div "ZM [PERSON_NAME] [PERSON_NAME] Team Member at [STREET_ADDRESS] Add a tag Onsite…" at bounding box center [523, 261] width 1046 height 522
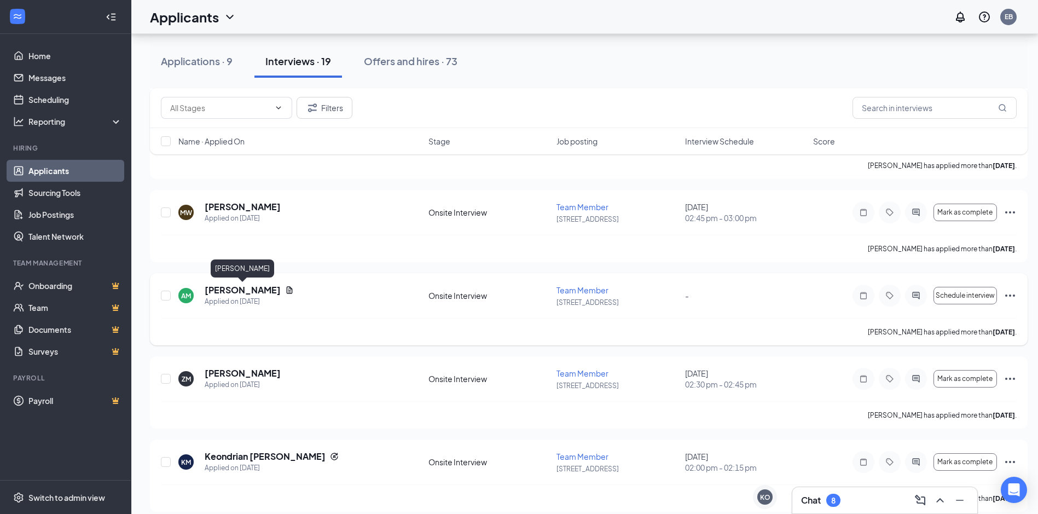
click at [245, 291] on h5 "[PERSON_NAME]" at bounding box center [243, 290] width 76 height 12
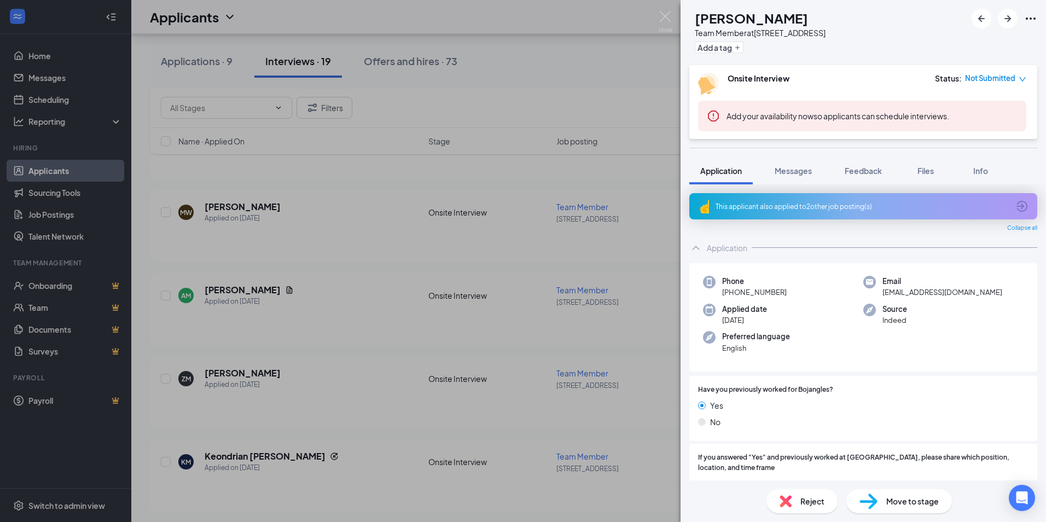
click at [798, 498] on div "Reject" at bounding box center [802, 501] width 71 height 24
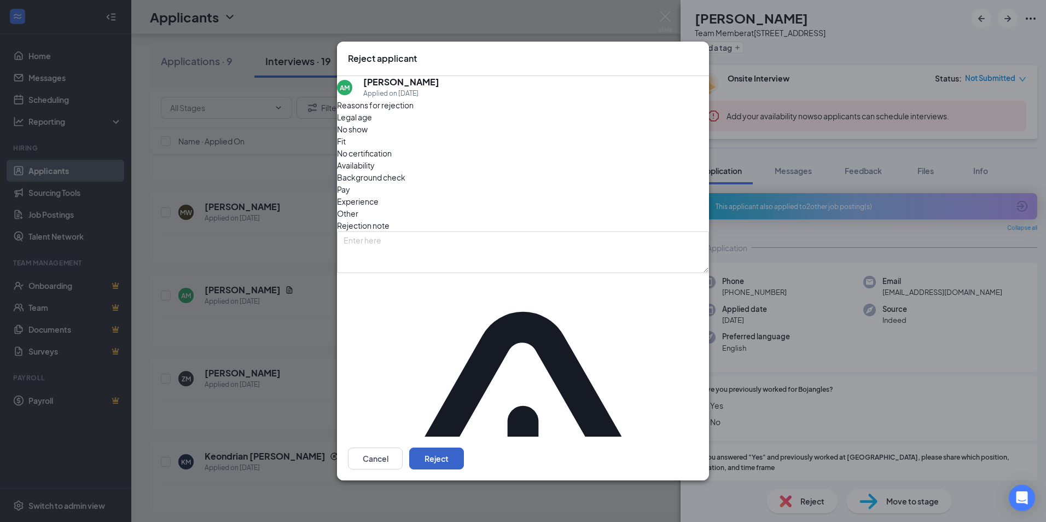
click at [464, 448] on button "Reject" at bounding box center [436, 459] width 55 height 22
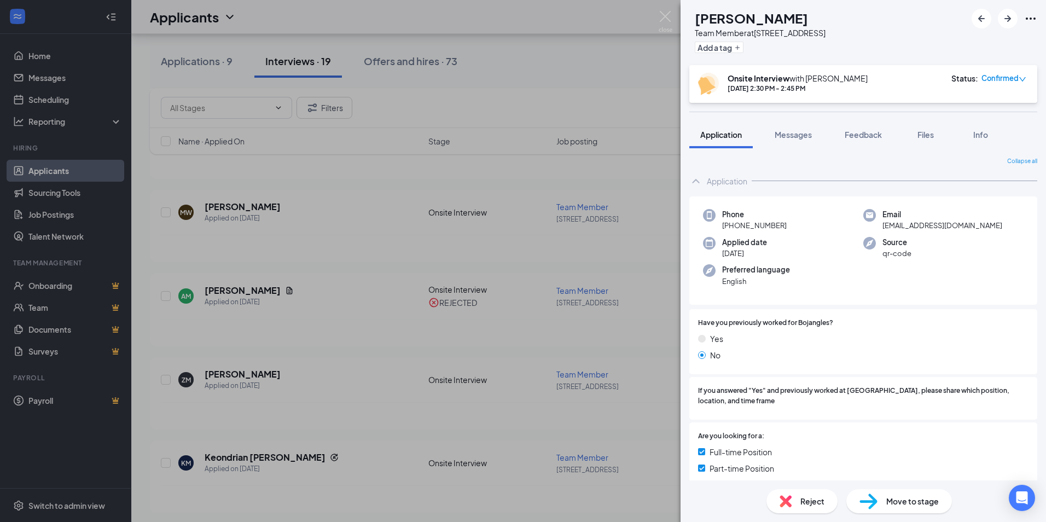
click at [612, 188] on div "ZM [PERSON_NAME] [PERSON_NAME] Team Member at [STREET_ADDRESS] Add a tag Onsite…" at bounding box center [523, 261] width 1046 height 522
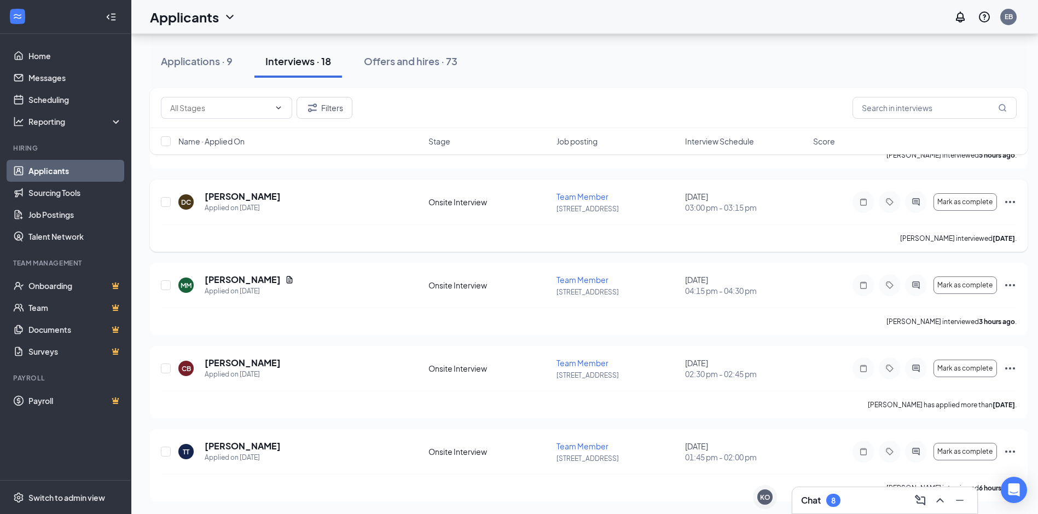
scroll to position [2747, 0]
click at [164, 452] on input "checkbox" at bounding box center [166, 451] width 10 height 10
checkbox input "true"
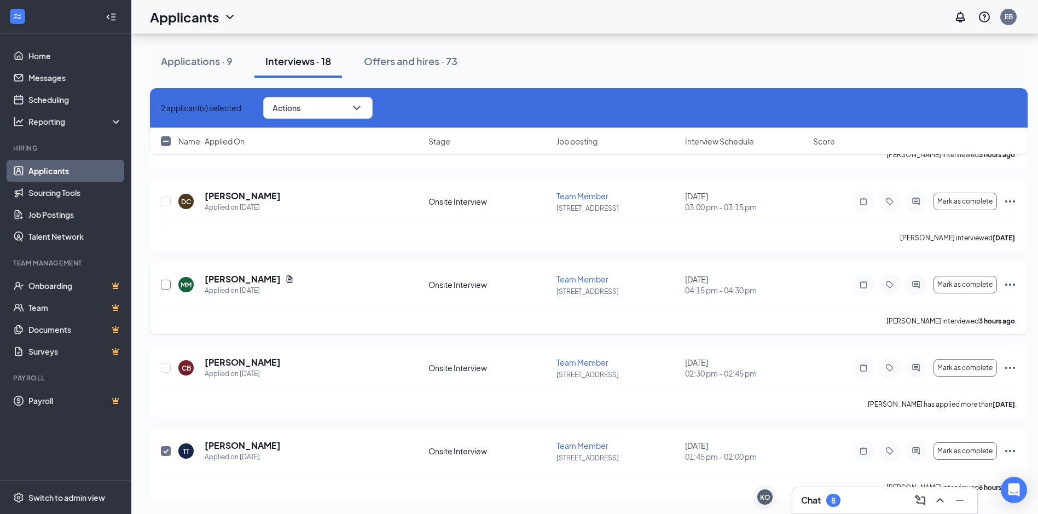
click at [170, 286] on input "checkbox" at bounding box center [166, 285] width 10 height 10
checkbox input "true"
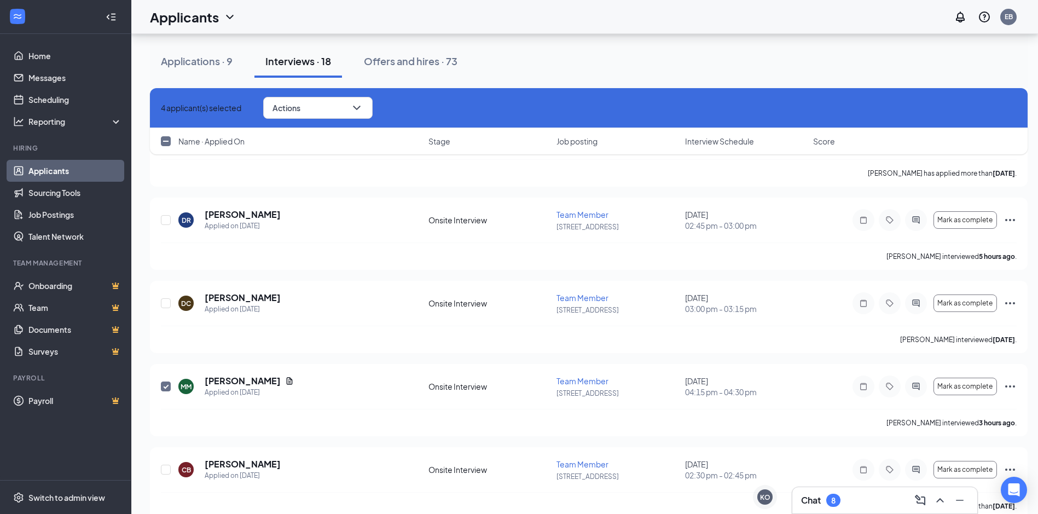
scroll to position [2637, 0]
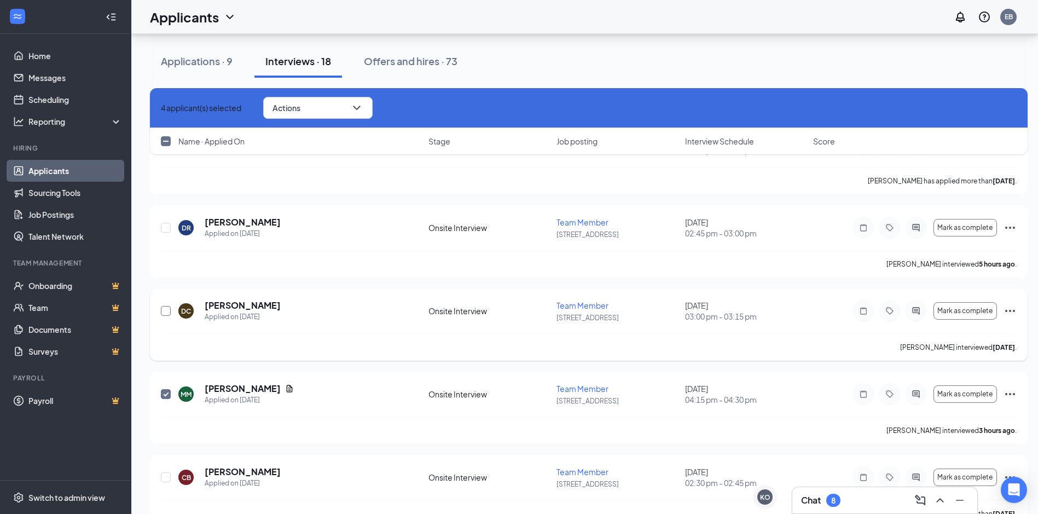
click at [169, 311] on input "checkbox" at bounding box center [166, 311] width 10 height 10
checkbox input "true"
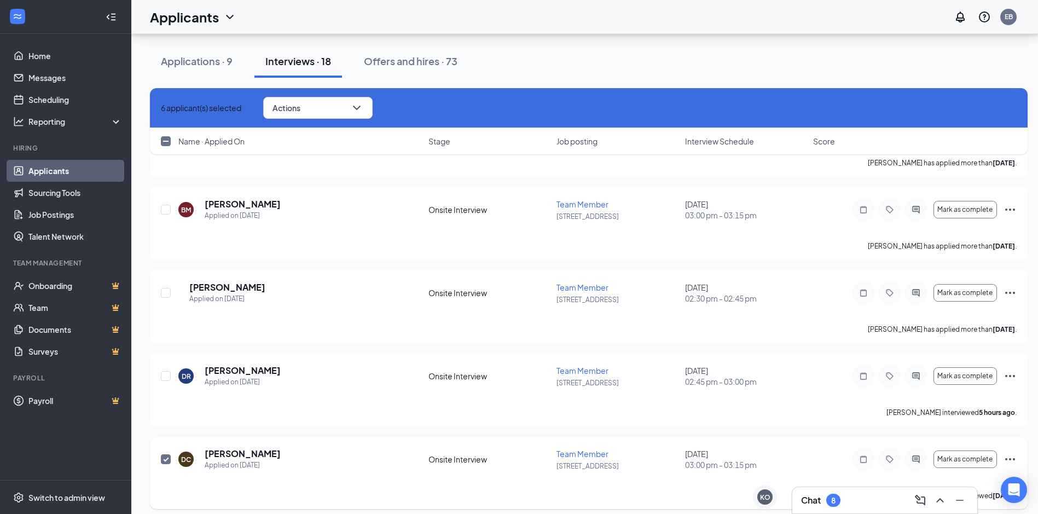
scroll to position [2473, 0]
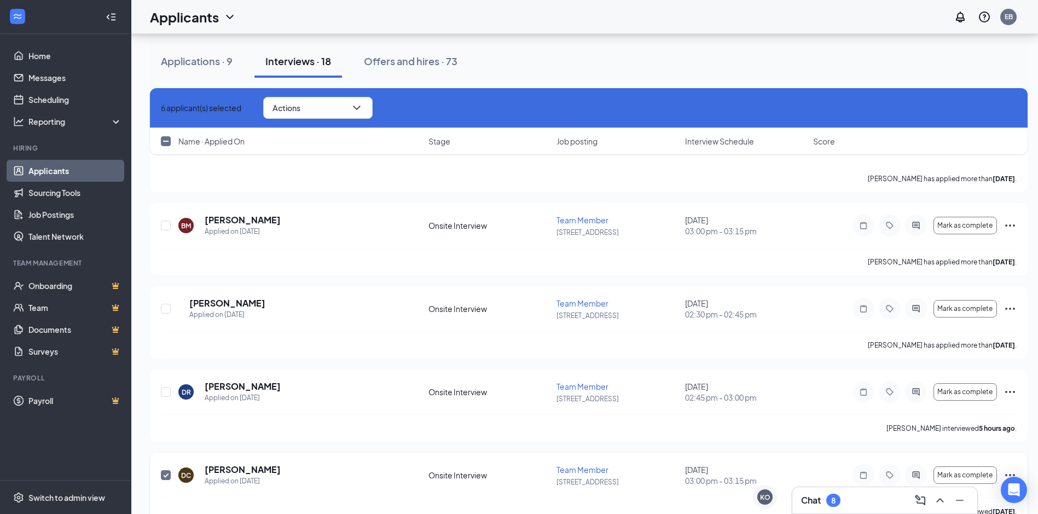
click at [168, 477] on input "checkbox" at bounding box center [166, 475] width 10 height 10
checkbox input "false"
click at [164, 392] on input "checkbox" at bounding box center [166, 392] width 10 height 10
checkbox input "true"
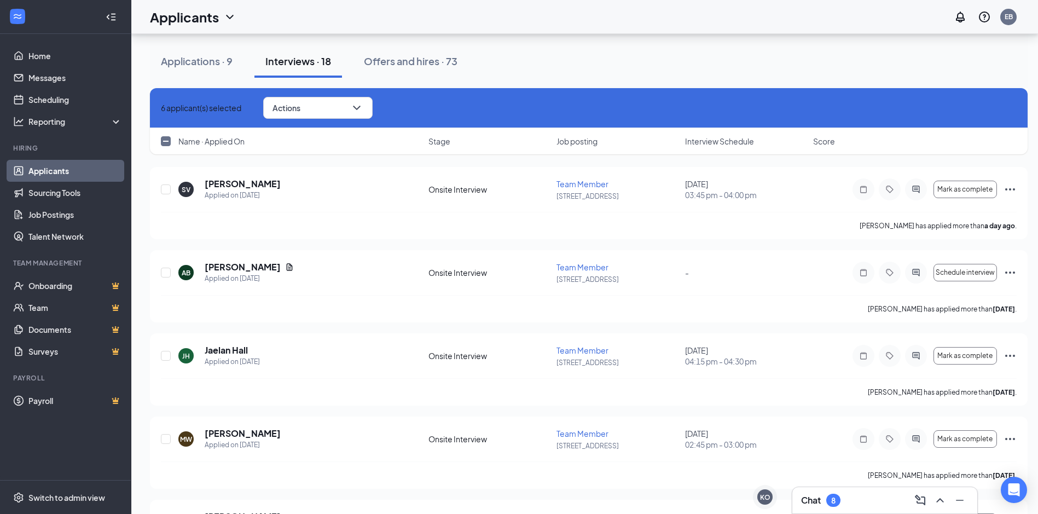
scroll to position [1926, 0]
click at [363, 106] on icon "ChevronDown" at bounding box center [356, 107] width 13 height 13
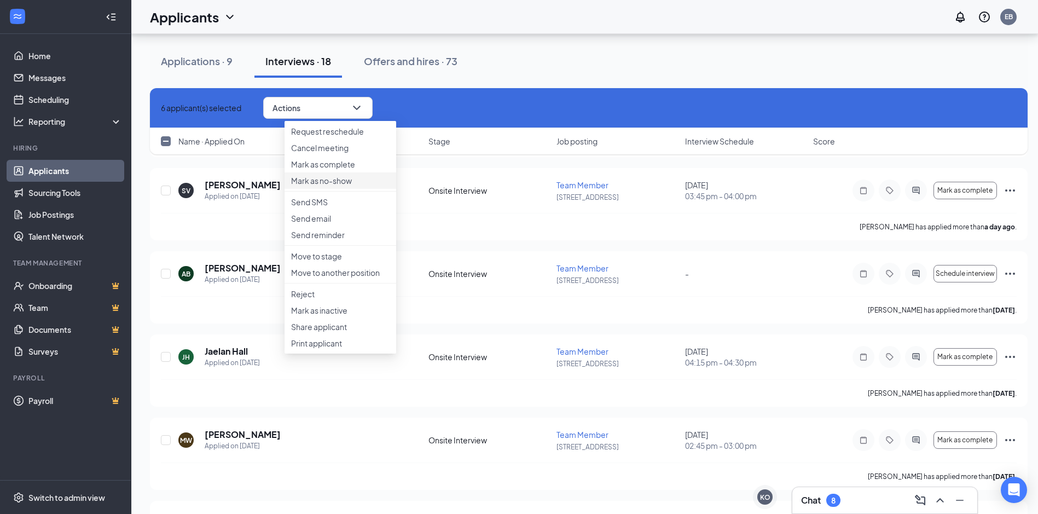
click at [341, 186] on p "Mark as no-show" at bounding box center [340, 180] width 98 height 11
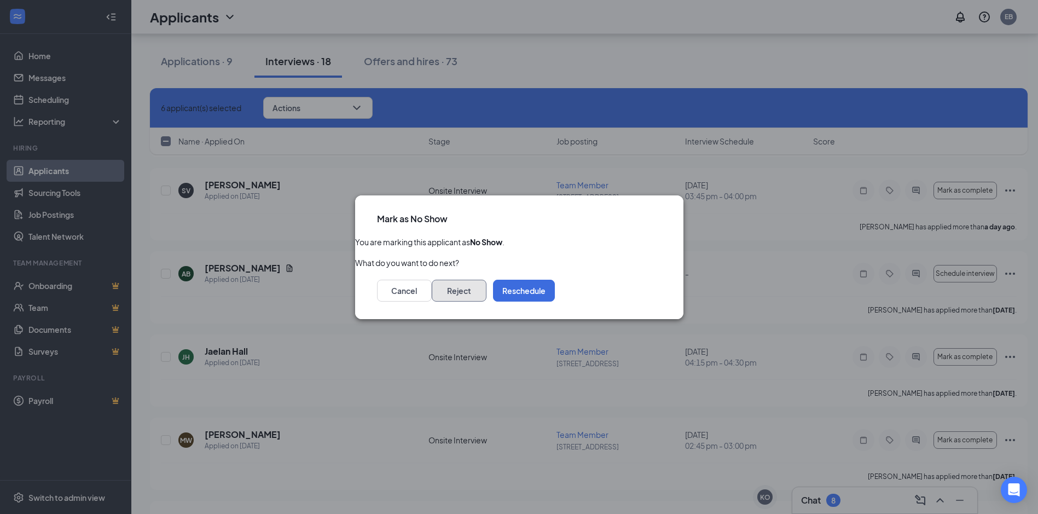
click at [486, 288] on button "Reject" at bounding box center [459, 291] width 55 height 22
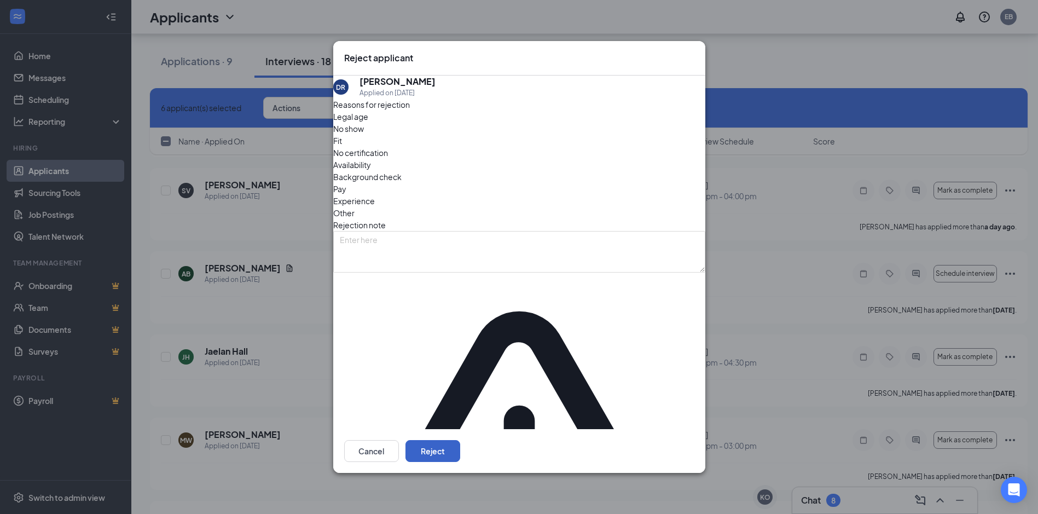
click at [460, 440] on button "Reject" at bounding box center [432, 451] width 55 height 22
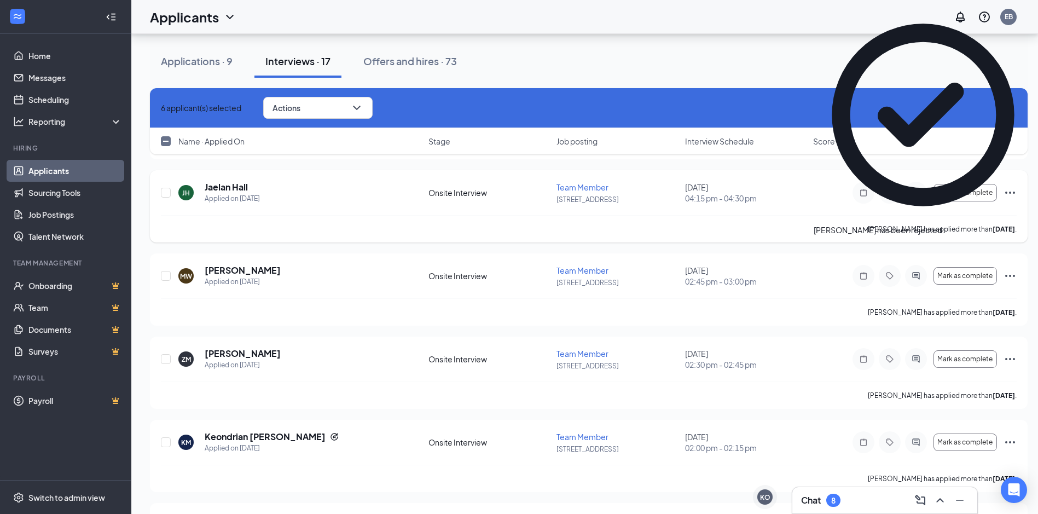
checkbox input "false"
checkbox input "true"
checkbox input "false"
checkbox input "true"
checkbox input "false"
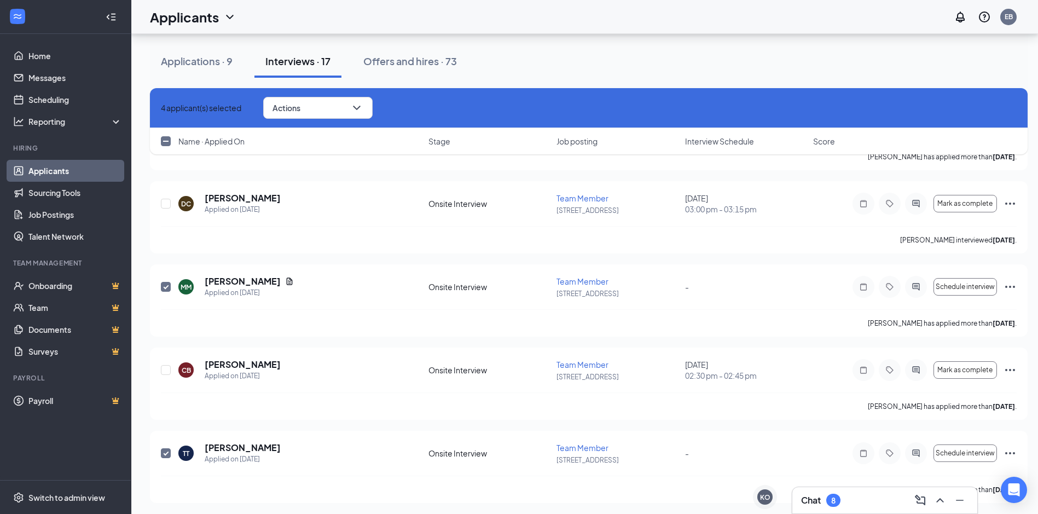
scroll to position [2580, 0]
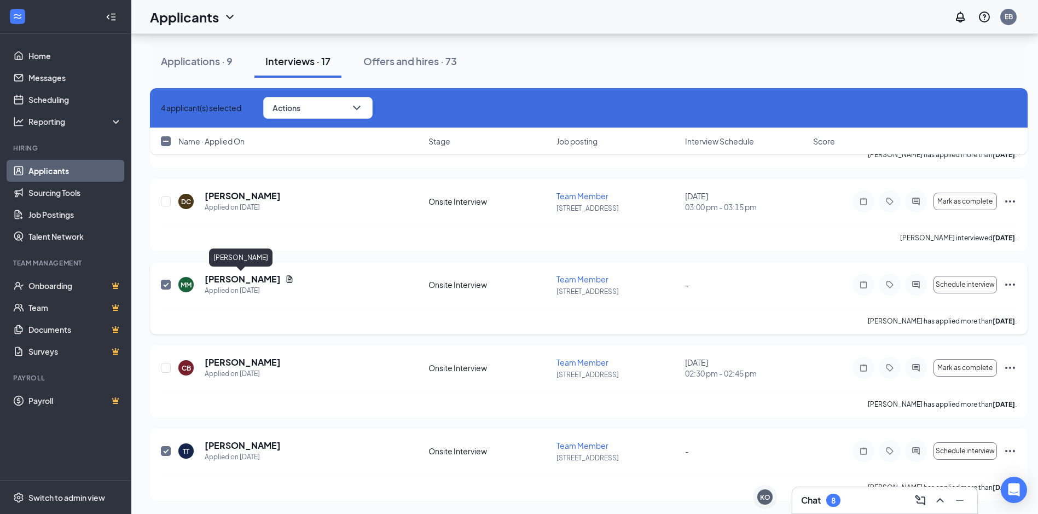
click at [258, 278] on h5 "[PERSON_NAME]" at bounding box center [243, 279] width 76 height 12
checkbox input "false"
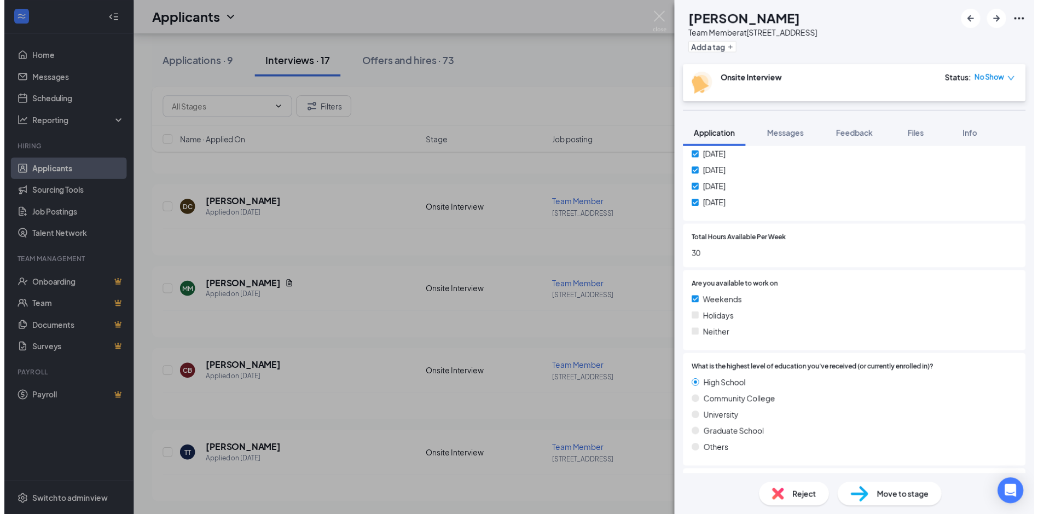
scroll to position [825, 0]
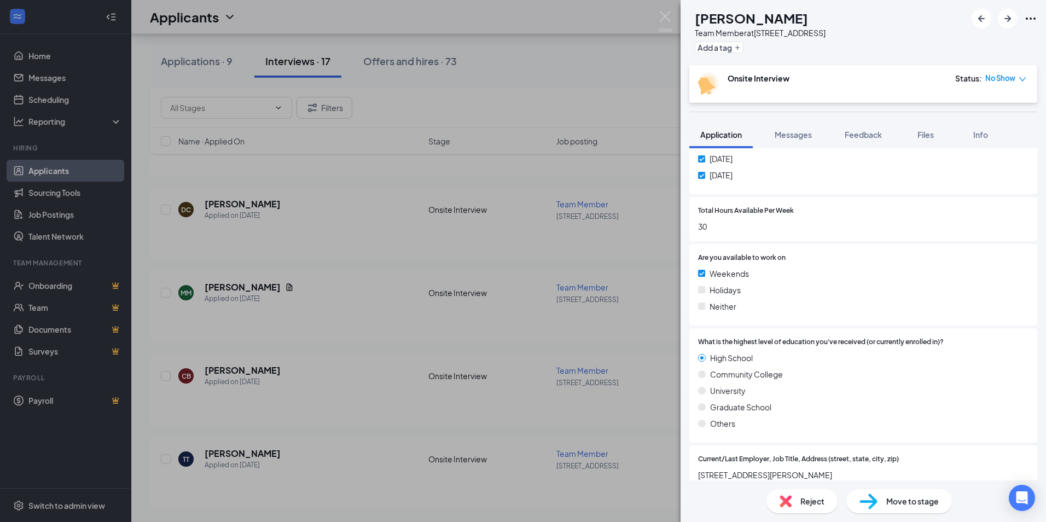
click at [603, 318] on div "MM [PERSON_NAME] Team Member at 415- Freedom Drive Add a tag Onsite Interview S…" at bounding box center [523, 261] width 1046 height 522
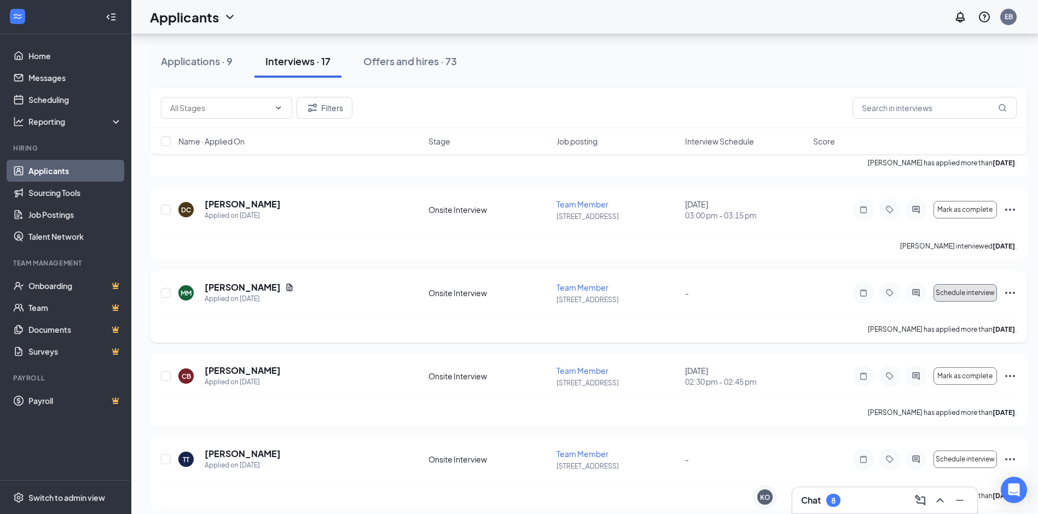
click at [964, 292] on span "Schedule interview" at bounding box center [965, 293] width 59 height 8
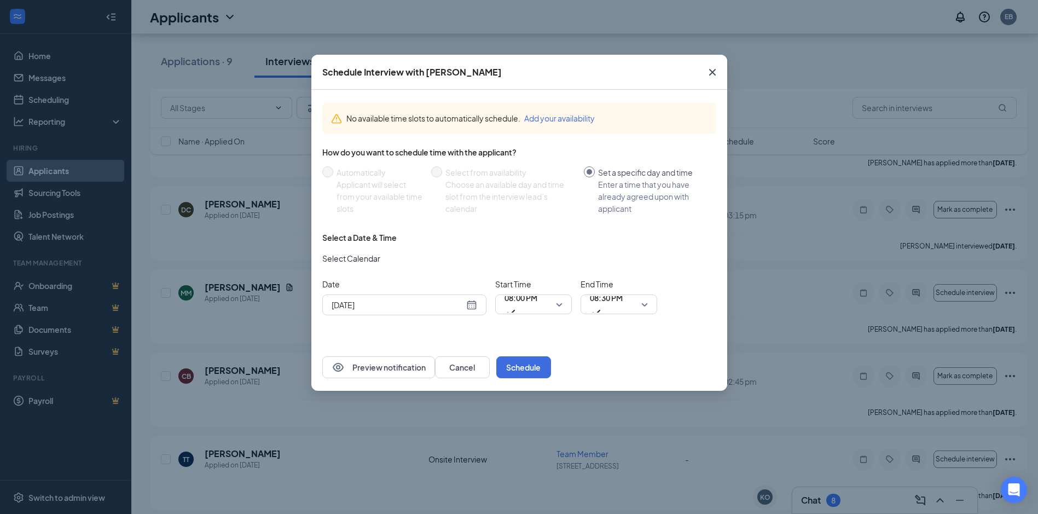
click at [469, 303] on div "[DATE]" at bounding box center [405, 305] width 146 height 12
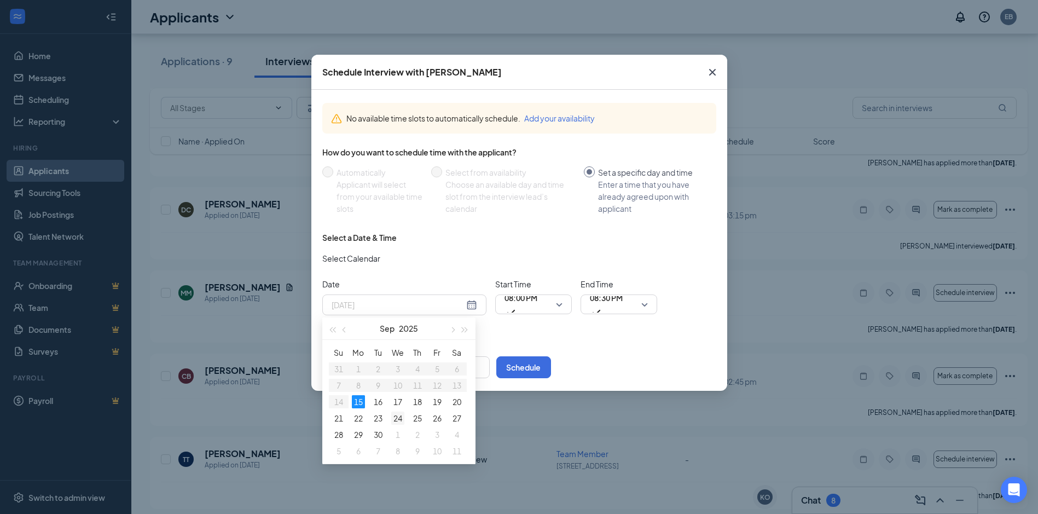
type input "[DATE]"
click at [394, 417] on div "24" at bounding box center [397, 417] width 13 height 13
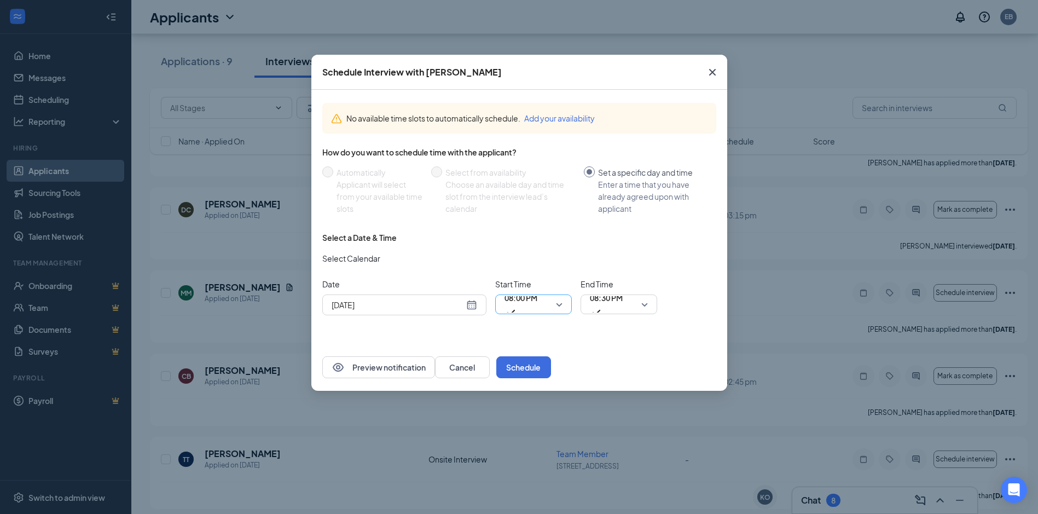
click at [527, 304] on span "08:00 PM" at bounding box center [520, 297] width 33 height 16
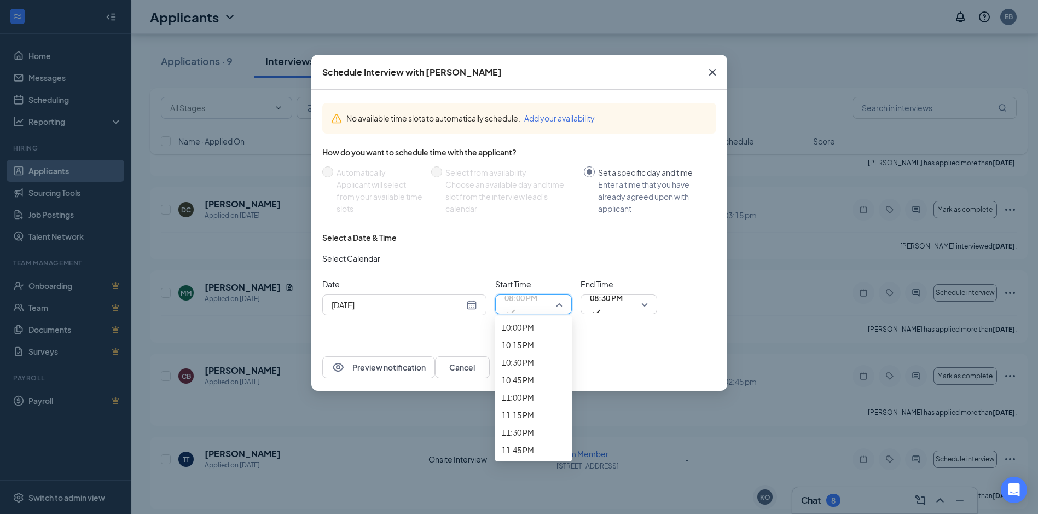
scroll to position [1517, 0]
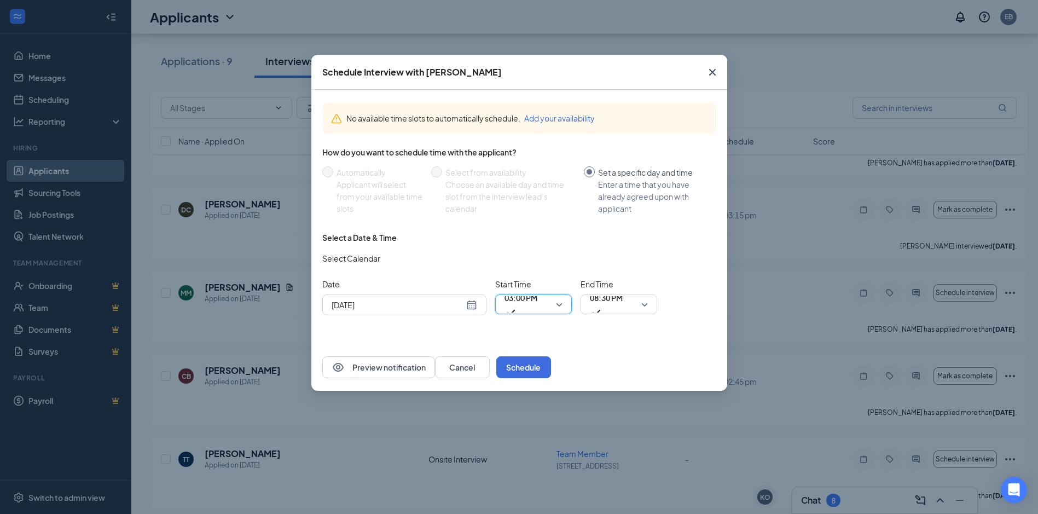
click at [620, 306] on span "08:30 PM" at bounding box center [606, 297] width 33 height 16
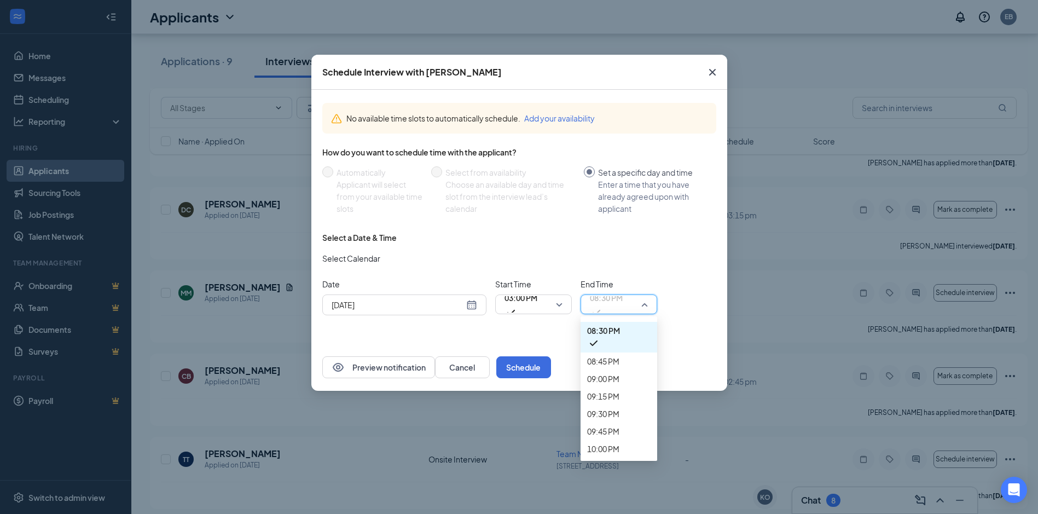
scroll to position [1458, 0]
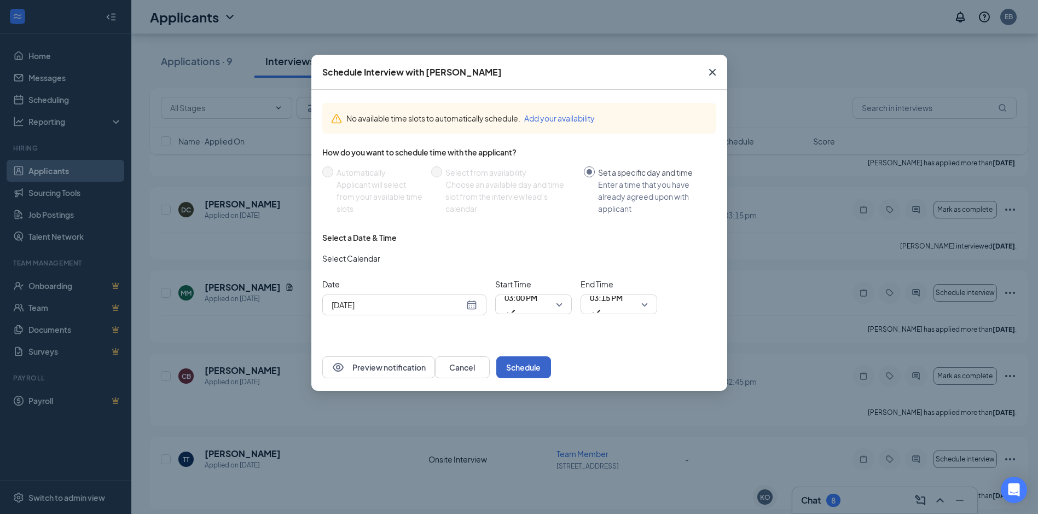
click at [551, 369] on button "Schedule" at bounding box center [523, 367] width 55 height 22
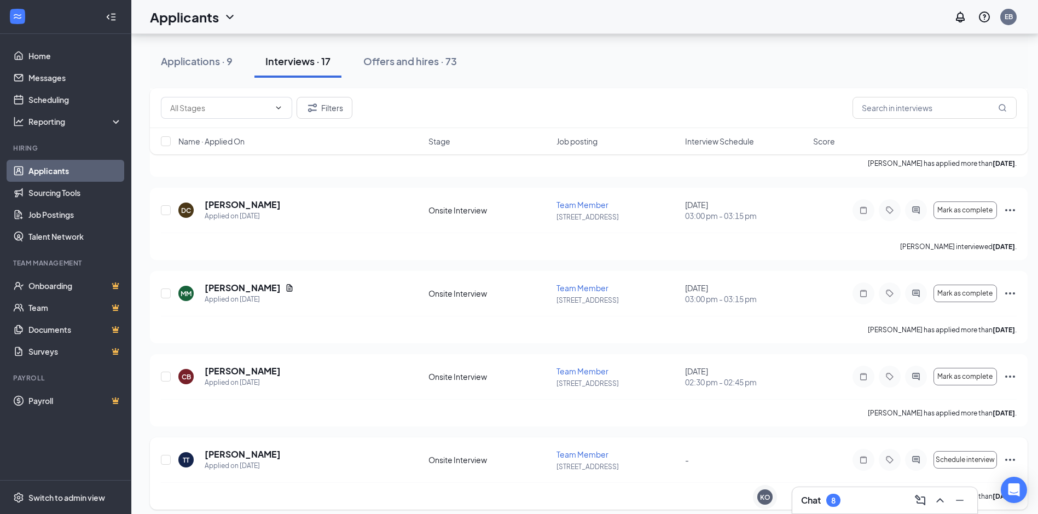
scroll to position [2580, 0]
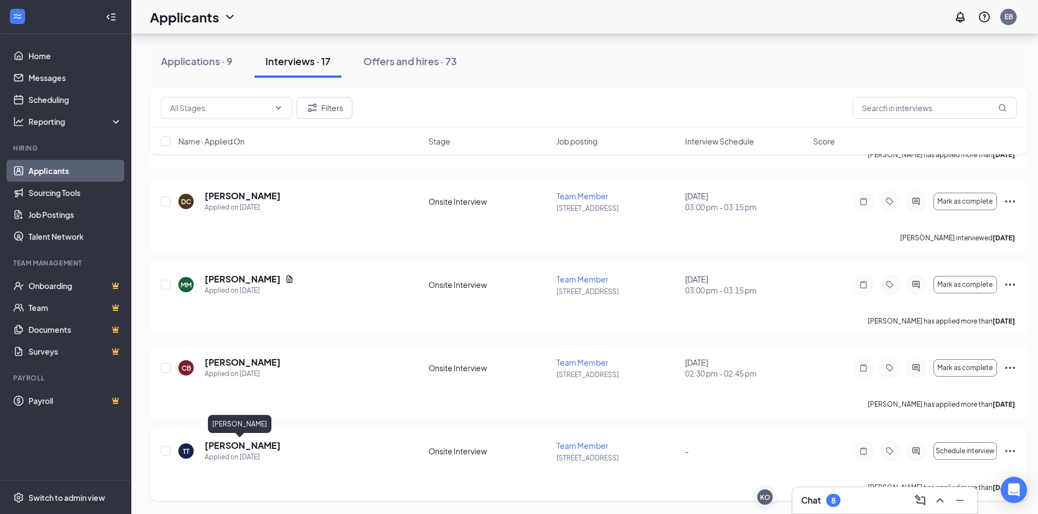
click at [214, 443] on h5 "[PERSON_NAME]" at bounding box center [243, 445] width 76 height 12
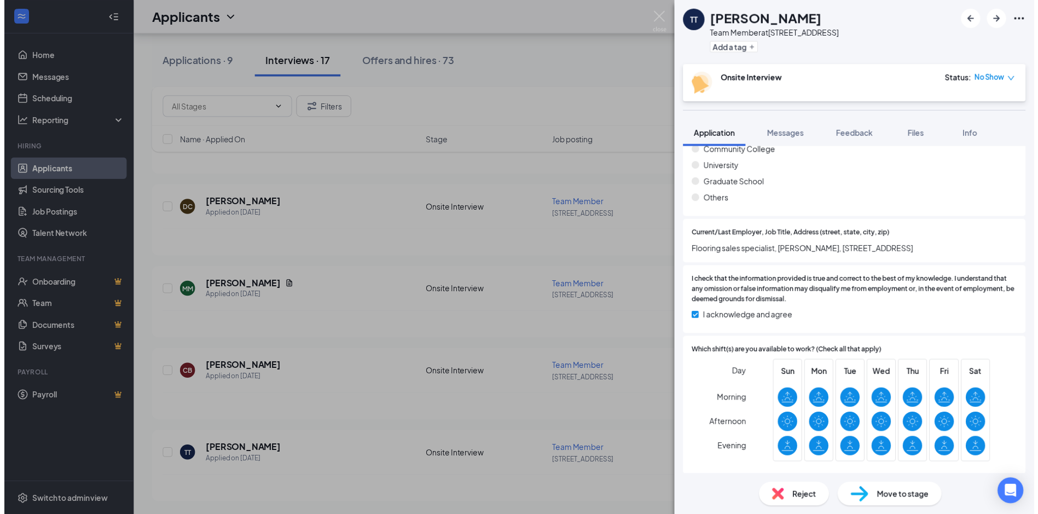
scroll to position [780, 0]
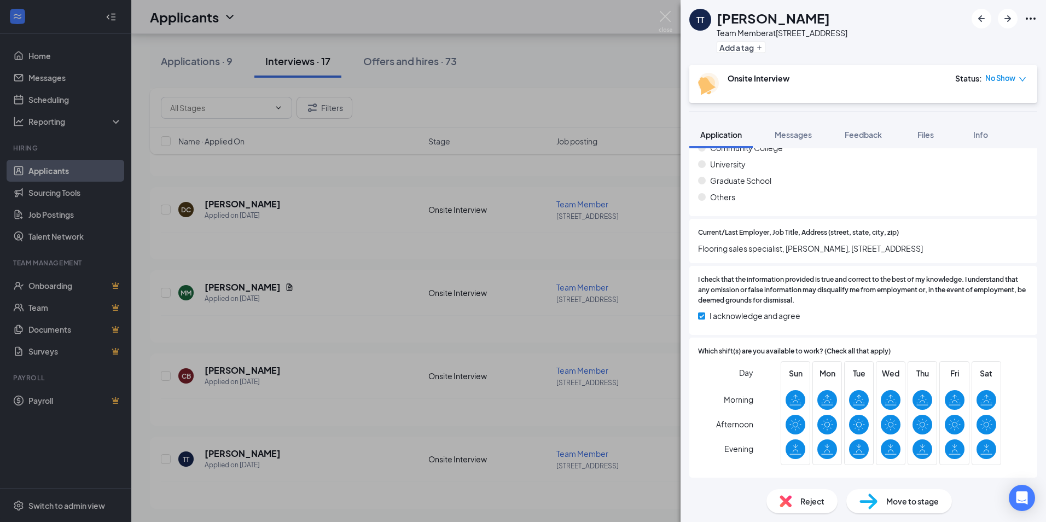
click at [617, 352] on div "TT [PERSON_NAME] Team Member at 415- Freedom Drive Add a tag Onsite Interview S…" at bounding box center [523, 261] width 1046 height 522
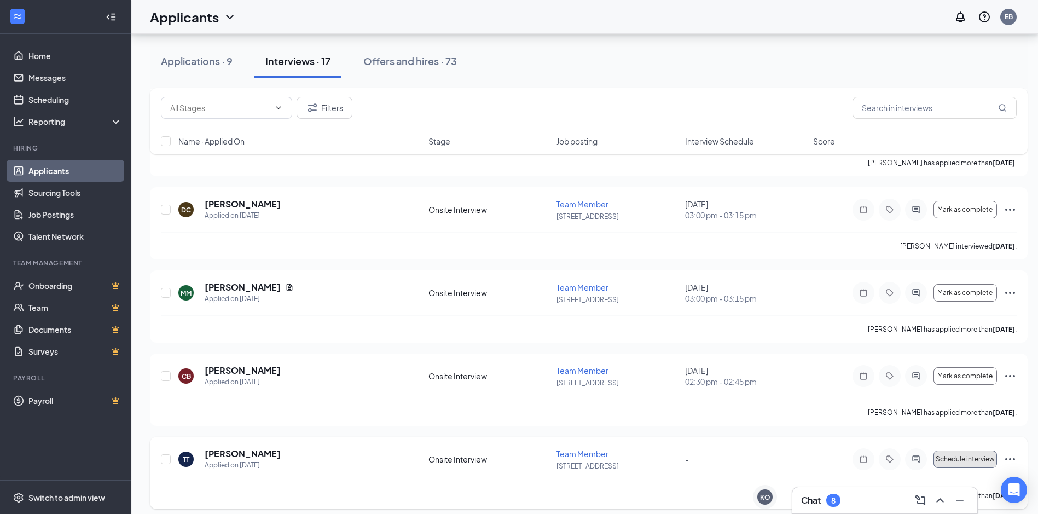
click at [977, 456] on span "Schedule interview" at bounding box center [965, 459] width 59 height 8
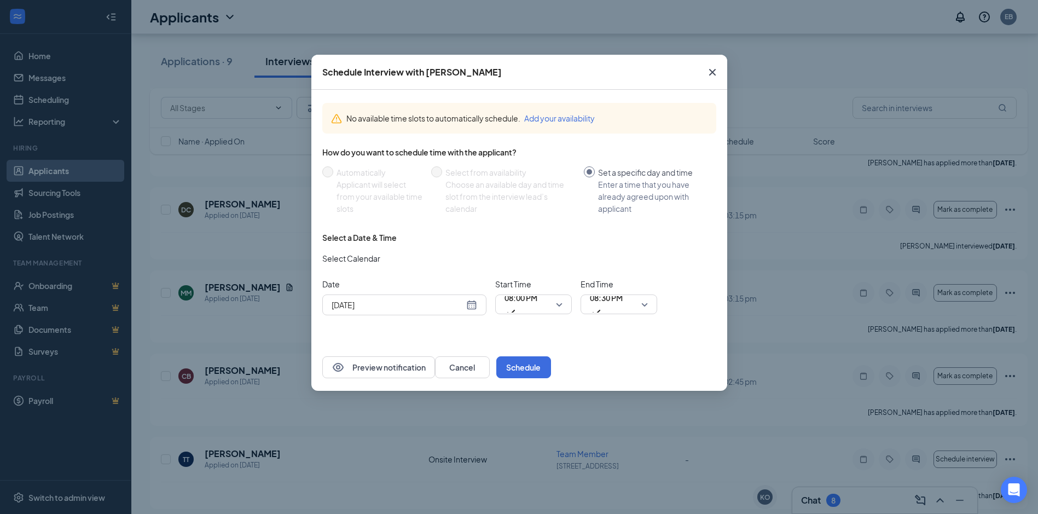
click at [469, 305] on div "[DATE]" at bounding box center [405, 305] width 146 height 12
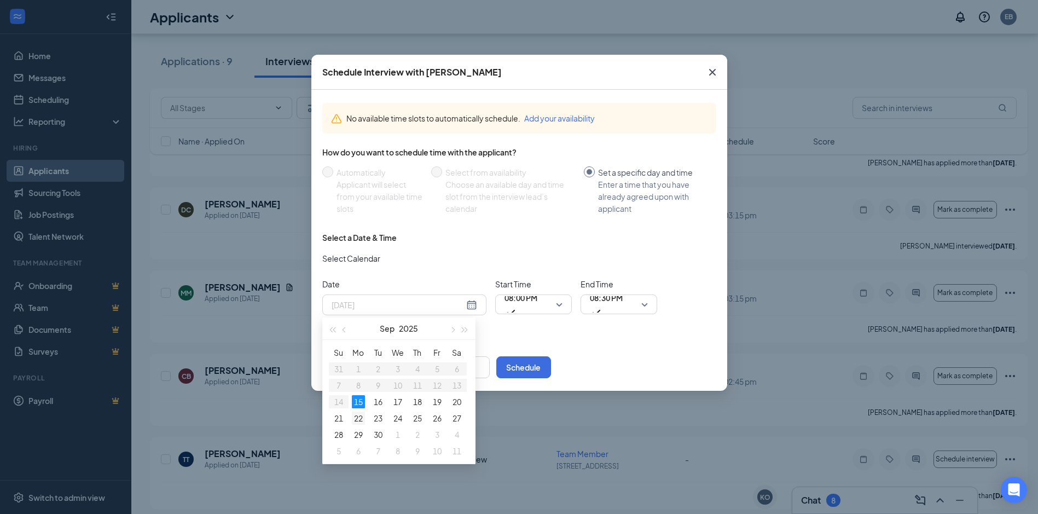
type input "[DATE]"
click at [357, 420] on div "22" at bounding box center [358, 417] width 13 height 13
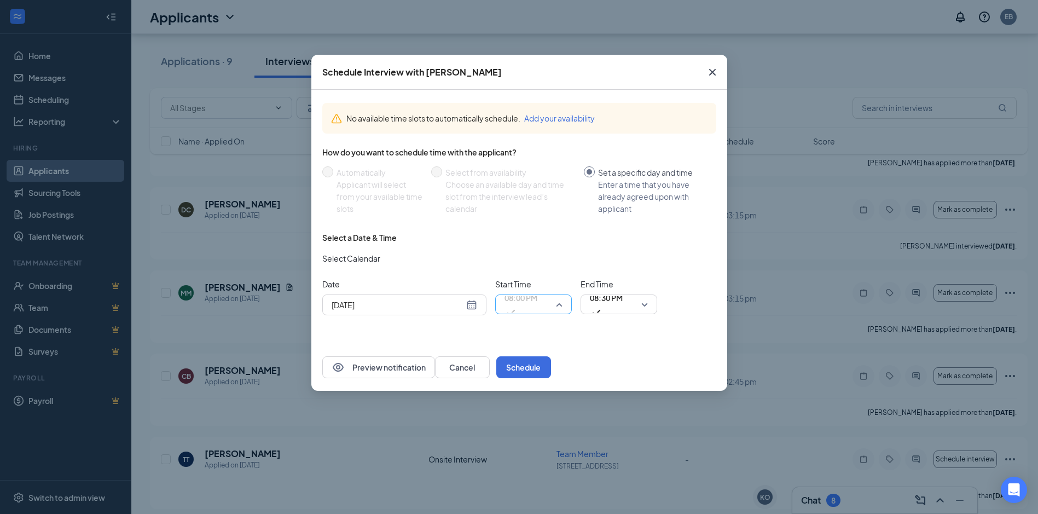
click at [537, 305] on span "08:00 PM" at bounding box center [520, 304] width 33 height 30
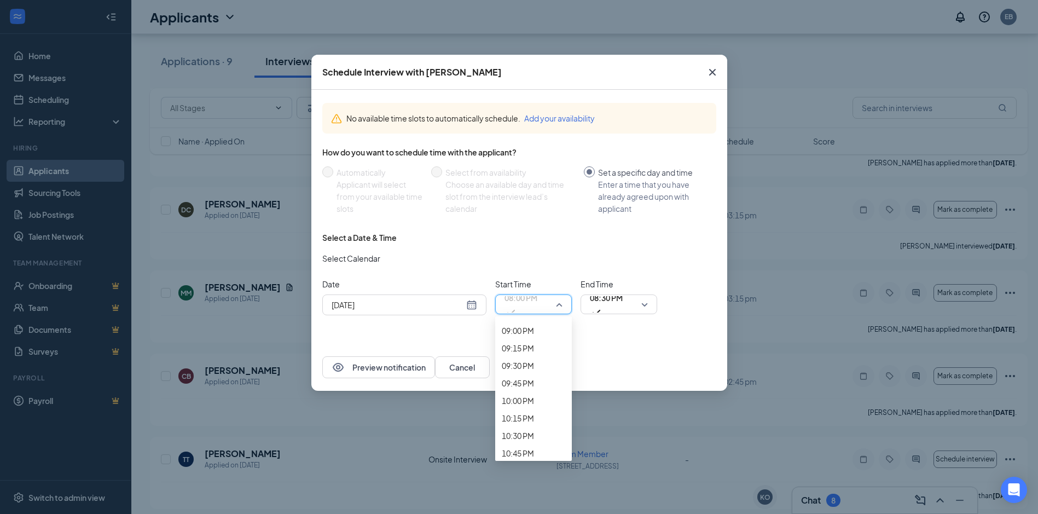
scroll to position [1462, 0]
drag, startPoint x: 523, startPoint y: 353, endPoint x: 572, endPoint y: 344, distance: 50.2
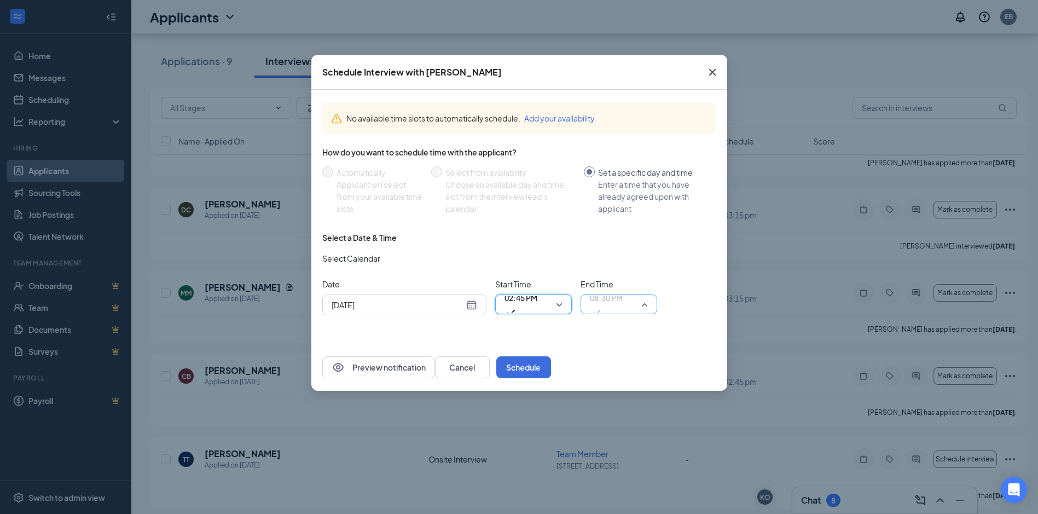
click at [623, 308] on span "08:30 PM" at bounding box center [606, 304] width 33 height 30
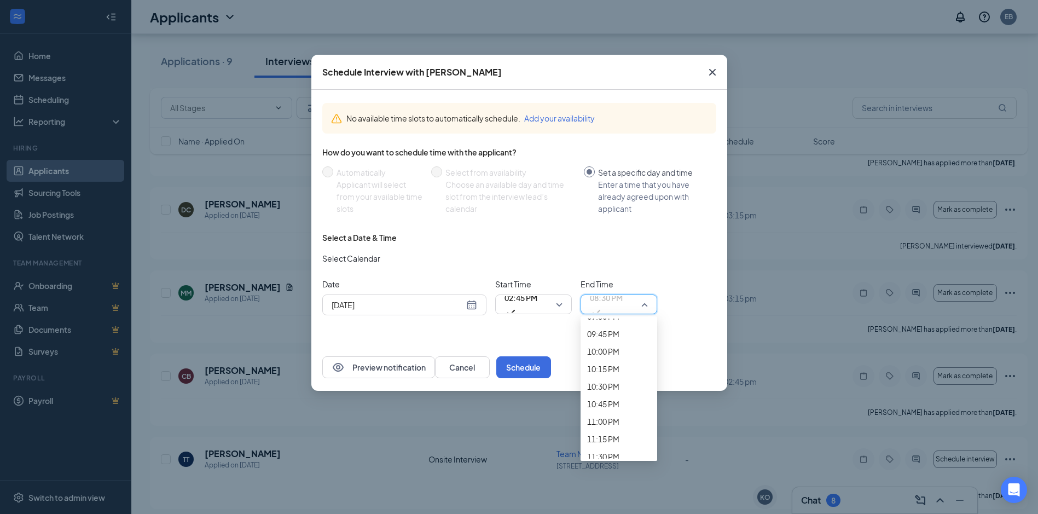
scroll to position [1512, 0]
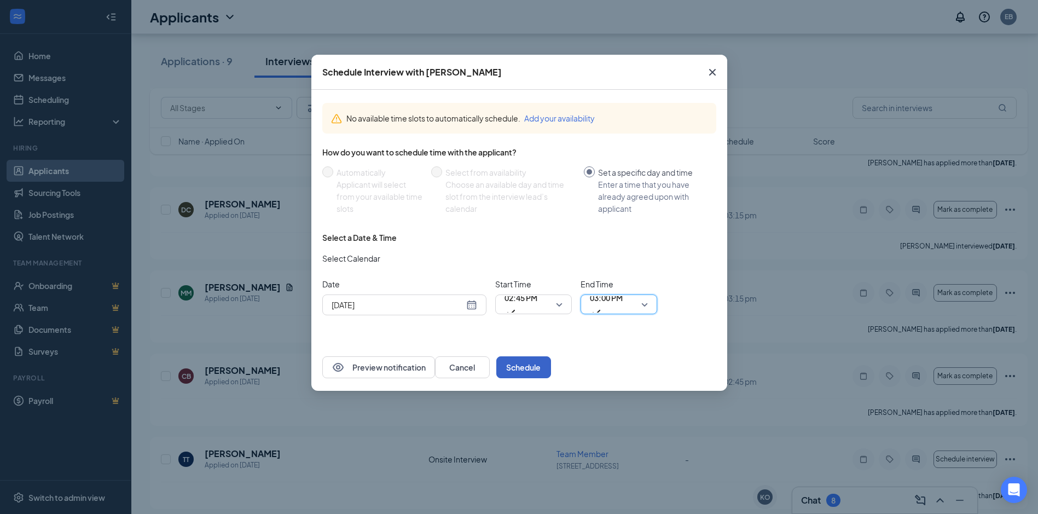
click at [551, 364] on button "Schedule" at bounding box center [523, 367] width 55 height 22
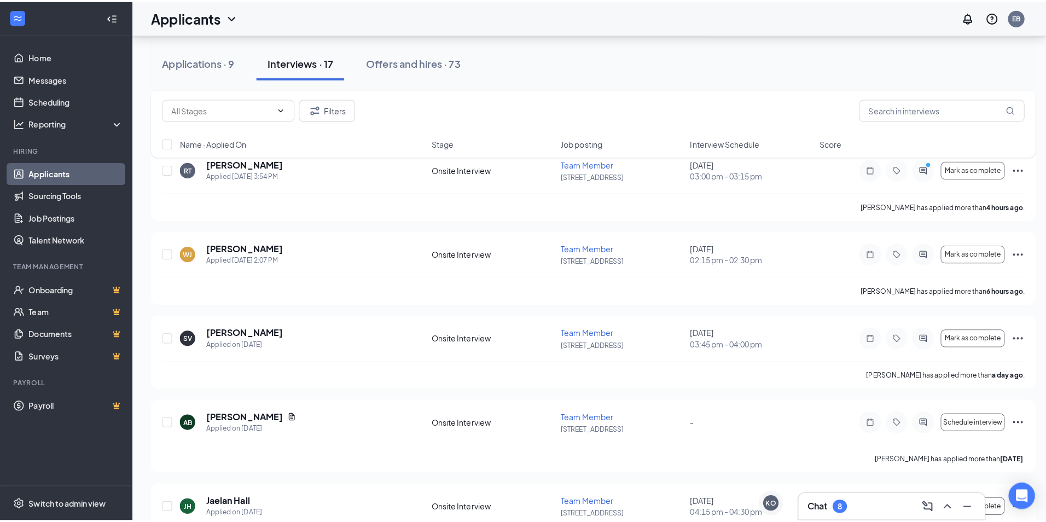
scroll to position [1806, 0]
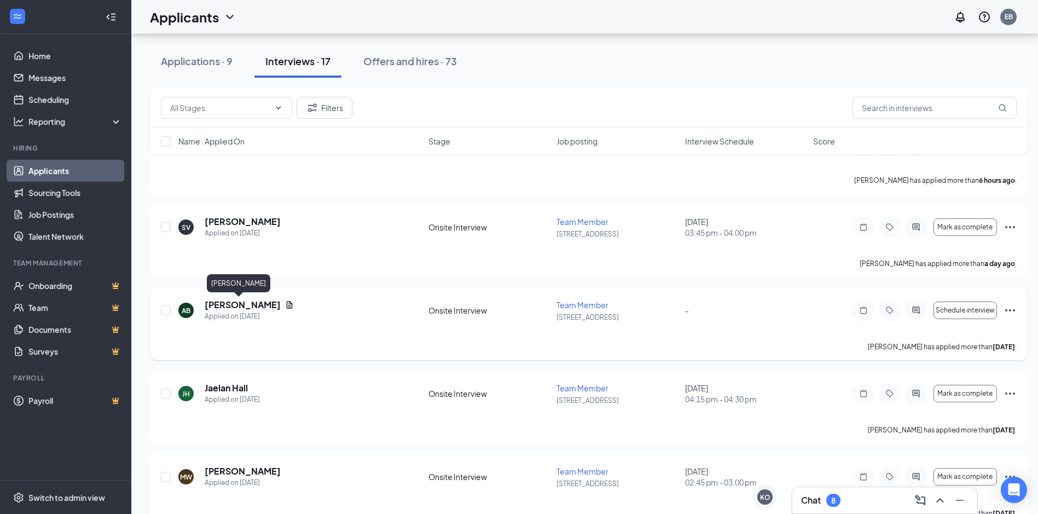
click at [228, 307] on h5 "[PERSON_NAME]" at bounding box center [243, 305] width 76 height 12
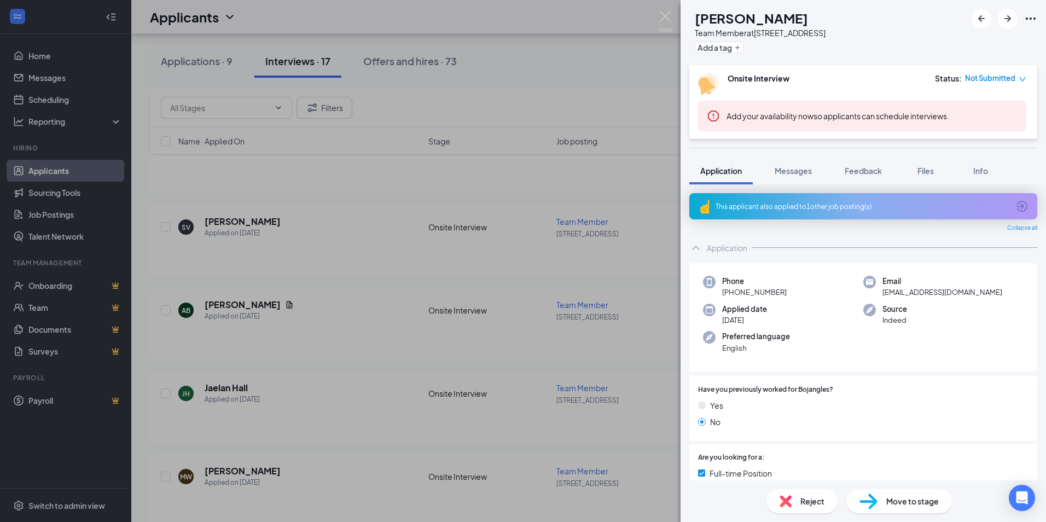
click at [822, 494] on div "Reject" at bounding box center [802, 501] width 71 height 24
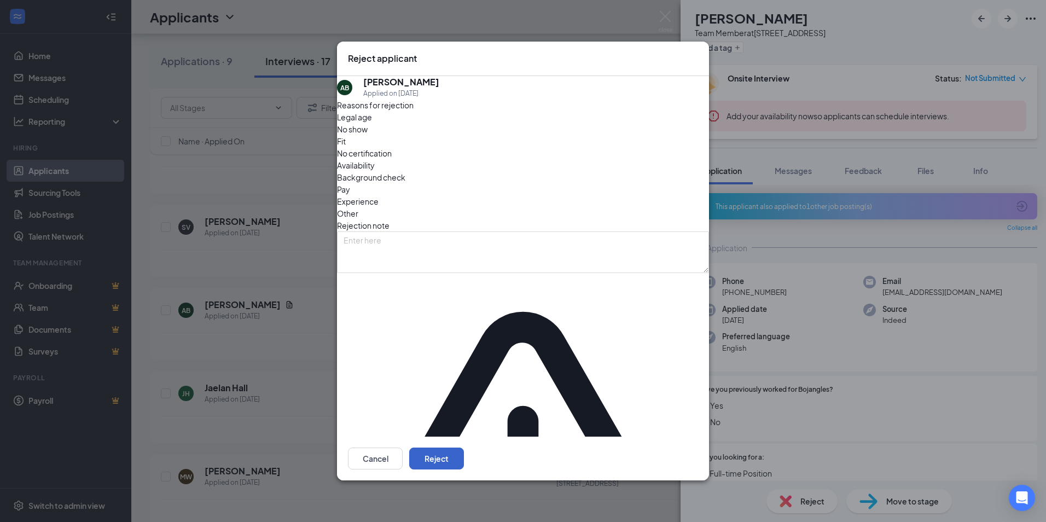
click at [464, 448] on button "Reject" at bounding box center [436, 459] width 55 height 22
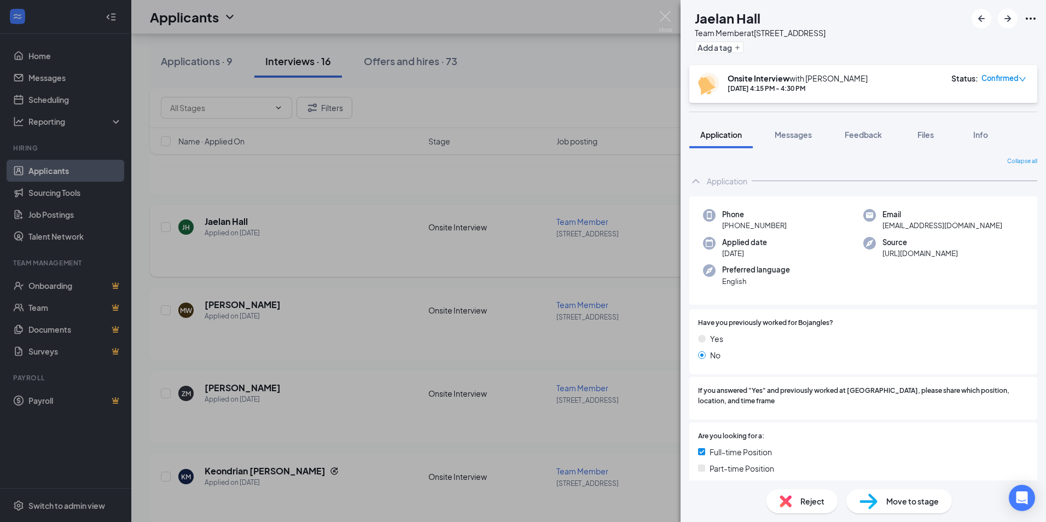
drag, startPoint x: 661, startPoint y: 243, endPoint x: 576, endPoint y: 251, distance: 86.2
click at [661, 243] on div "[PERSON_NAME] Jaelan [PERSON_NAME] Team Member at 415- Freedom Drive Add a tag …" at bounding box center [523, 261] width 1046 height 522
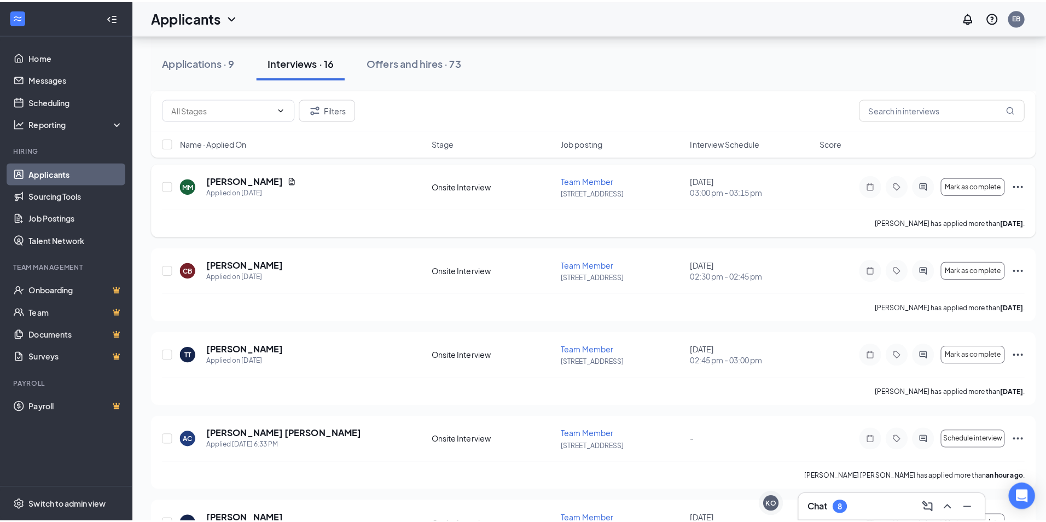
scroll to position [1368, 0]
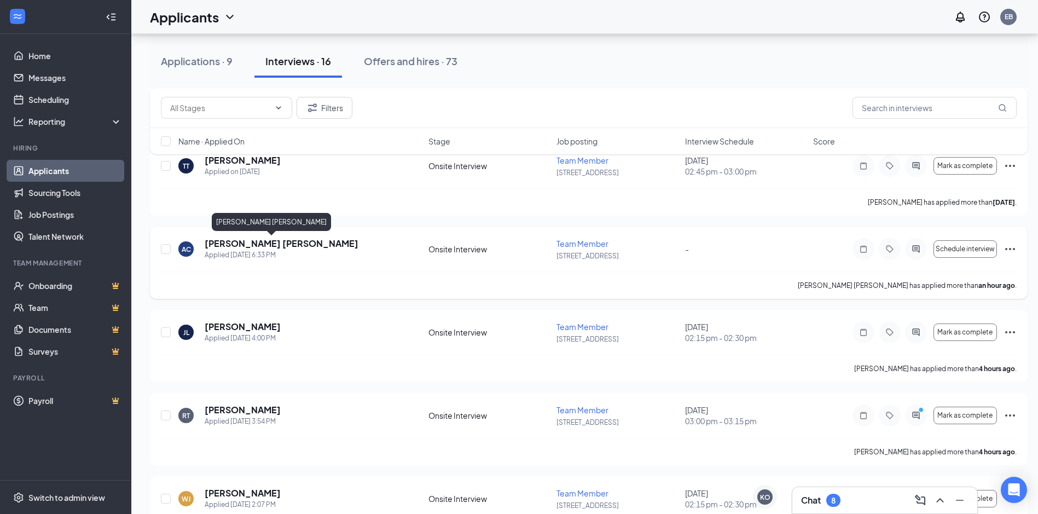
click at [259, 247] on h5 "[PERSON_NAME] [PERSON_NAME]" at bounding box center [282, 243] width 154 height 12
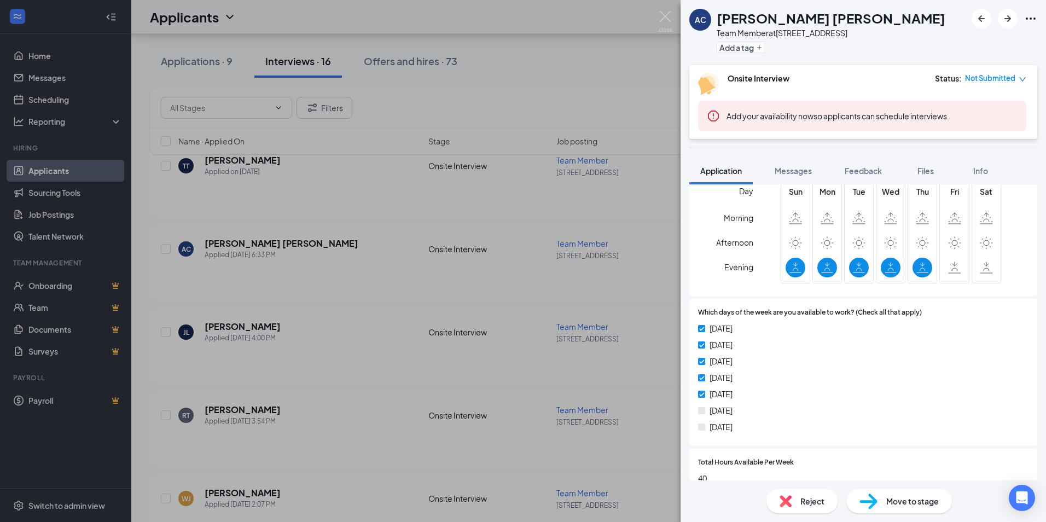
scroll to position [492, 0]
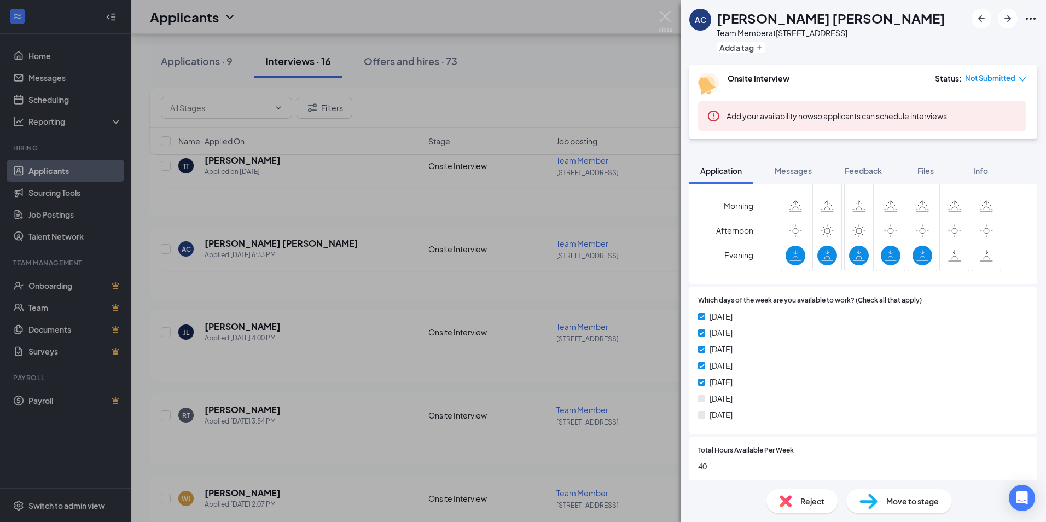
click at [812, 499] on span "Reject" at bounding box center [812, 501] width 24 height 12
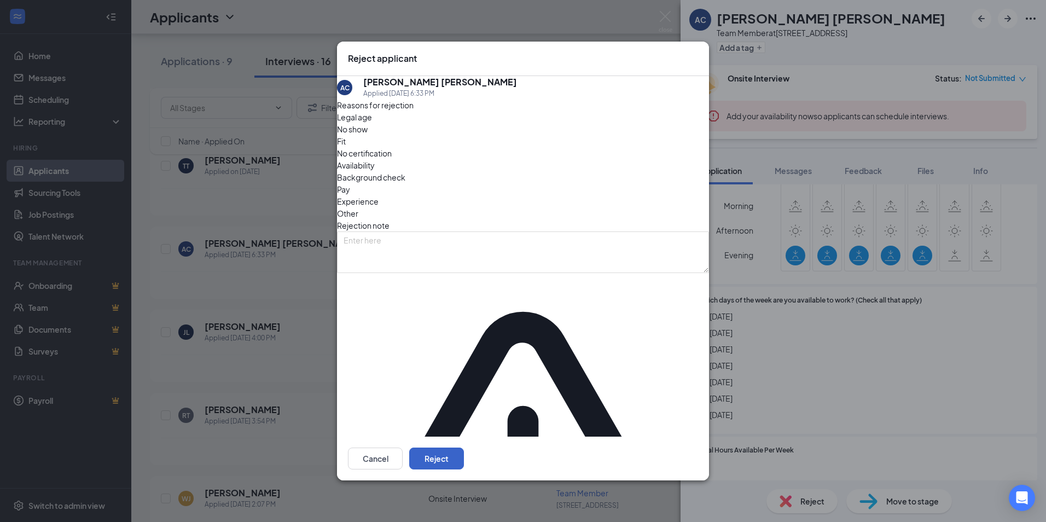
click at [464, 448] on button "Reject" at bounding box center [436, 459] width 55 height 22
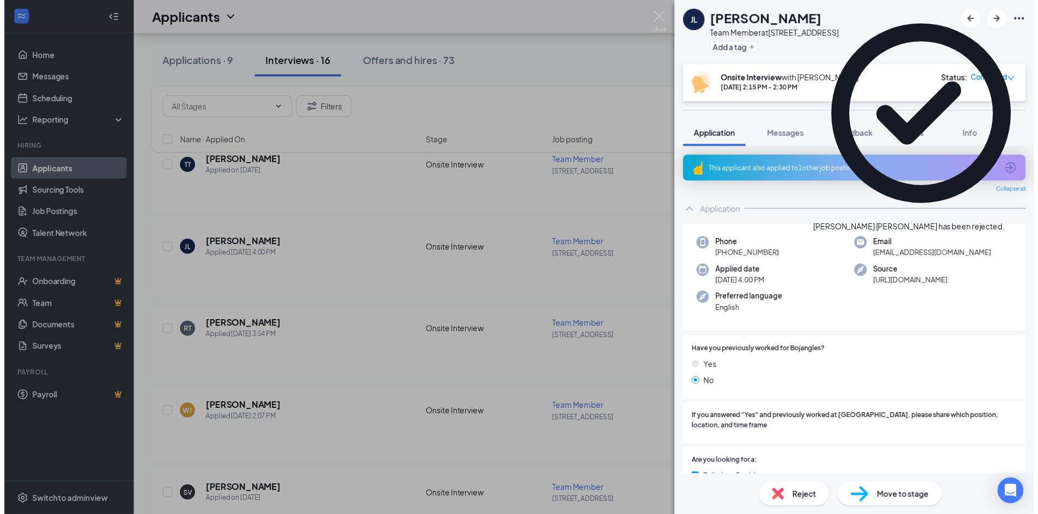
scroll to position [1369, 0]
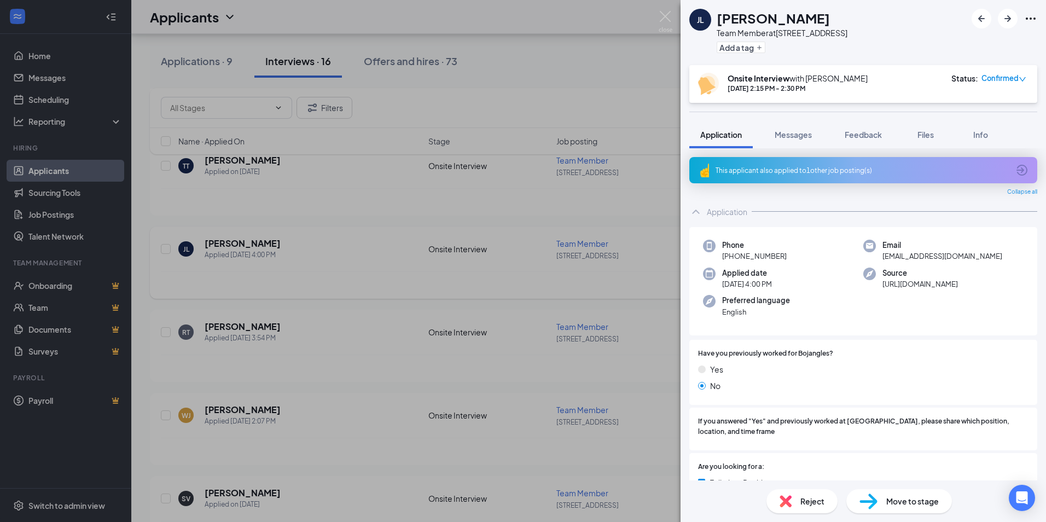
drag, startPoint x: 652, startPoint y: 255, endPoint x: 645, endPoint y: 252, distance: 7.1
click at [651, 253] on div "[PERSON_NAME] Team Member at 415- Freedom Drive Add a tag Onsite Interview with…" at bounding box center [523, 261] width 1046 height 522
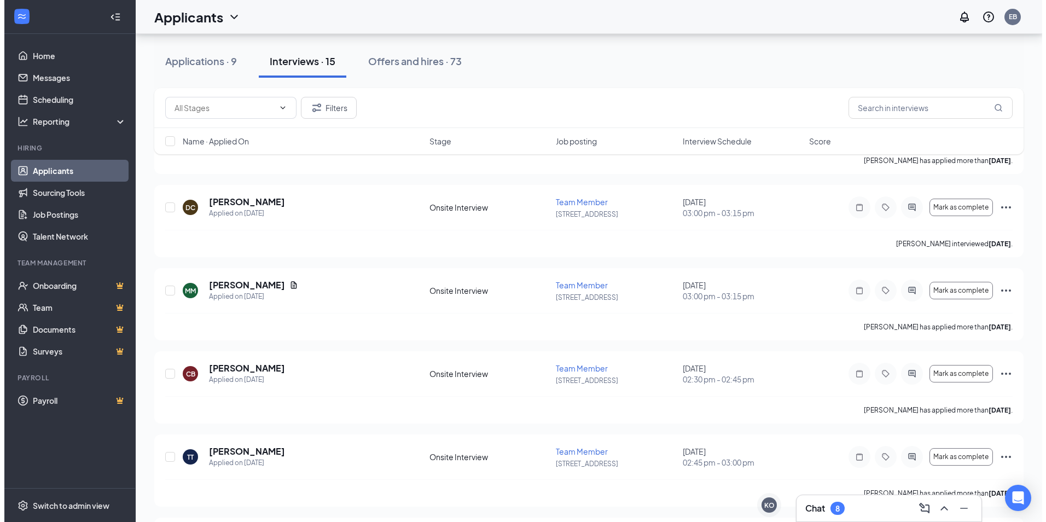
scroll to position [985, 0]
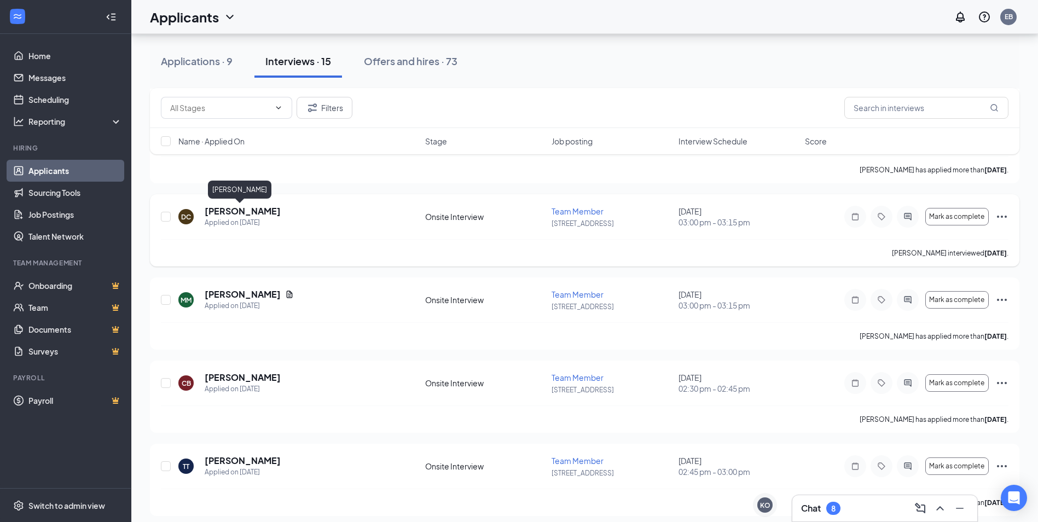
click at [227, 213] on h5 "[PERSON_NAME]" at bounding box center [243, 211] width 76 height 12
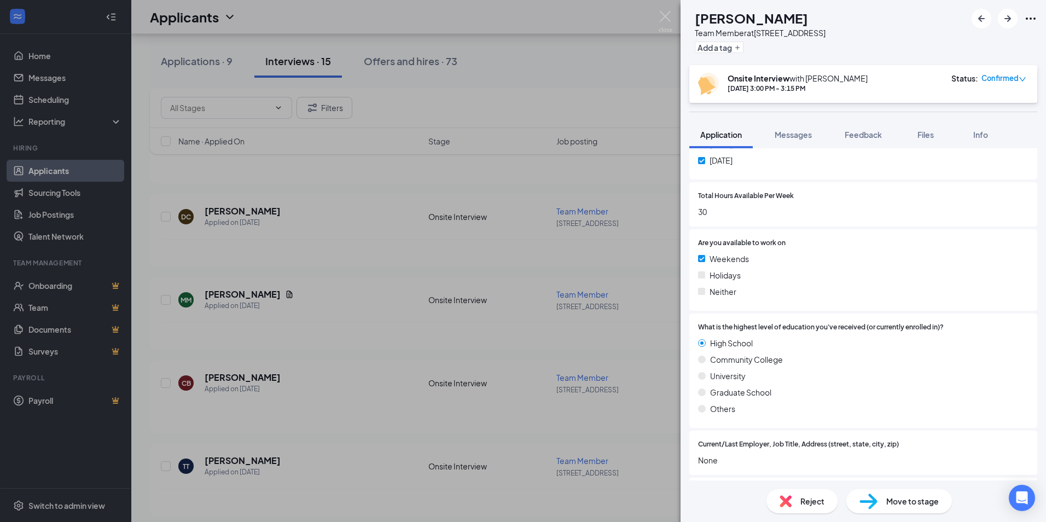
scroll to position [711, 0]
click at [820, 500] on span "Reject" at bounding box center [812, 501] width 24 height 12
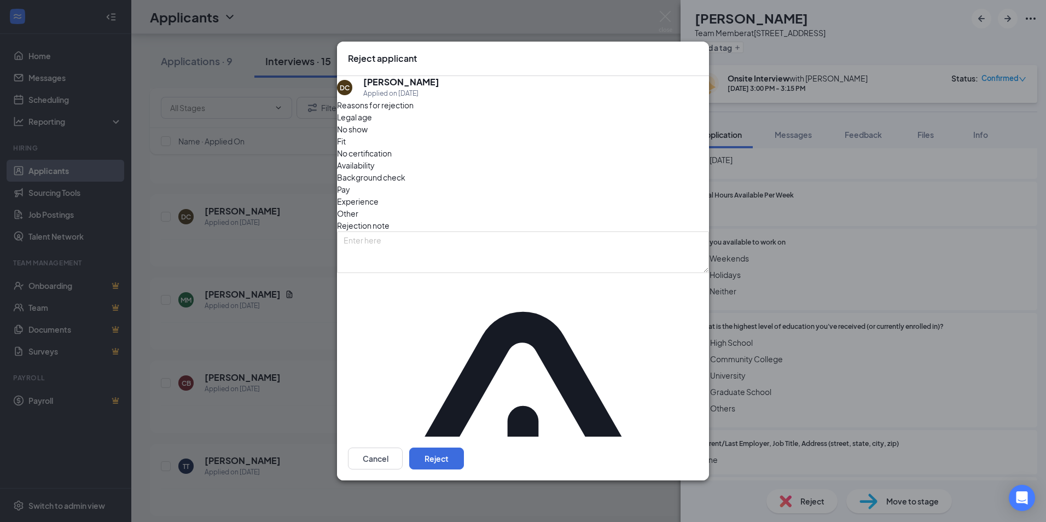
click at [368, 135] on span "No show" at bounding box center [352, 129] width 31 height 12
click at [464, 448] on button "Reject" at bounding box center [436, 459] width 55 height 22
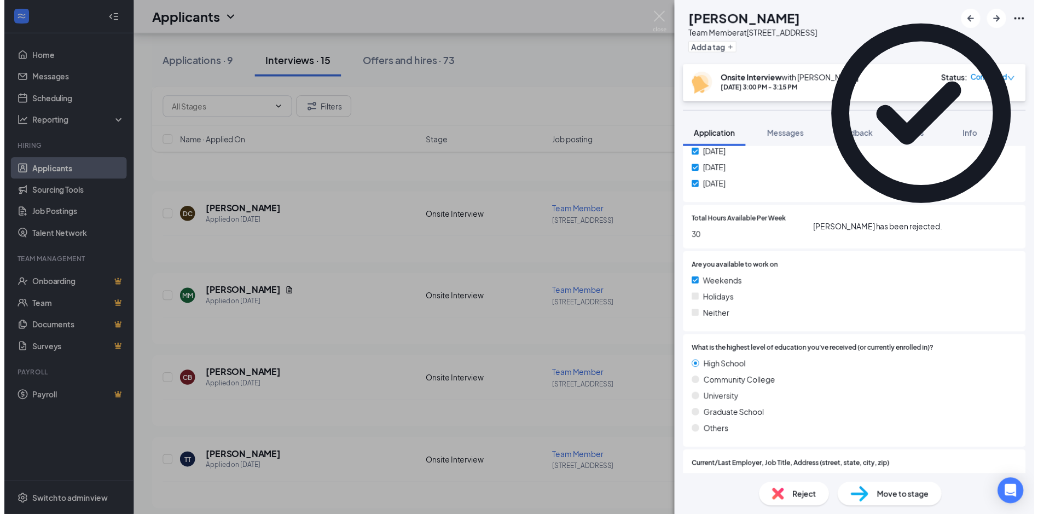
scroll to position [730, 0]
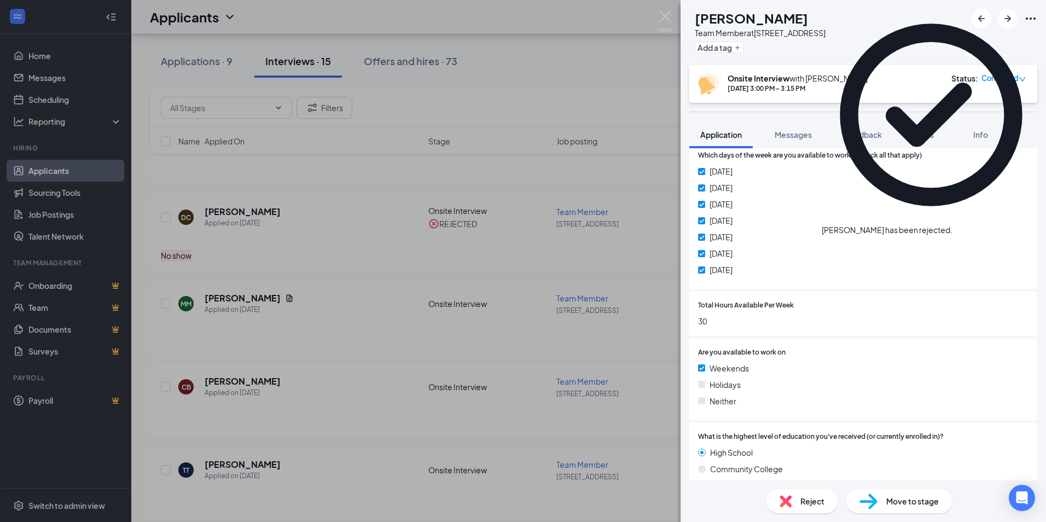
click at [386, 263] on div "MM [PERSON_NAME] Team Member at 415- Freedom Drive Add a tag Onsite Interview w…" at bounding box center [523, 261] width 1046 height 522
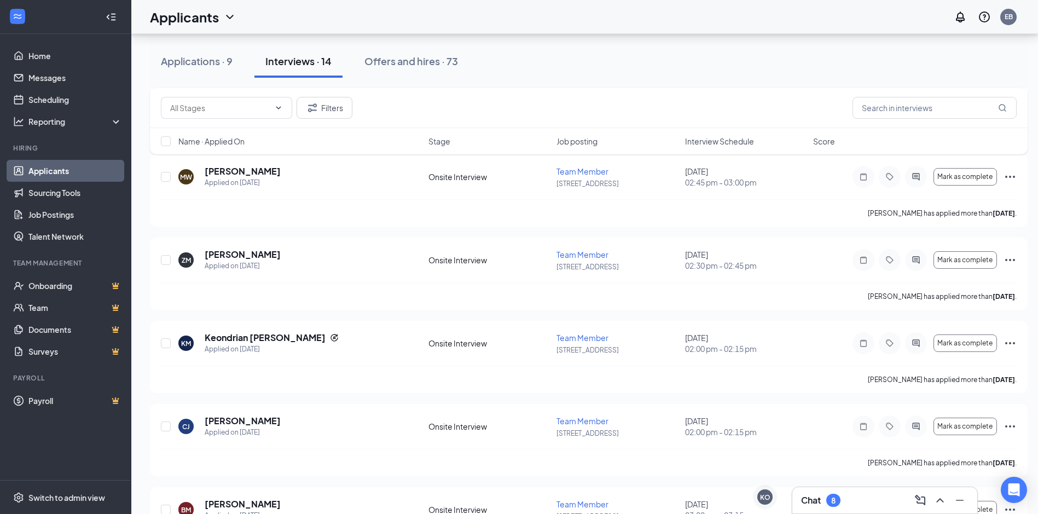
scroll to position [1644, 0]
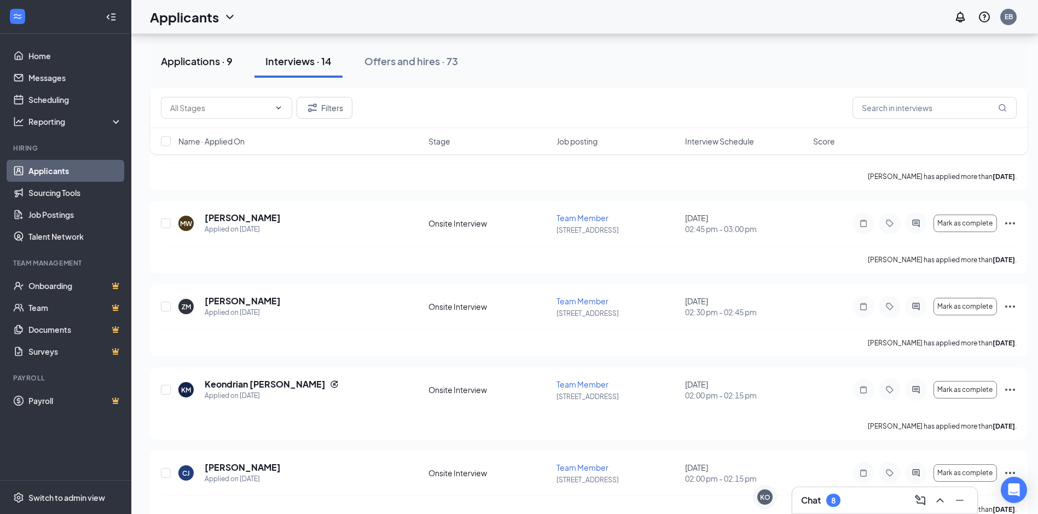
click at [184, 56] on div "Applications · 9" at bounding box center [197, 61] width 72 height 14
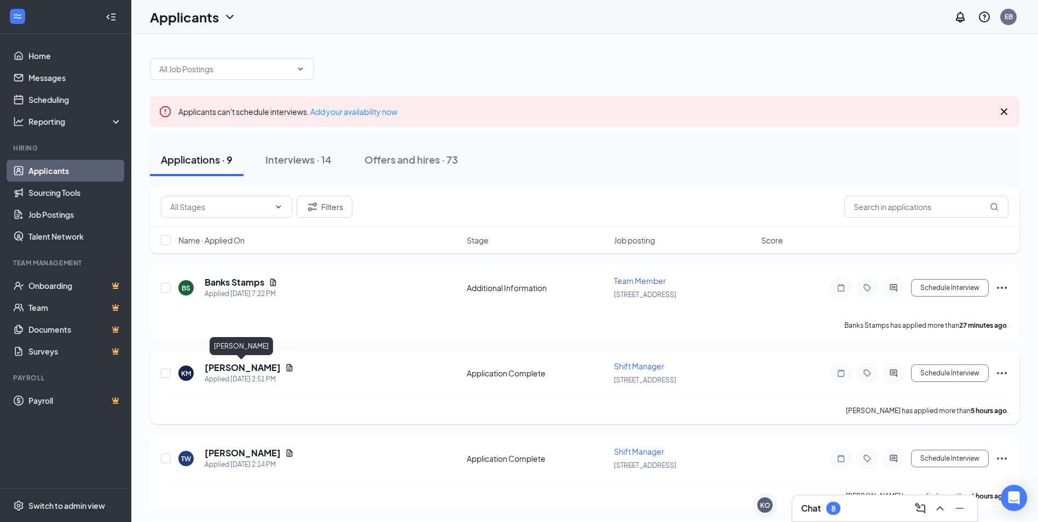
click at [238, 366] on h5 "[PERSON_NAME]" at bounding box center [243, 368] width 76 height 12
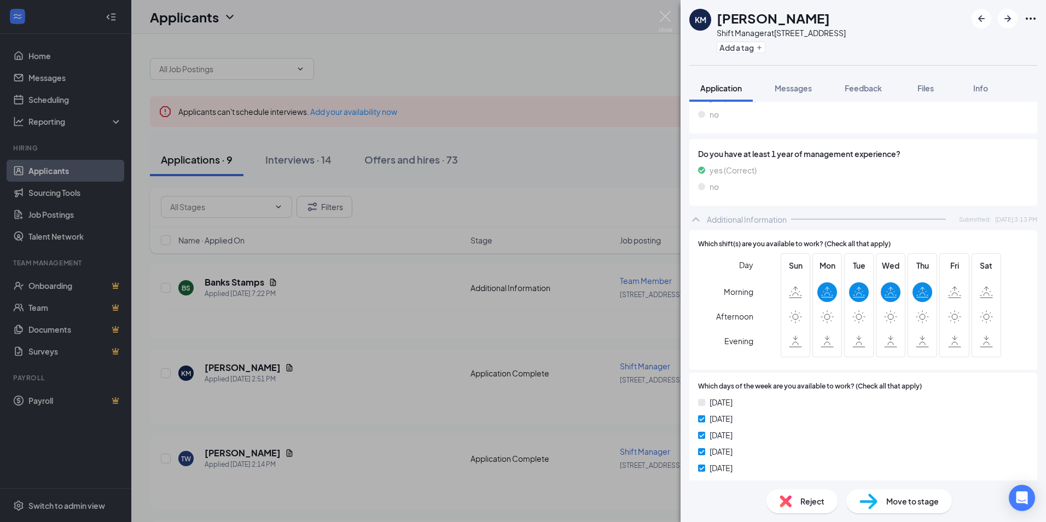
scroll to position [647, 0]
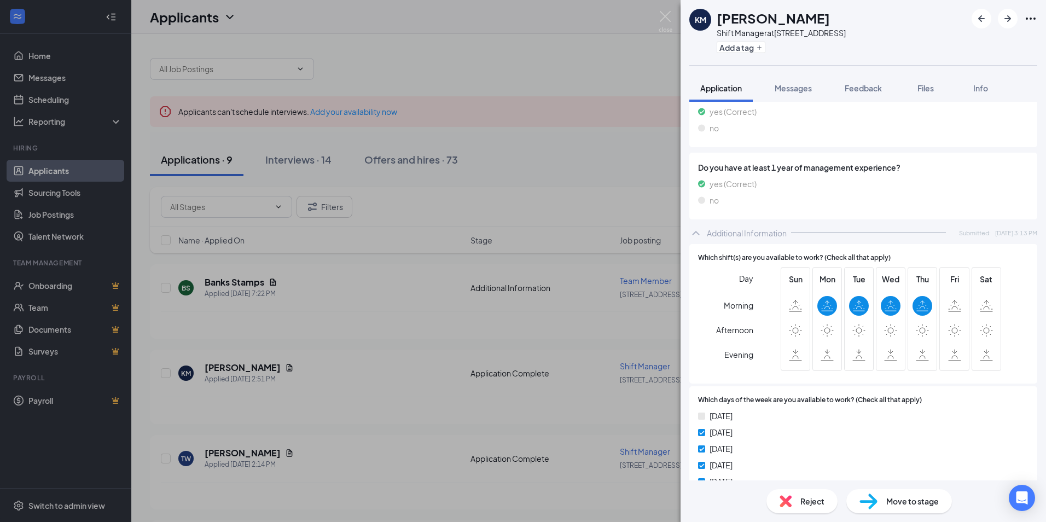
click at [810, 496] on span "Reject" at bounding box center [812, 501] width 24 height 12
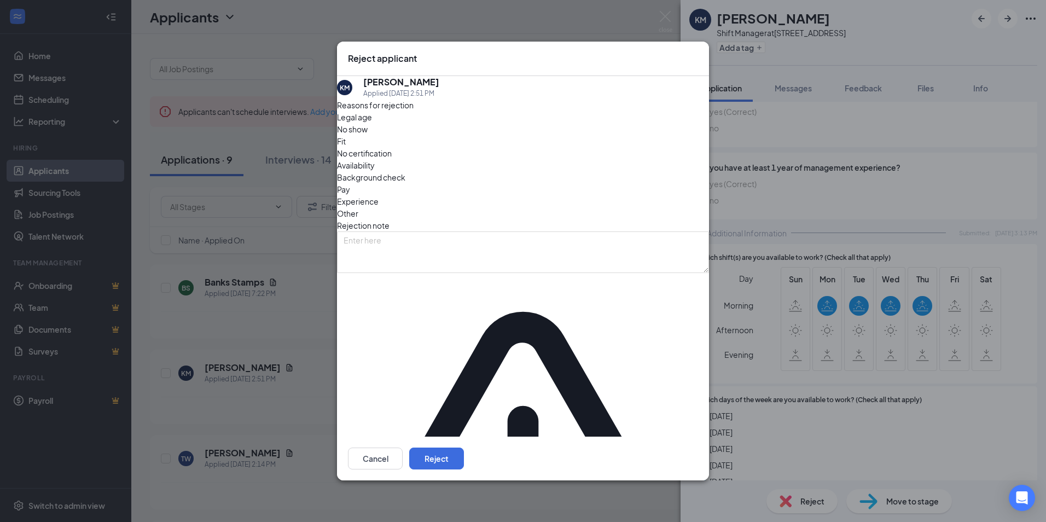
drag, startPoint x: 587, startPoint y: 196, endPoint x: 617, endPoint y: 238, distance: 51.5
click at [375, 171] on span "Availability" at bounding box center [356, 165] width 38 height 12
click at [464, 448] on button "Reject" at bounding box center [436, 459] width 55 height 22
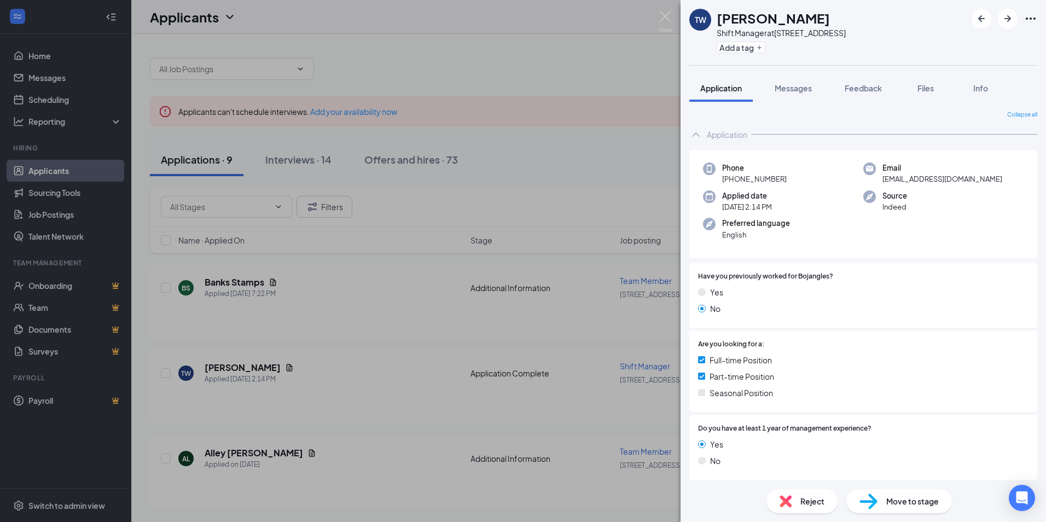
click at [578, 199] on div "[PERSON_NAME] Shift Manager at [STREET_ADDRESS] Add a tag Application Messages …" at bounding box center [523, 261] width 1046 height 522
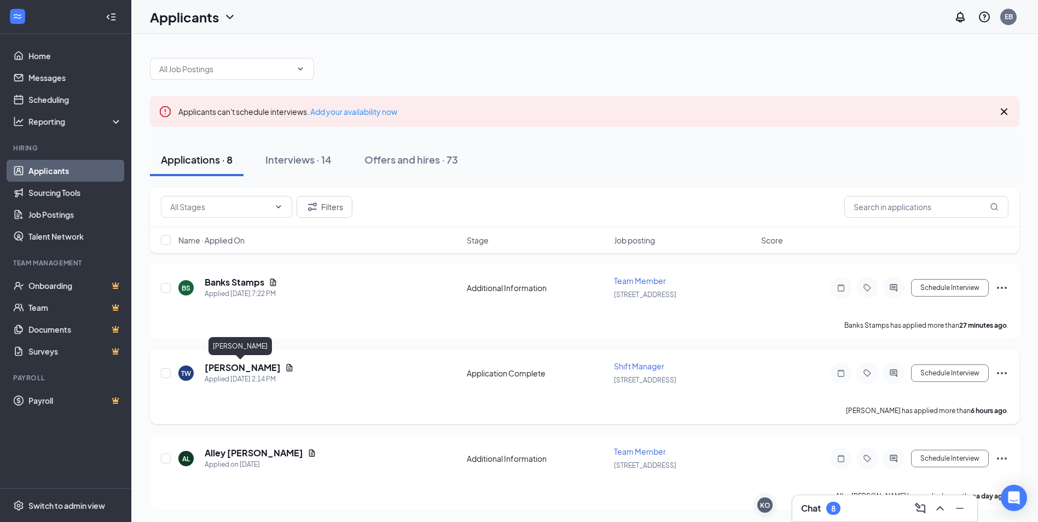
click at [258, 369] on h5 "[PERSON_NAME]" at bounding box center [243, 368] width 76 height 12
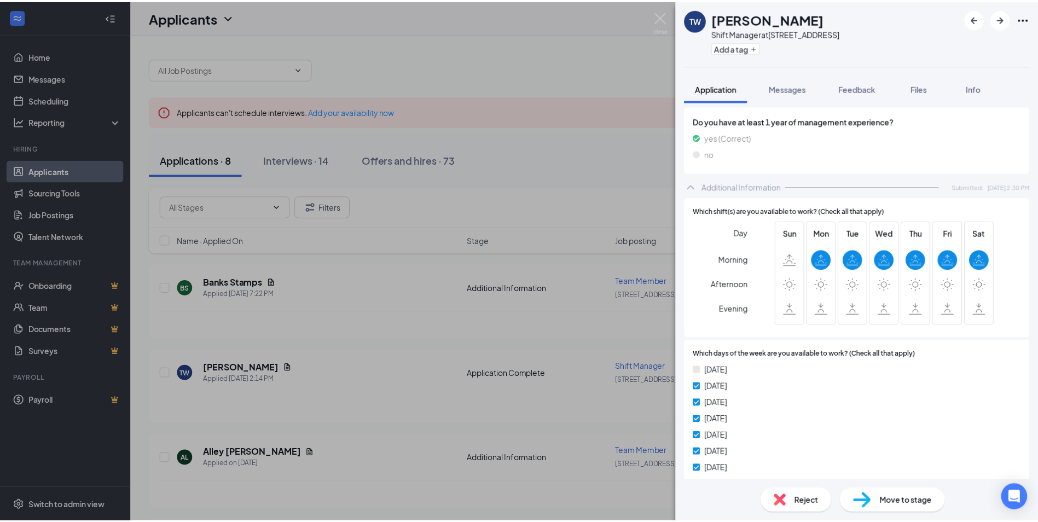
scroll to position [602, 0]
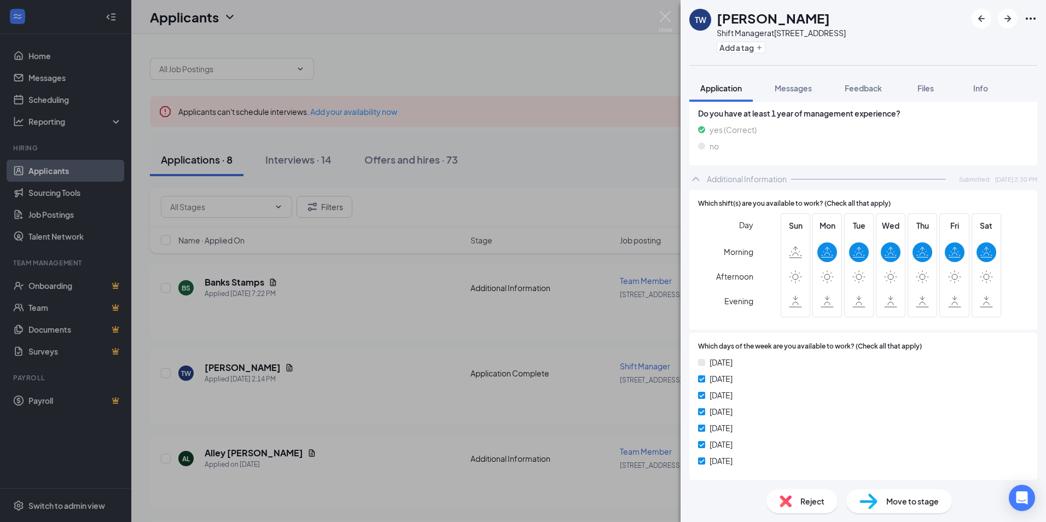
click at [640, 195] on div "[PERSON_NAME] Shift Manager at [STREET_ADDRESS] Add a tag Application Messages …" at bounding box center [523, 261] width 1046 height 522
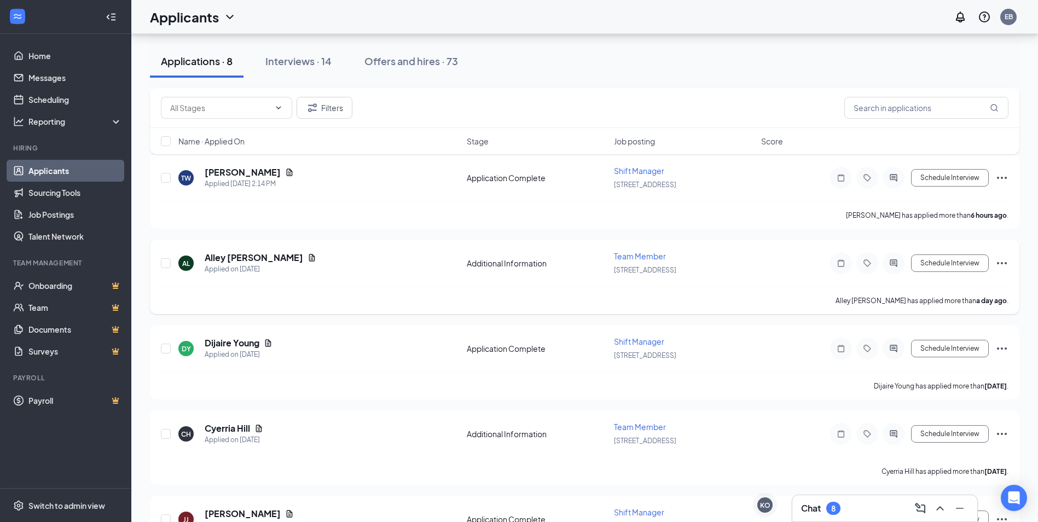
scroll to position [219, 0]
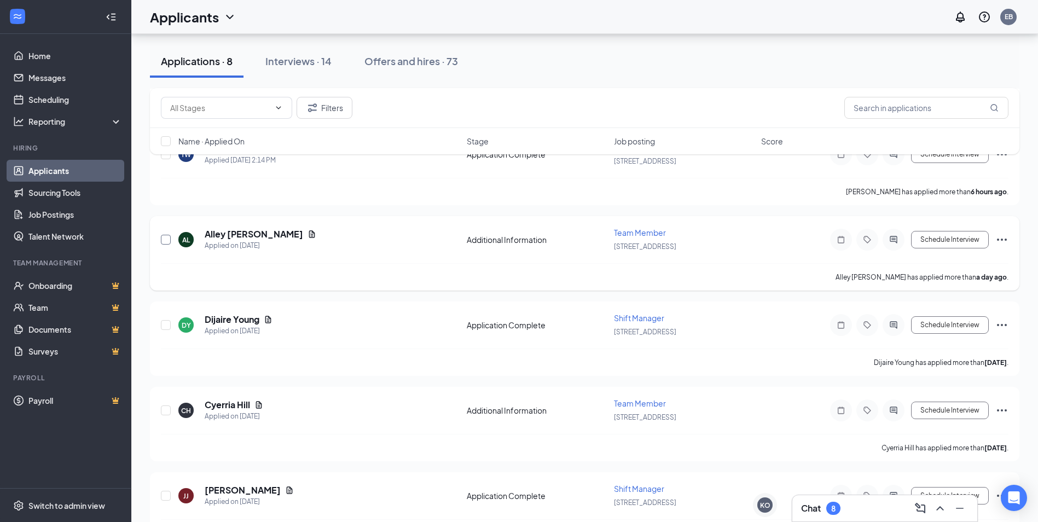
click at [165, 242] on input "checkbox" at bounding box center [166, 240] width 10 height 10
checkbox input "true"
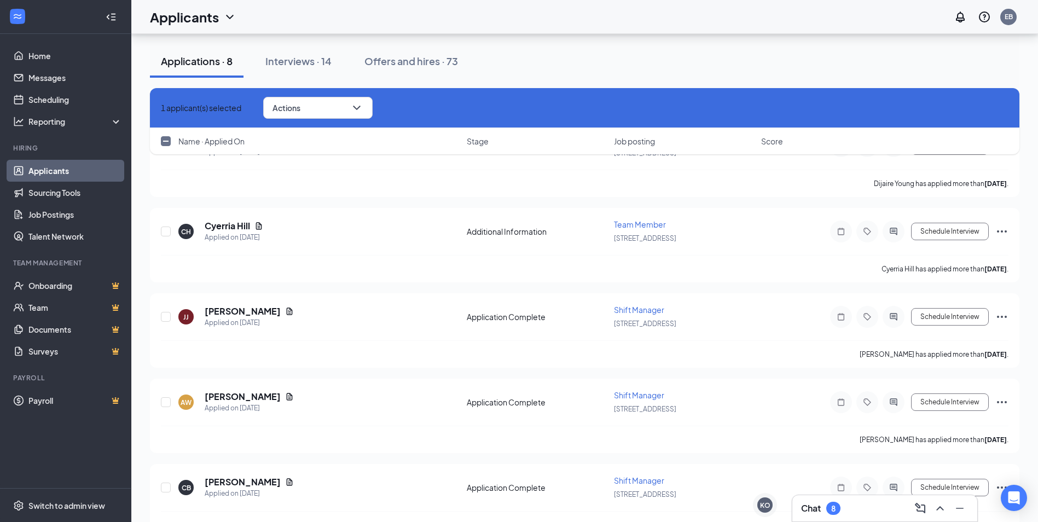
scroll to position [427, 0]
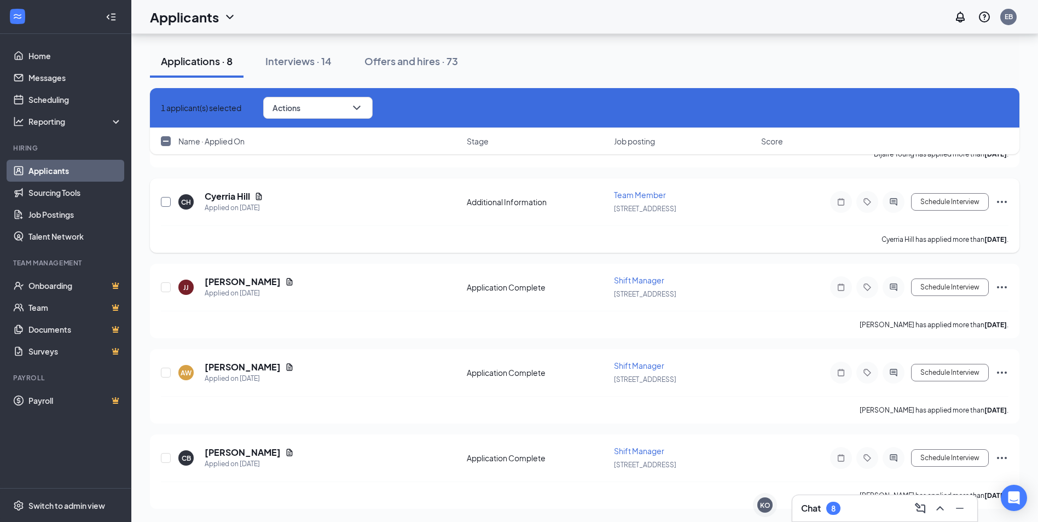
click at [169, 203] on input "checkbox" at bounding box center [166, 202] width 10 height 10
checkbox input "true"
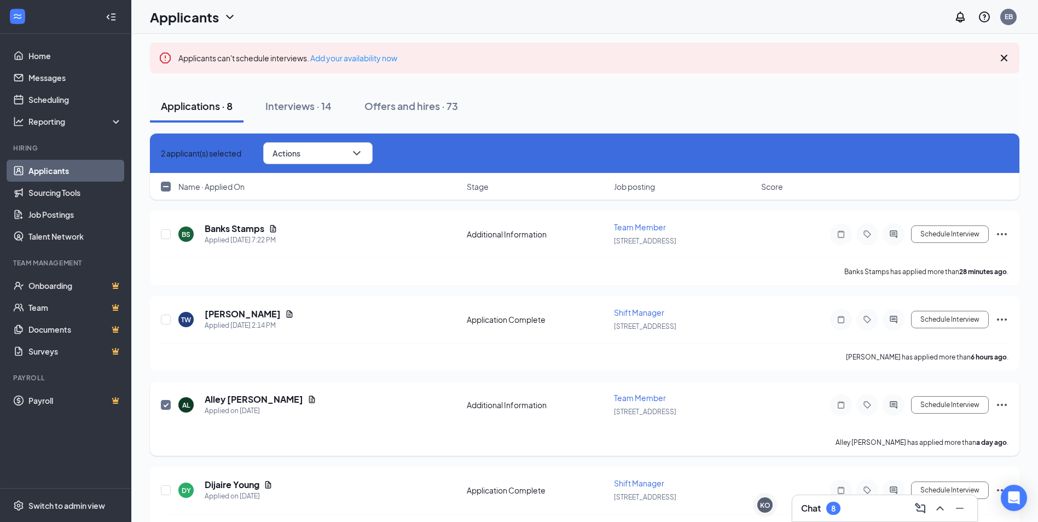
scroll to position [0, 0]
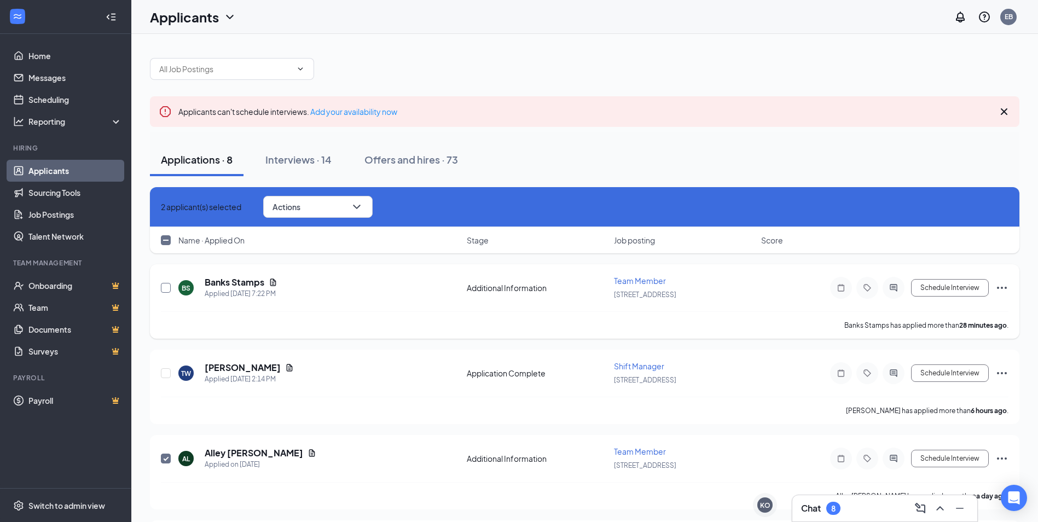
click at [169, 289] on input "checkbox" at bounding box center [166, 288] width 10 height 10
click at [345, 209] on button "Actions" at bounding box center [317, 207] width 109 height 22
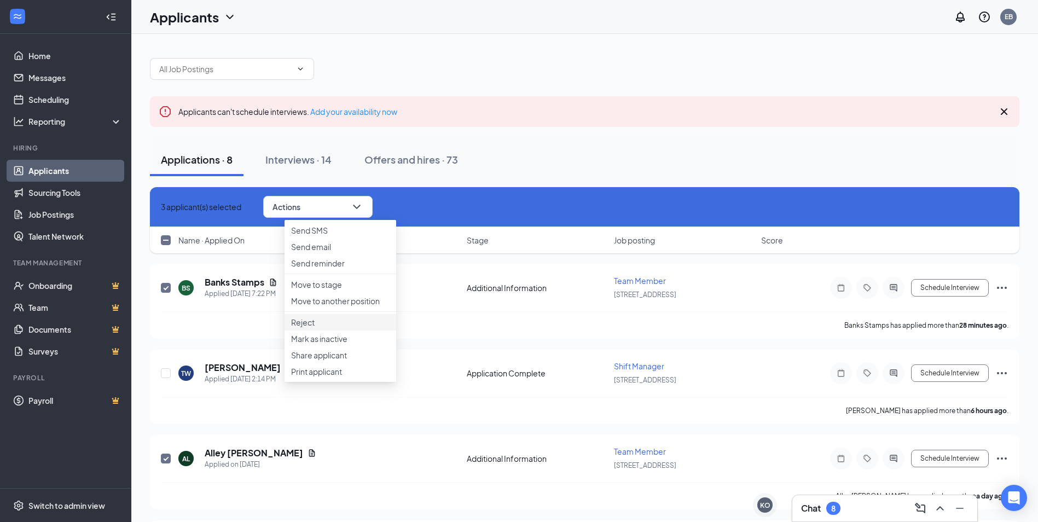
click at [308, 328] on p "Reject" at bounding box center [340, 322] width 98 height 11
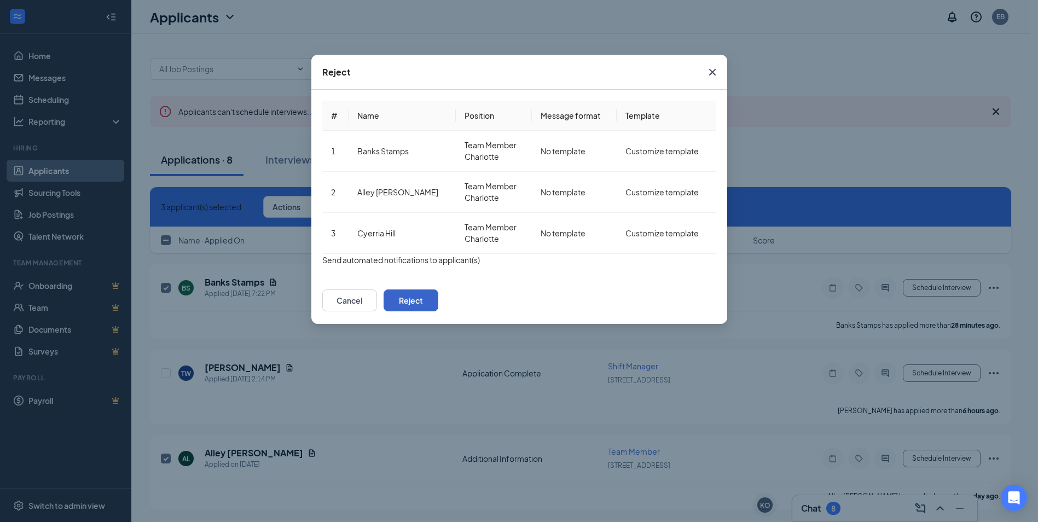
click at [438, 306] on button "Reject" at bounding box center [411, 300] width 55 height 22
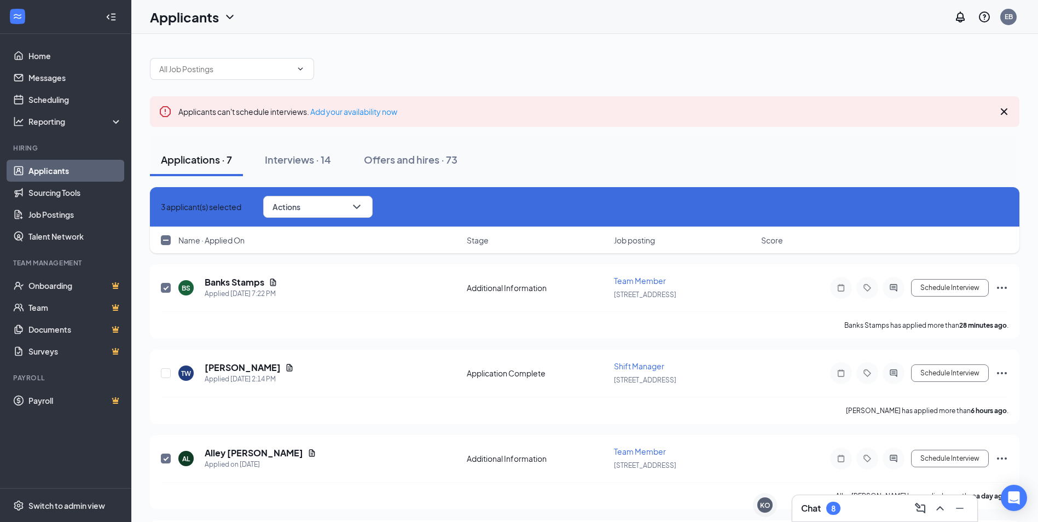
checkbox input "false"
click at [279, 162] on div "Interviews · 14" at bounding box center [298, 160] width 66 height 14
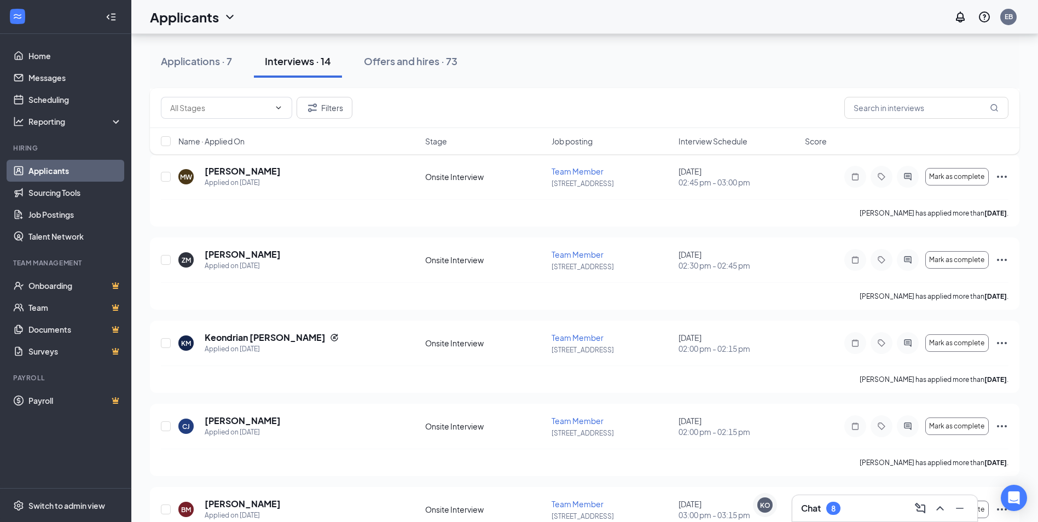
scroll to position [143, 0]
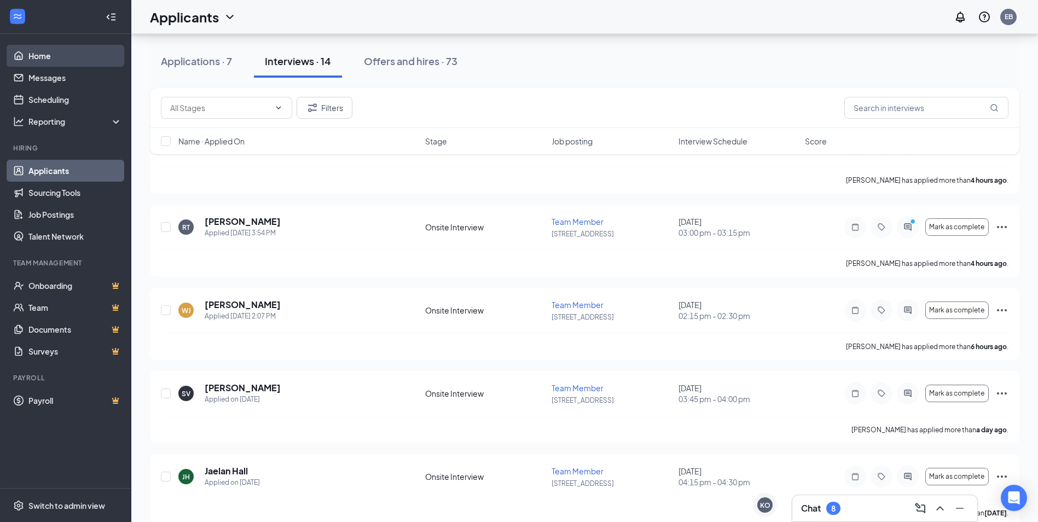
click at [28, 55] on link "Home" at bounding box center [75, 56] width 94 height 22
